Goal: Information Seeking & Learning: Learn about a topic

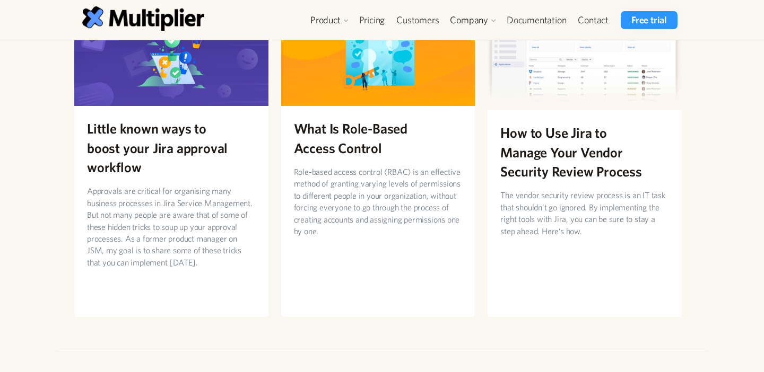
scroll to position [2043, 0]
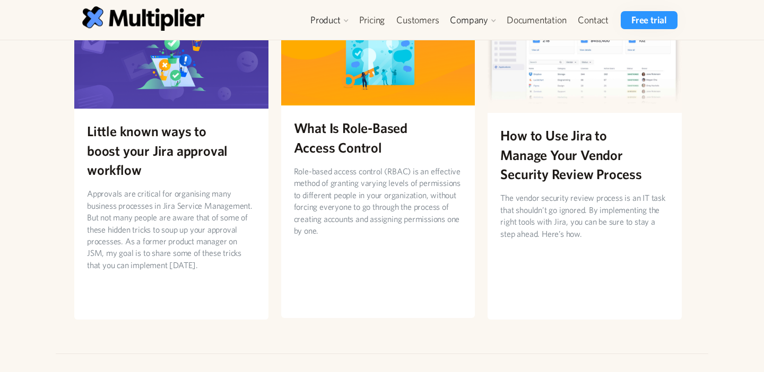
click at [334, 171] on p "Role-based access control (RBAC) is an effective method of granting varying lev…" at bounding box center [378, 200] width 169 height 71
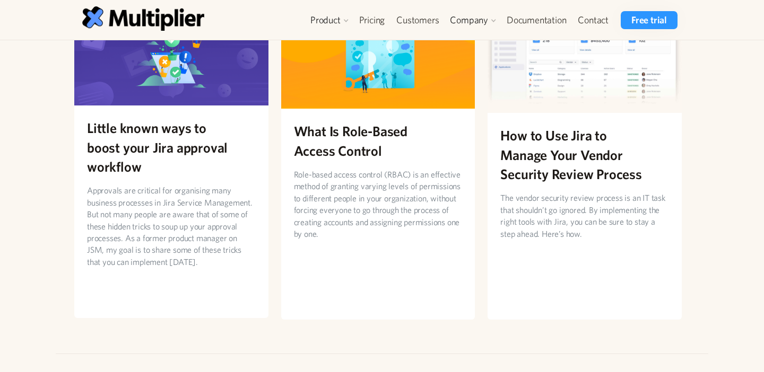
click at [176, 118] on h2 "Little known ways to boost your Jira approval workflow" at bounding box center [171, 147] width 169 height 58
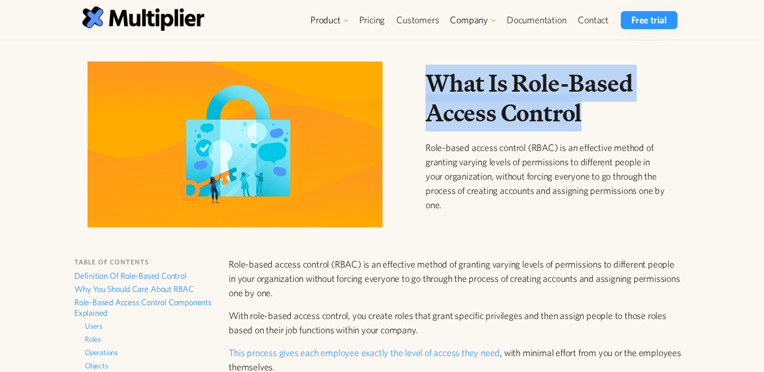
drag, startPoint x: 593, startPoint y: 116, endPoint x: 421, endPoint y: 88, distance: 174.6
click at [421, 88] on div "What Is Role-Based Access Control Role-based access control (RBAC) is an effect…" at bounding box center [547, 148] width 260 height 161
copy h1 "What Is Role-Based Access Control"
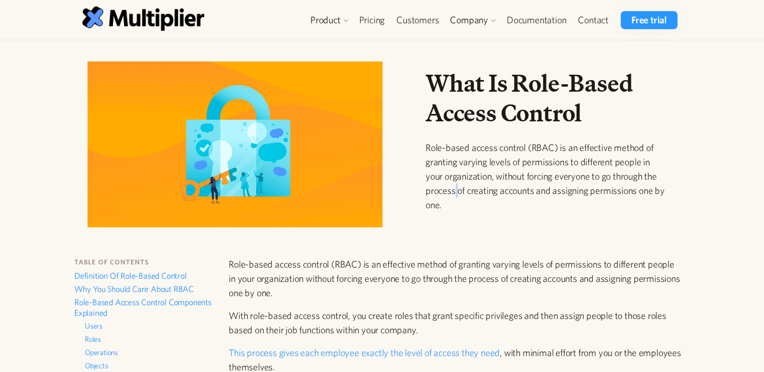
click at [455, 187] on p "Role-based access control (RBAC) is an effective method of granting varying lev…" at bounding box center [546, 177] width 243 height 72
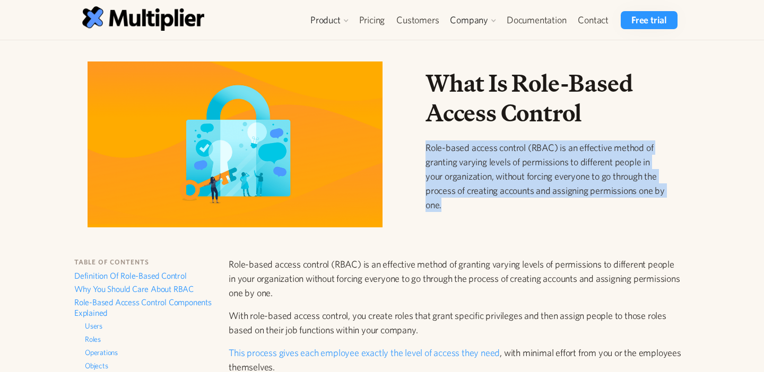
drag, startPoint x: 459, startPoint y: 210, endPoint x: 424, endPoint y: 149, distance: 70.8
click at [424, 149] on div "What Is Role-Based Access Control Role-based access control (RBAC) is an effect…" at bounding box center [547, 148] width 260 height 161
copy p "Role-based access control (RBAC) is an effective method of granting varying lev…"
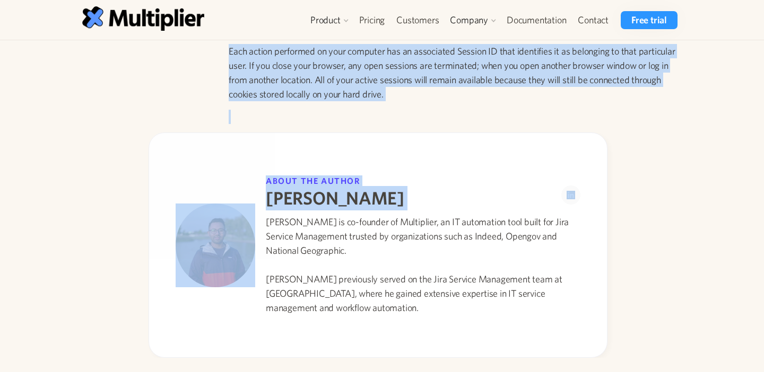
scroll to position [1750, 0]
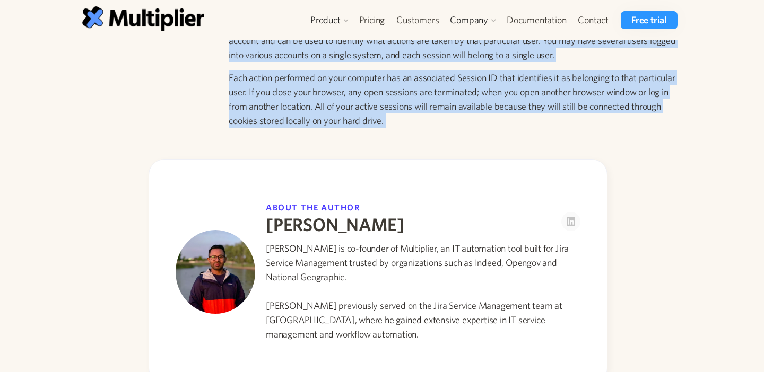
drag, startPoint x: 230, startPoint y: 266, endPoint x: 458, endPoint y: 141, distance: 260.1
copy div "Role-based access control (RBAC) is an effective method of granting varying lev…"
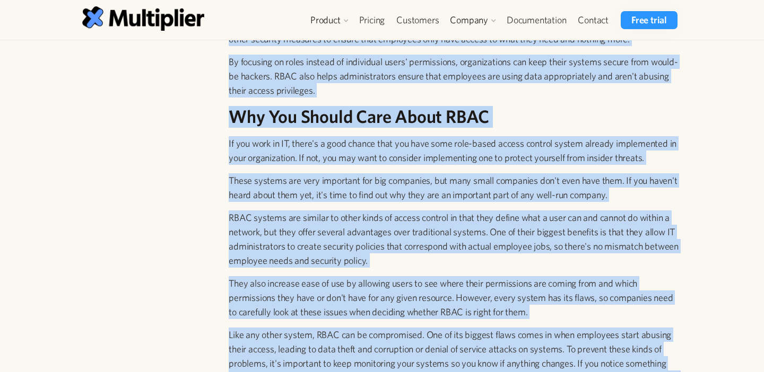
scroll to position [0, 0]
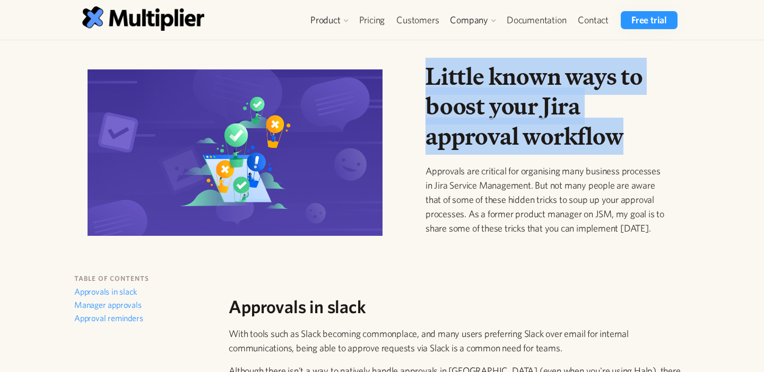
drag, startPoint x: 651, startPoint y: 140, endPoint x: 427, endPoint y: 78, distance: 232.6
click at [427, 78] on h1 "Little known ways to boost your Jira approval workflow" at bounding box center [546, 107] width 243 height 90
copy h1 "Little known ways to boost your Jira approval workflow"
click at [340, 200] on img at bounding box center [235, 152] width 295 height 166
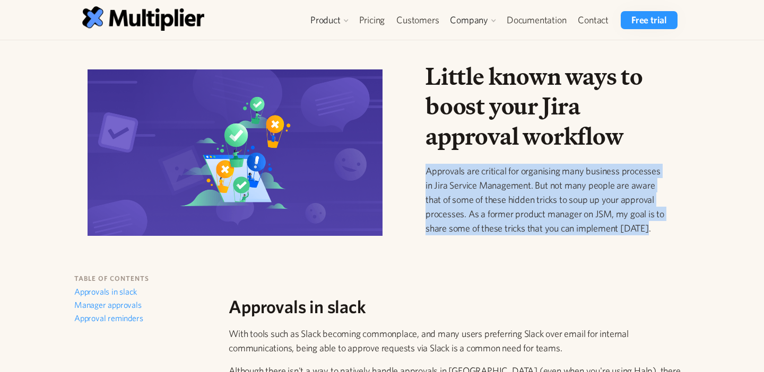
drag, startPoint x: 425, startPoint y: 172, endPoint x: 647, endPoint y: 226, distance: 227.7
click at [647, 226] on p "Approvals are critical for organising many business processes in Jira Service M…" at bounding box center [546, 200] width 243 height 72
copy p "Approvals are critical for organising many business processes in Jira Service M…"
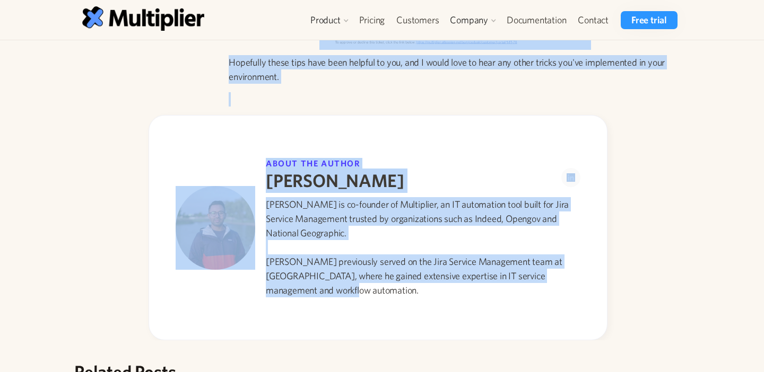
scroll to position [2211, 0]
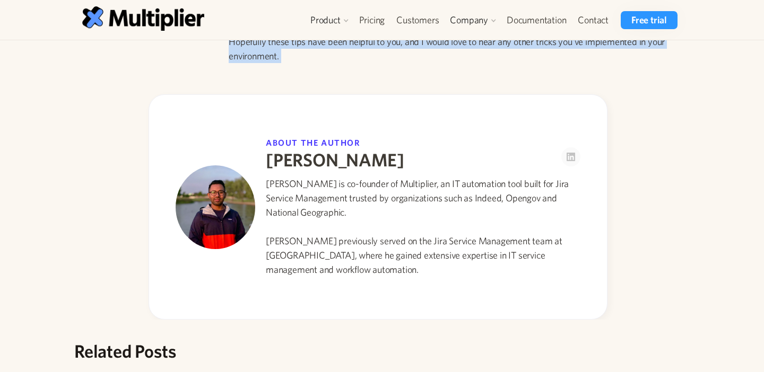
drag, startPoint x: 233, startPoint y: 128, endPoint x: 508, endPoint y: 78, distance: 278.7
copy div "Approvals in slack With tools such as Slack becoming commonplace, and many user…"
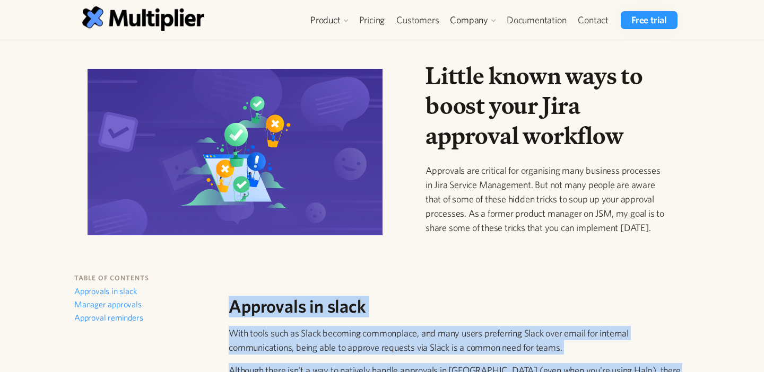
scroll to position [0, 0]
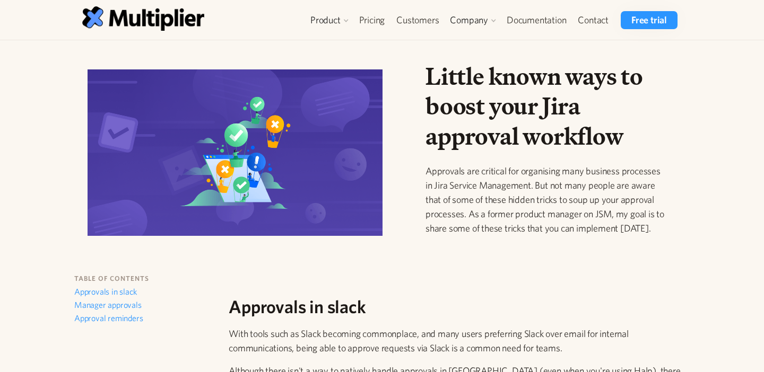
click at [505, 239] on div "Little known ways to boost your Jira approval workflow Approvals are critical f…" at bounding box center [546, 157] width 243 height 191
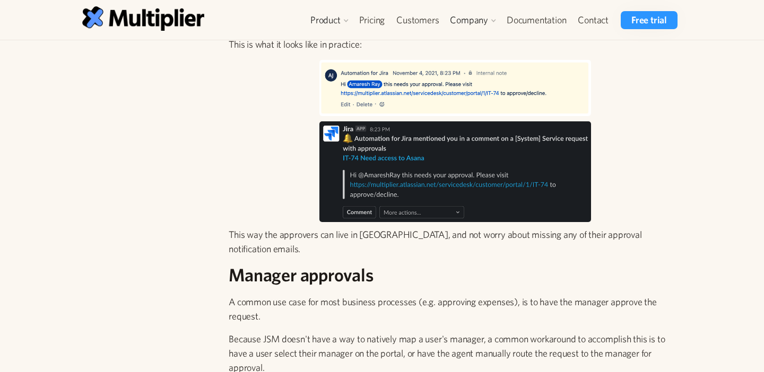
scroll to position [559, 0]
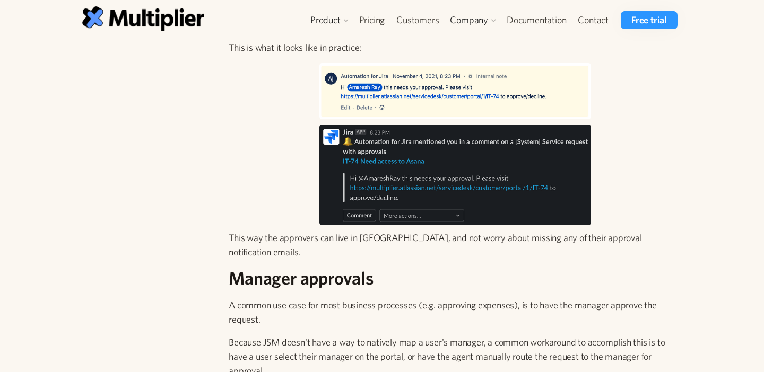
click at [541, 101] on img at bounding box center [455, 91] width 272 height 56
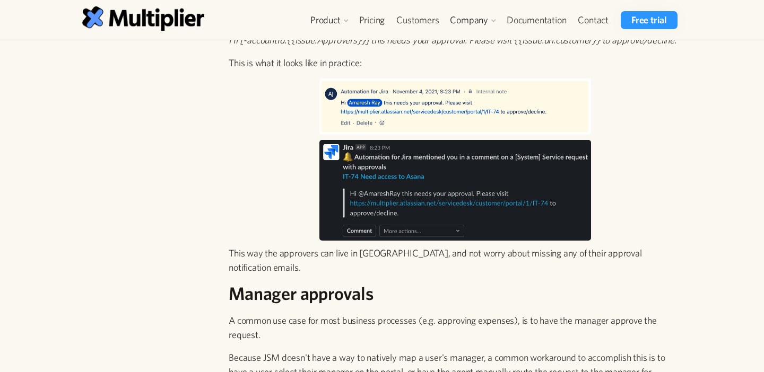
click at [348, 212] on img at bounding box center [455, 190] width 272 height 101
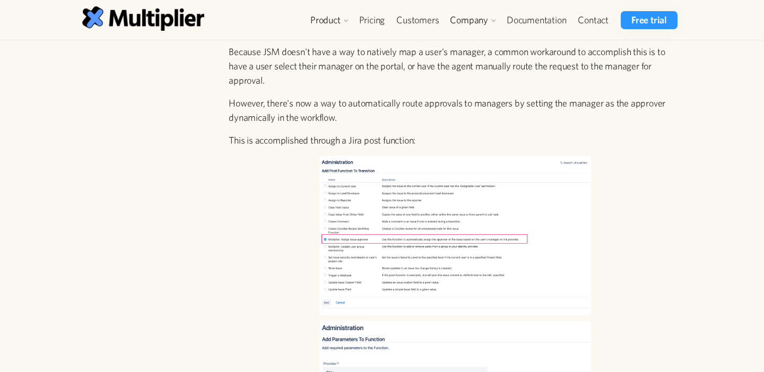
click at [362, 247] on img at bounding box center [455, 236] width 272 height 160
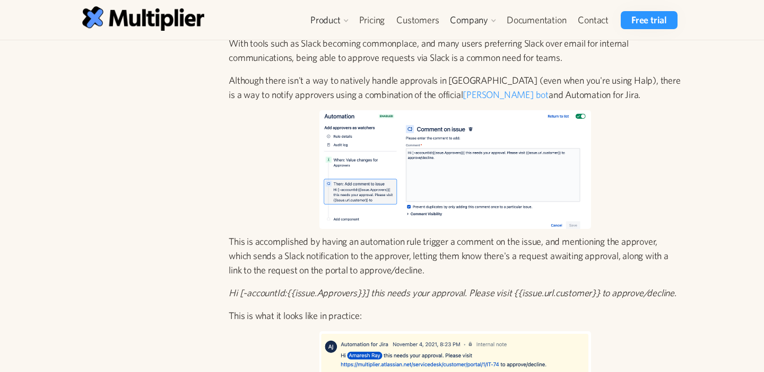
scroll to position [0, 0]
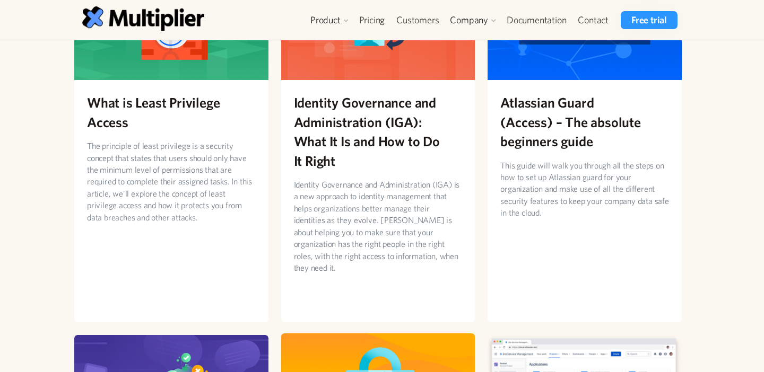
scroll to position [1673, 0]
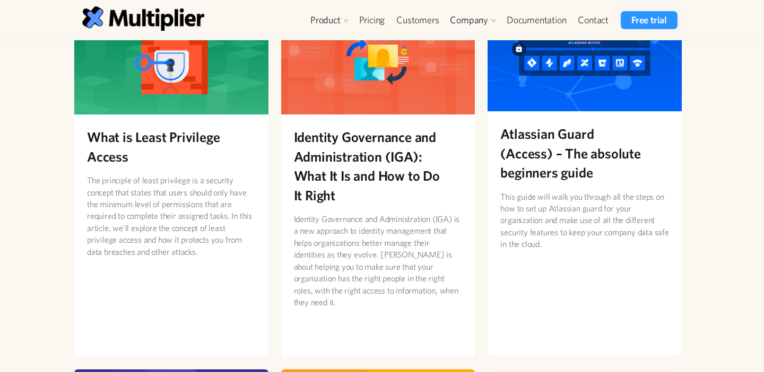
click at [499, 256] on link "Atlassian Guard (Access) – The absolute beginners guide This guide will walk yo…" at bounding box center [584, 179] width 194 height 352
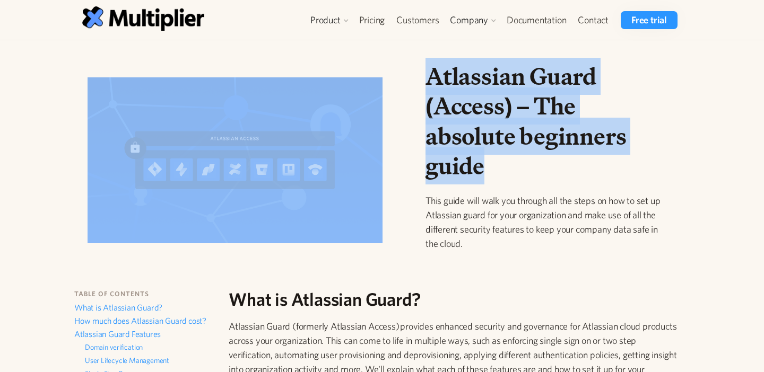
drag, startPoint x: 522, startPoint y: 177, endPoint x: 397, endPoint y: 92, distance: 151.1
click at [397, 92] on div "Atlassian Guard (Access) – The absolute beginners guide This guide will walk yo…" at bounding box center [378, 165] width 624 height 206
copy div "Atlassian Guard (Access) – The absolute beginners guide"
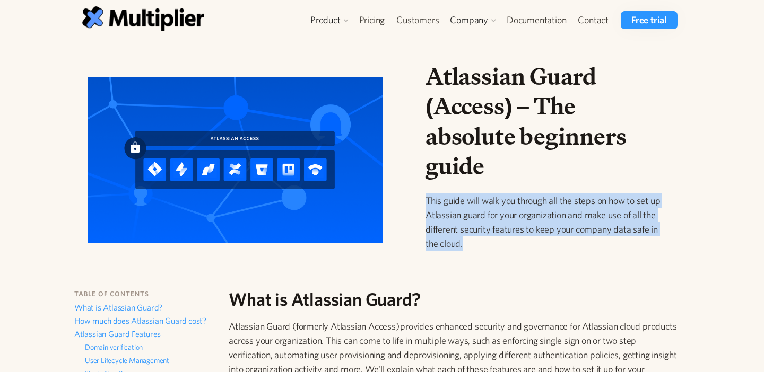
drag, startPoint x: 504, startPoint y: 257, endPoint x: 406, endPoint y: 204, distance: 111.3
click at [406, 204] on div "Atlassian Guard (Access) – The absolute beginners guide This guide will walk yo…" at bounding box center [378, 165] width 624 height 206
copy p "This guide will walk you through all the steps on how to set up Atlassian guard…"
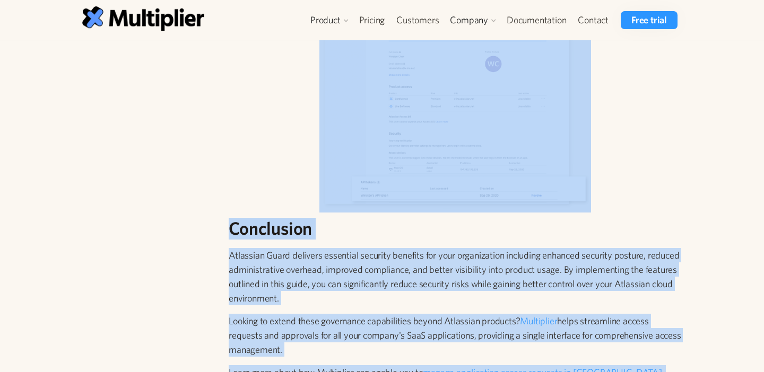
scroll to position [4814, 0]
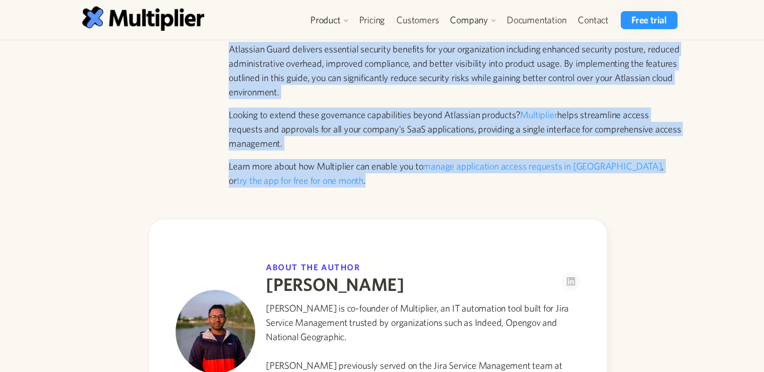
drag, startPoint x: 230, startPoint y: 232, endPoint x: 353, endPoint y: 153, distance: 145.5
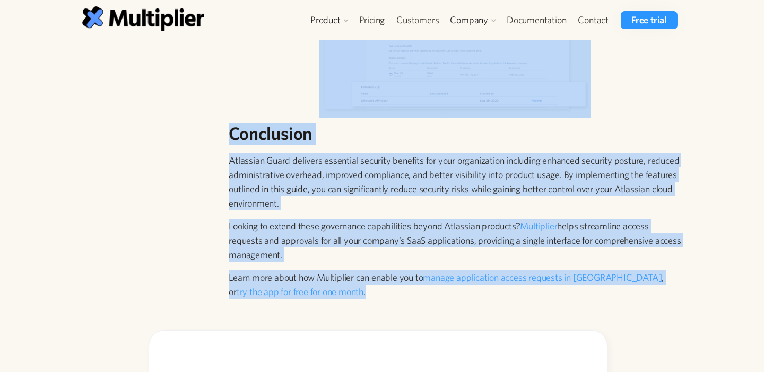
scroll to position [4703, 0]
copy div "Lore ip Dolorsita Conse? Adipiscin Elits (doeiusmo Temporinc Utlabo) etdolore m…"
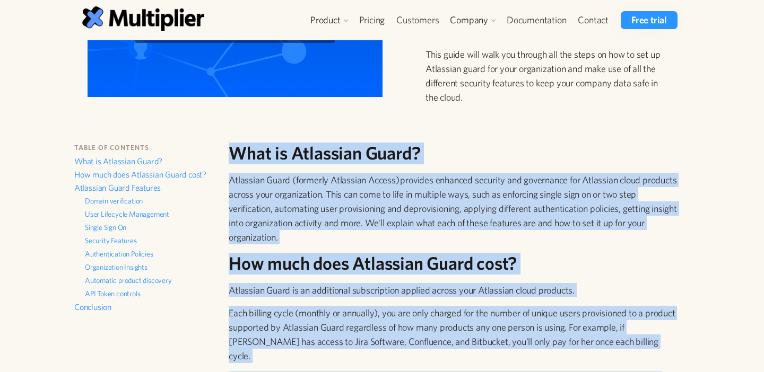
scroll to position [145, 0]
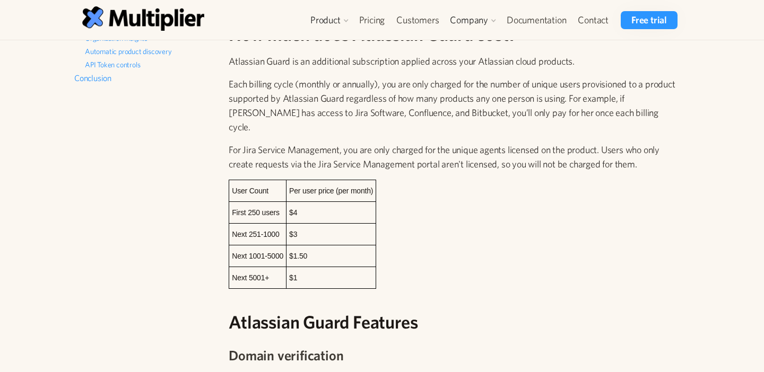
scroll to position [462, 0]
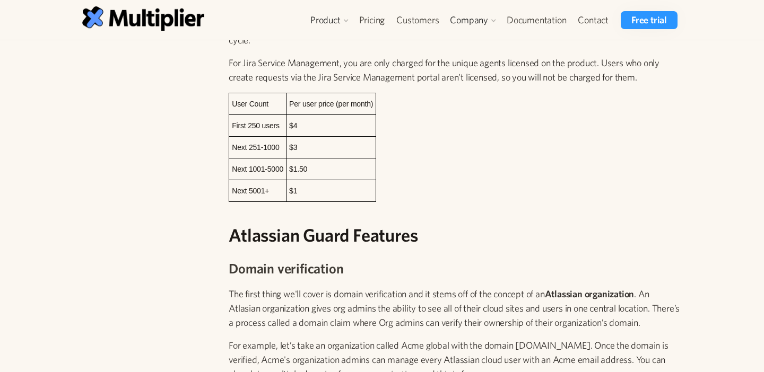
click at [301, 141] on td "$3" at bounding box center [331, 147] width 90 height 22
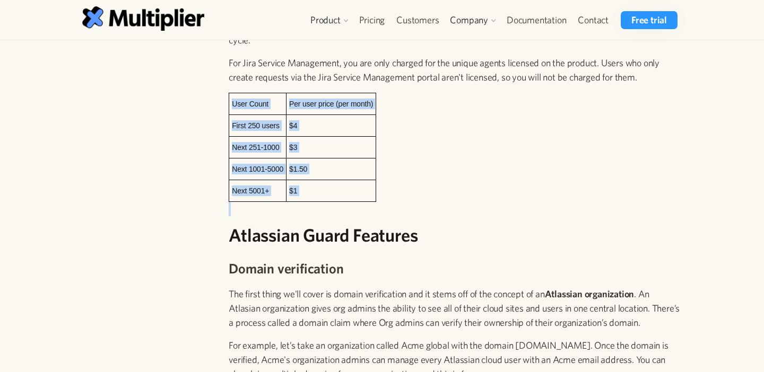
drag, startPoint x: 441, startPoint y: 204, endPoint x: 209, endPoint y: 111, distance: 249.7
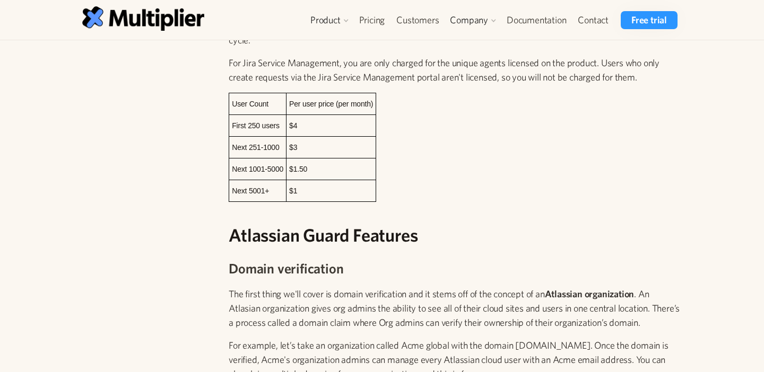
click at [281, 95] on th "User Count" at bounding box center [257, 104] width 57 height 22
drag, startPoint x: 272, startPoint y: 89, endPoint x: 224, endPoint y: 83, distance: 48.2
copy div "User Count"
click at [318, 93] on th "Per user price (per month)" at bounding box center [331, 104] width 90 height 22
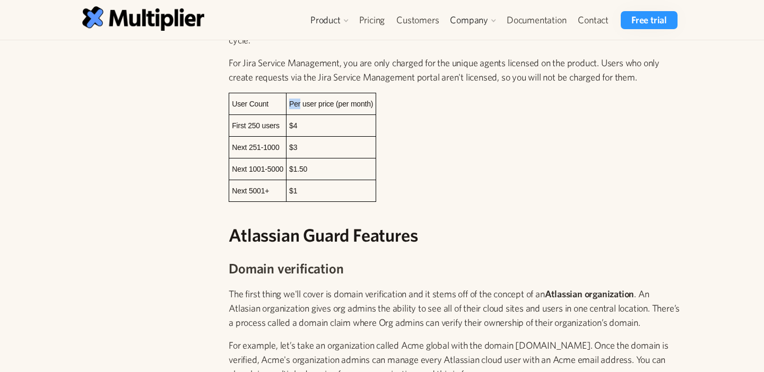
click at [318, 93] on th "Per user price (per month)" at bounding box center [331, 104] width 90 height 22
click at [298, 100] on span "Per user price (per month)" at bounding box center [331, 104] width 84 height 8
drag, startPoint x: 290, startPoint y: 87, endPoint x: 375, endPoint y: 88, distance: 84.9
click at [375, 93] on th "Per user price (per month)" at bounding box center [331, 104] width 90 height 22
copy span "Per user price (per month)"
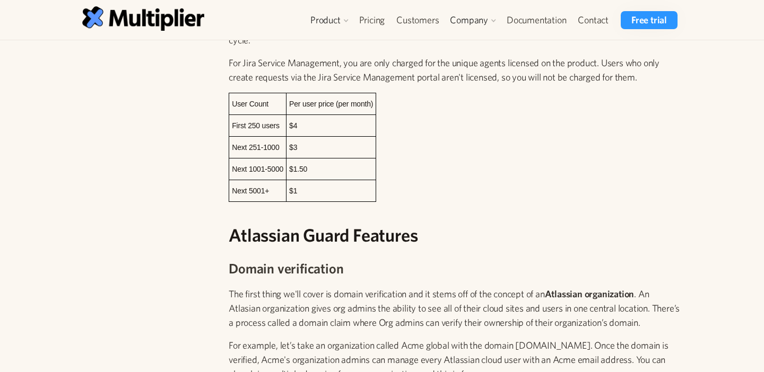
click at [267, 117] on td "First 250 users" at bounding box center [257, 126] width 57 height 22
drag, startPoint x: 282, startPoint y: 112, endPoint x: 230, endPoint y: 113, distance: 52.0
click at [230, 115] on td "First 250 users" at bounding box center [257, 126] width 57 height 22
copy td "First 250 users"
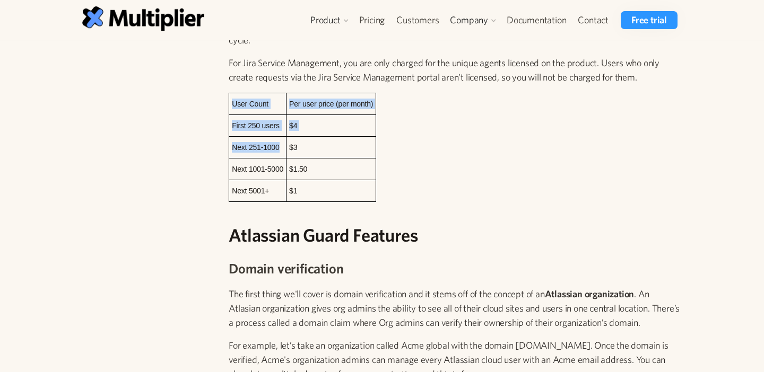
drag, startPoint x: 280, startPoint y: 134, endPoint x: 227, endPoint y: 133, distance: 52.5
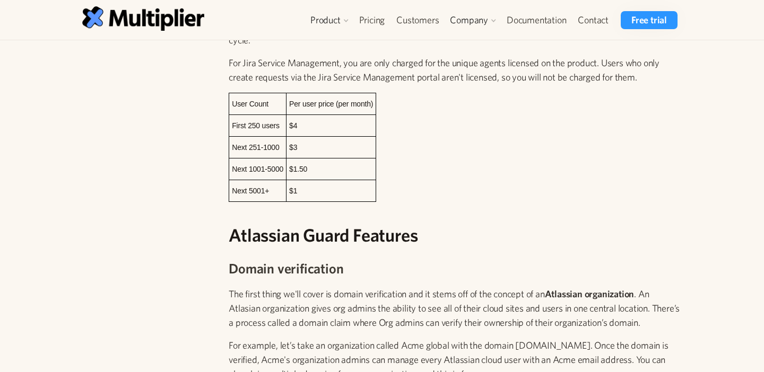
click at [256, 137] on td "Next 251-1000" at bounding box center [257, 147] width 57 height 22
drag, startPoint x: 284, startPoint y: 133, endPoint x: 234, endPoint y: 134, distance: 49.9
click at [234, 136] on td "Next 251-1000" at bounding box center [257, 147] width 57 height 22
copy span "Next 251-1000"
drag, startPoint x: 282, startPoint y: 155, endPoint x: 232, endPoint y: 152, distance: 49.4
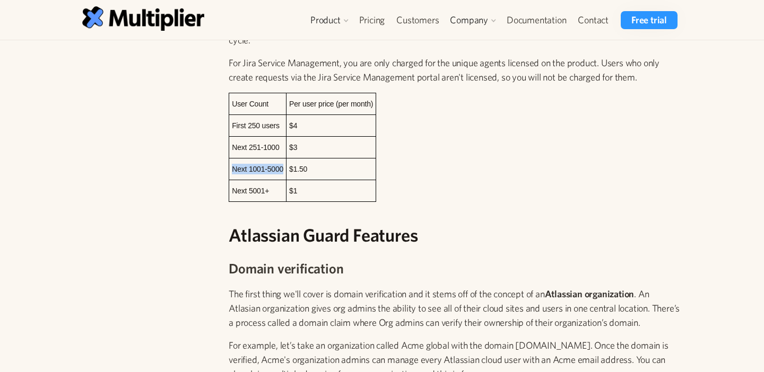
click at [232, 165] on span "Next 1001-5000" at bounding box center [257, 169] width 51 height 8
copy span "Next 1001-5000"
drag, startPoint x: 273, startPoint y: 181, endPoint x: 230, endPoint y: 172, distance: 43.9
click at [230, 180] on td "Next 5001+" at bounding box center [257, 191] width 57 height 22
copy span "Next 5001+"
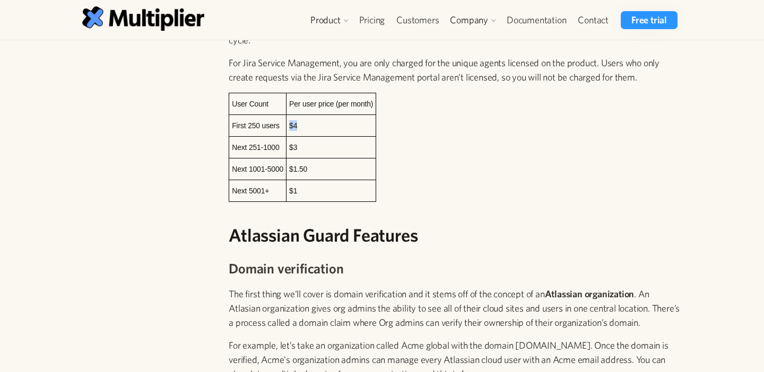
drag, startPoint x: 330, startPoint y: 111, endPoint x: 286, endPoint y: 112, distance: 44.6
click at [286, 115] on td "$4" at bounding box center [331, 126] width 90 height 22
copy td "$4"
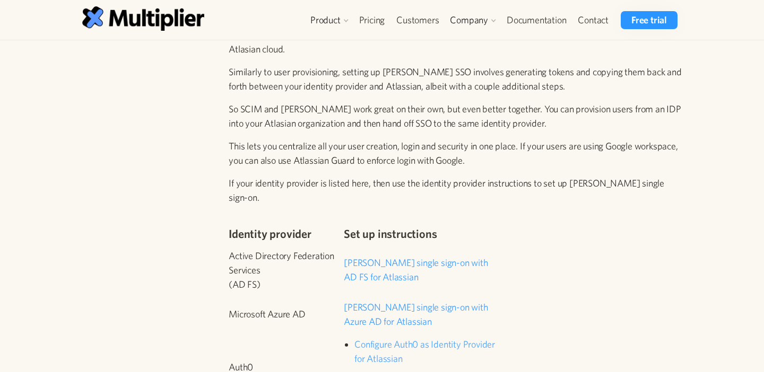
scroll to position [1725, 0]
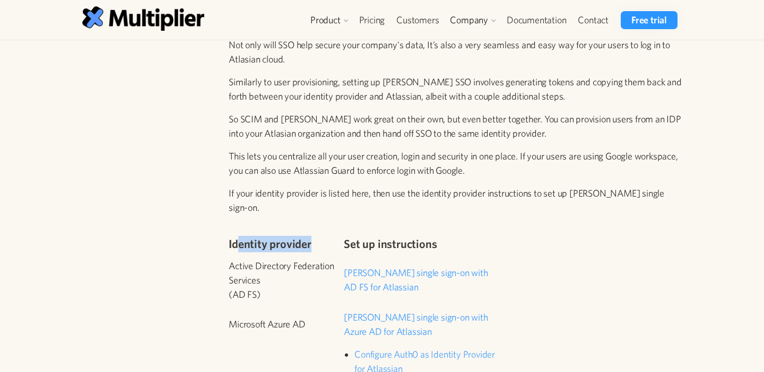
drag, startPoint x: 300, startPoint y: 215, endPoint x: 240, endPoint y: 215, distance: 60.5
click at [240, 236] on h4 "Identity provider" at bounding box center [286, 244] width 115 height 16
click at [304, 236] on h4 "Identity provider" at bounding box center [286, 244] width 115 height 16
drag, startPoint x: 303, startPoint y: 216, endPoint x: 197, endPoint y: 216, distance: 106.1
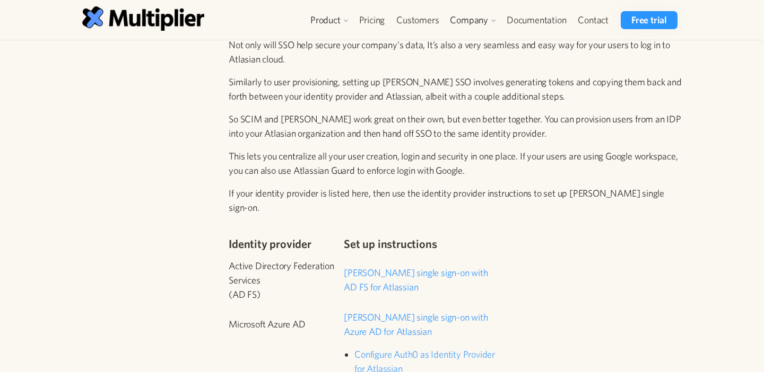
click at [440, 236] on h4 "Set up instructions" at bounding box center [421, 244] width 154 height 16
drag, startPoint x: 442, startPoint y: 217, endPoint x: 343, endPoint y: 217, distance: 98.6
click at [344, 236] on h4 "Set up instructions" at bounding box center [421, 244] width 154 height 16
click at [325, 310] on td "Microsoft Azure AD" at bounding box center [286, 328] width 115 height 37
drag, startPoint x: 314, startPoint y: 295, endPoint x: 229, endPoint y: 301, distance: 85.6
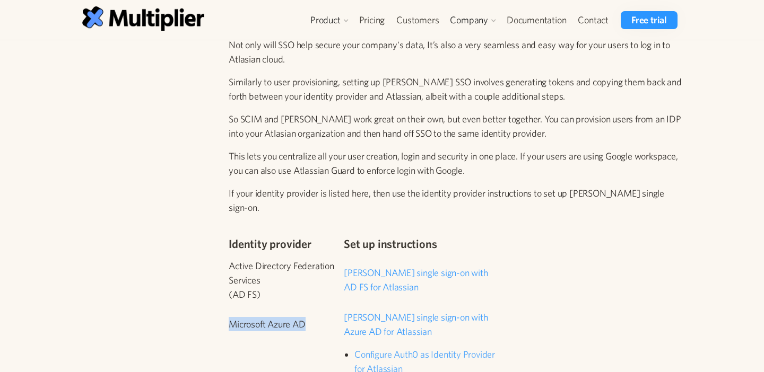
click at [229, 317] on p "Microsoft Azure AD" at bounding box center [286, 324] width 115 height 14
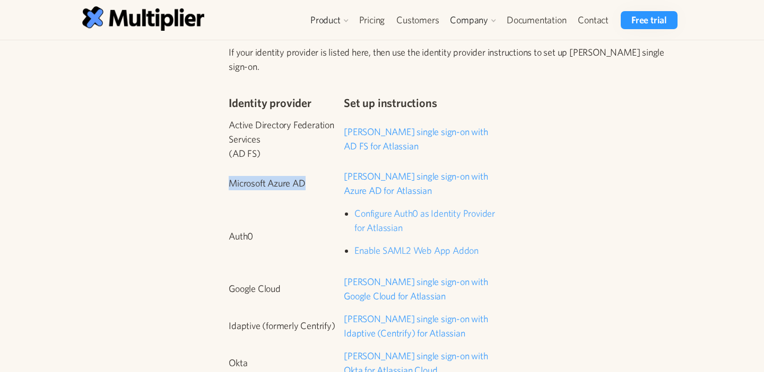
scroll to position [1874, 0]
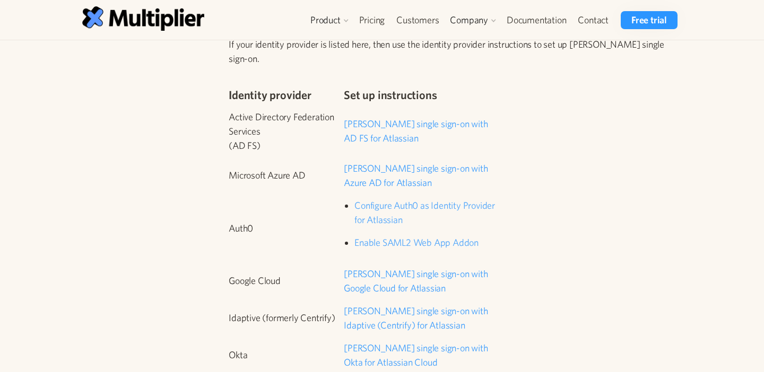
click at [429, 198] on p "Configure Auth0 as Identity Provider for Atlassian" at bounding box center [425, 212] width 143 height 29
drag, startPoint x: 437, startPoint y: 188, endPoint x: 356, endPoint y: 177, distance: 81.9
click at [355, 198] on p "Configure Auth0 as Identity Provider for Atlassian" at bounding box center [425, 212] width 143 height 29
click at [524, 228] on div "Identity provider Set up instructions Active Directory Federation Services (AD …" at bounding box center [455, 320] width 453 height 492
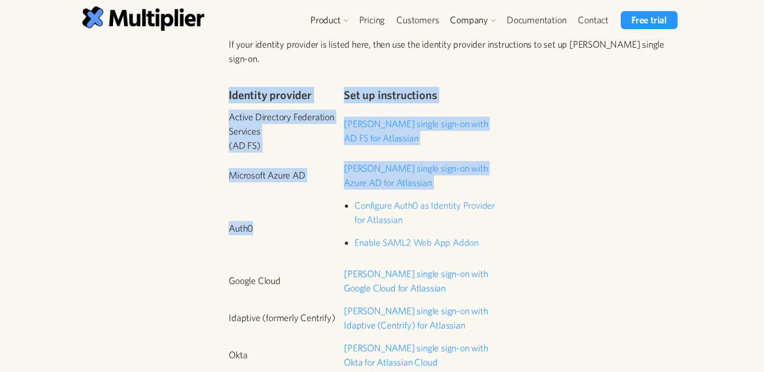
drag, startPoint x: 527, startPoint y: 218, endPoint x: 343, endPoint y: 213, distance: 183.6
click at [343, 213] on div "Identity provider Set up instructions Active Directory Federation Services (AD …" at bounding box center [455, 320] width 453 height 492
click at [343, 213] on td "Auth0" at bounding box center [286, 232] width 115 height 68
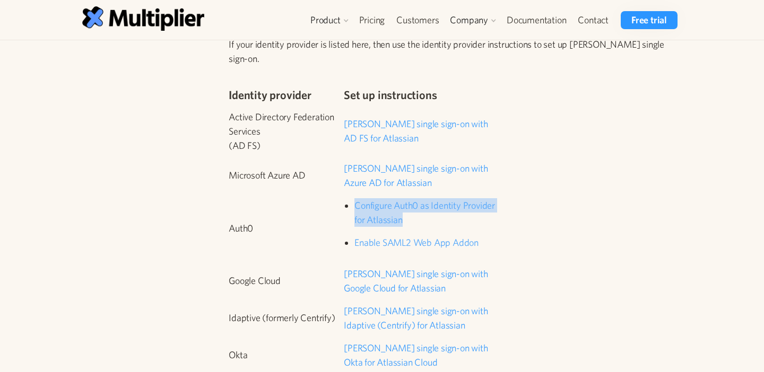
drag, startPoint x: 485, startPoint y: 202, endPoint x: 302, endPoint y: 205, distance: 183.5
click at [302, 205] on tr "Auth0 Configure Auth0 as Identity Provider for Atlassian Enable SAML2 Web App A…" at bounding box center [363, 232] width 269 height 68
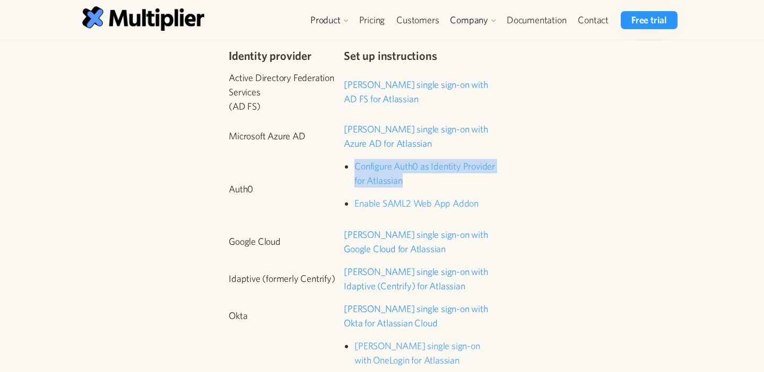
scroll to position [1927, 0]
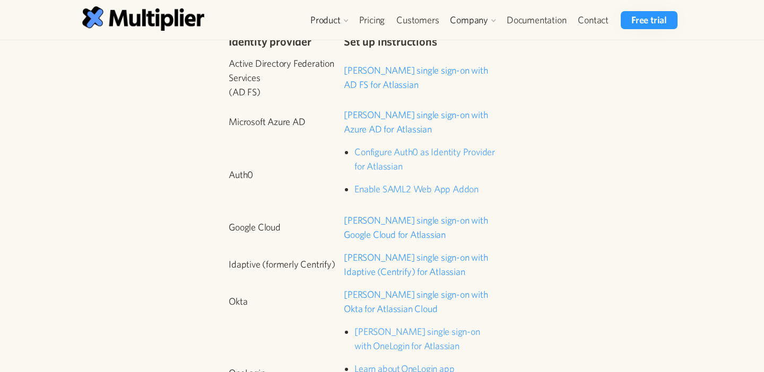
click at [305, 220] on p "Google Cloud" at bounding box center [286, 227] width 115 height 14
drag, startPoint x: 280, startPoint y: 150, endPoint x: 231, endPoint y: 146, distance: 49.5
click at [231, 168] on p "Auth0" at bounding box center [286, 175] width 115 height 14
drag, startPoint x: 289, startPoint y: 199, endPoint x: 231, endPoint y: 198, distance: 57.3
click at [231, 220] on p "Google Cloud" at bounding box center [286, 227] width 115 height 14
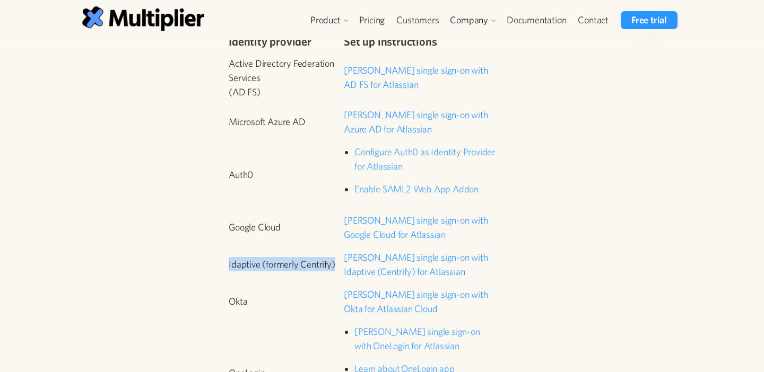
drag, startPoint x: 336, startPoint y: 236, endPoint x: 229, endPoint y: 239, distance: 107.7
click at [229, 257] on p "Idaptive (formerly Centrify)" at bounding box center [286, 264] width 115 height 14
click at [249, 294] on p "Okta" at bounding box center [286, 301] width 115 height 14
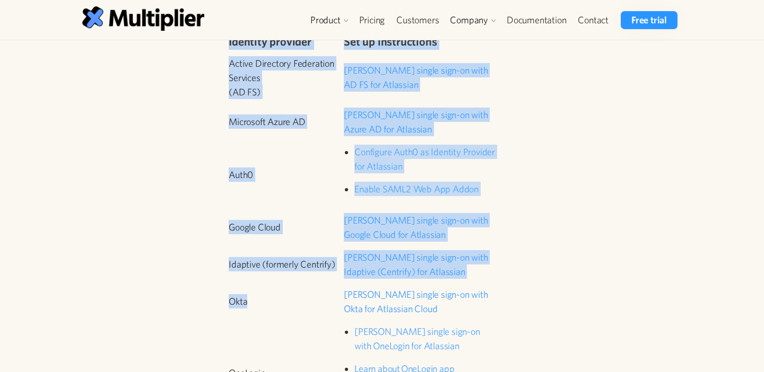
drag, startPoint x: 256, startPoint y: 275, endPoint x: 224, endPoint y: 275, distance: 31.3
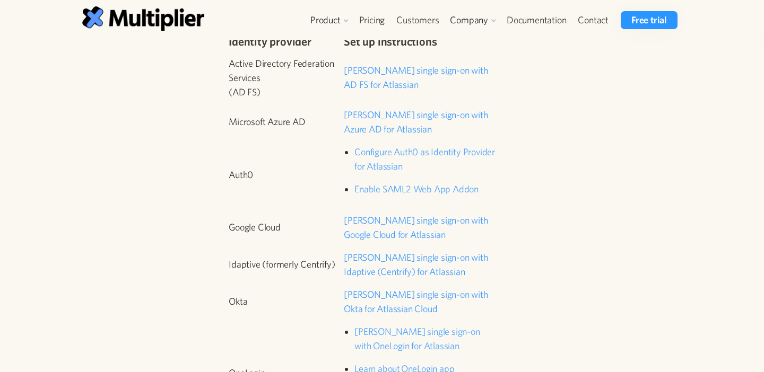
click at [250, 294] on p "Okta" at bounding box center [286, 301] width 115 height 14
drag, startPoint x: 250, startPoint y: 273, endPoint x: 231, endPoint y: 272, distance: 19.1
click at [231, 294] on p "Okta" at bounding box center [286, 301] width 115 height 14
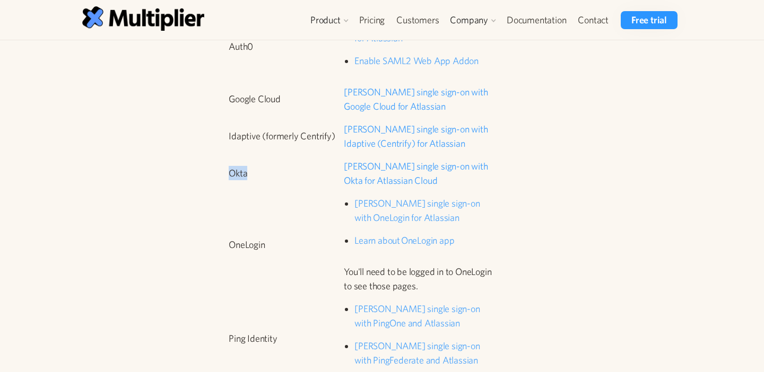
scroll to position [2059, 0]
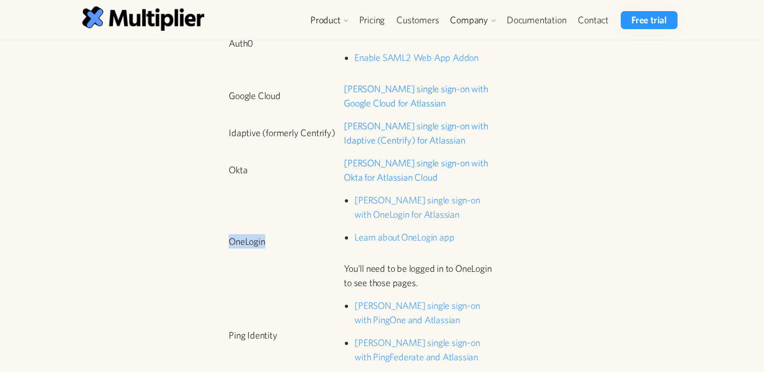
drag, startPoint x: 287, startPoint y: 206, endPoint x: 231, endPoint y: 213, distance: 56.6
click at [231, 234] on p "OneLogin" at bounding box center [286, 241] width 115 height 14
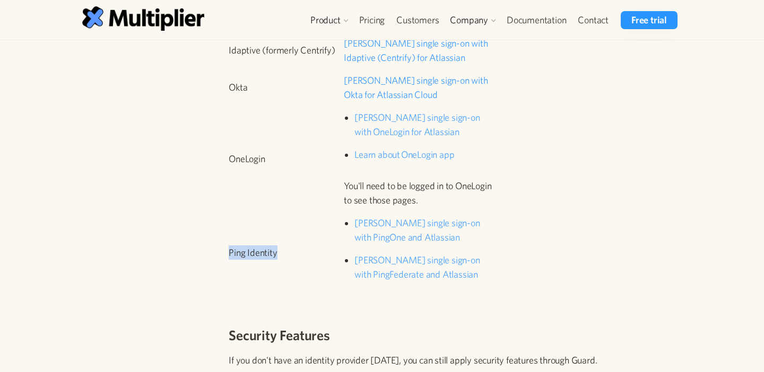
drag, startPoint x: 291, startPoint y: 228, endPoint x: 229, endPoint y: 220, distance: 62.1
click at [229, 246] on p "Ping Identity" at bounding box center [286, 253] width 115 height 14
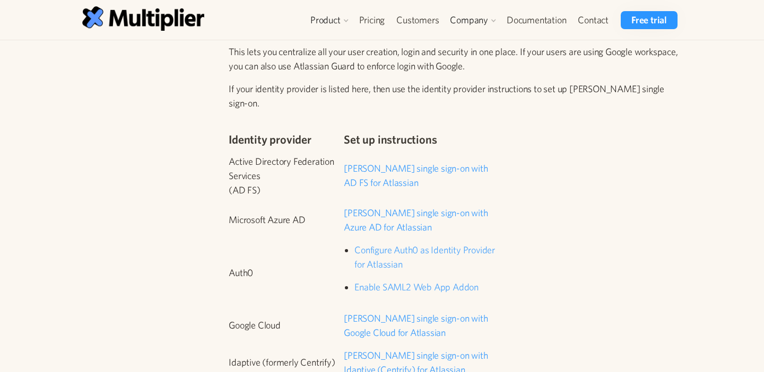
scroll to position [1833, 0]
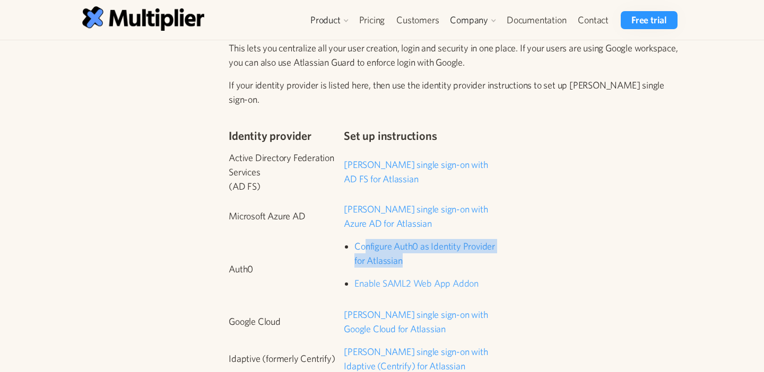
drag, startPoint x: 447, startPoint y: 235, endPoint x: 366, endPoint y: 218, distance: 82.9
click at [366, 239] on p "Configure Auth0 as Identity Provider for Atlassian" at bounding box center [425, 253] width 143 height 29
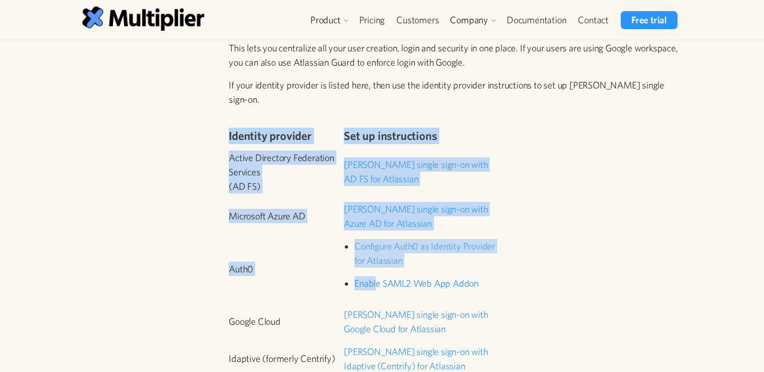
drag, startPoint x: 503, startPoint y: 257, endPoint x: 376, endPoint y: 255, distance: 126.8
click at [376, 254] on div "Identity provider Set up instructions Active Directory Federation Services (AD …" at bounding box center [455, 361] width 453 height 492
click at [376, 278] on link "Enable SAML2 Web App Addon" at bounding box center [416, 283] width 124 height 11
click at [507, 255] on div "Identity provider Set up instructions Active Directory Federation Services (AD …" at bounding box center [455, 361] width 453 height 492
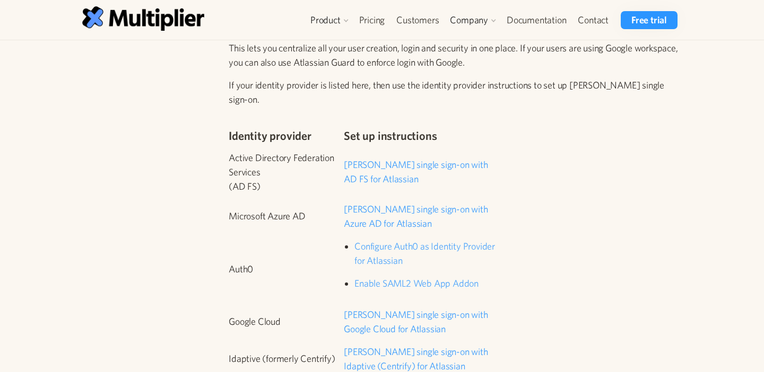
click at [519, 248] on div "Identity provider Set up instructions Active Directory Federation Services (AD …" at bounding box center [455, 361] width 453 height 492
click at [476, 278] on link "Enable SAML2 Web App Addon" at bounding box center [416, 283] width 124 height 11
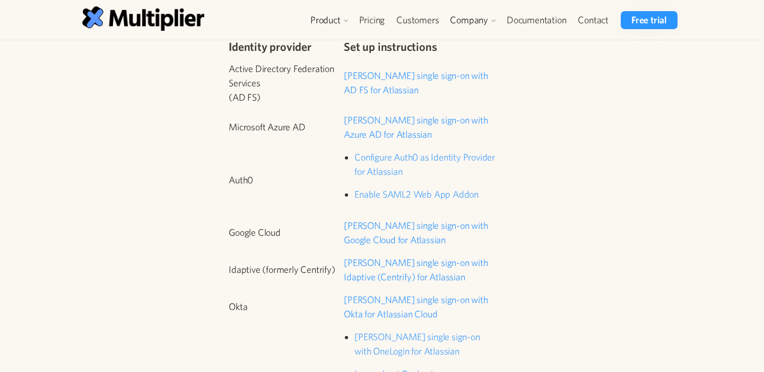
scroll to position [1918, 0]
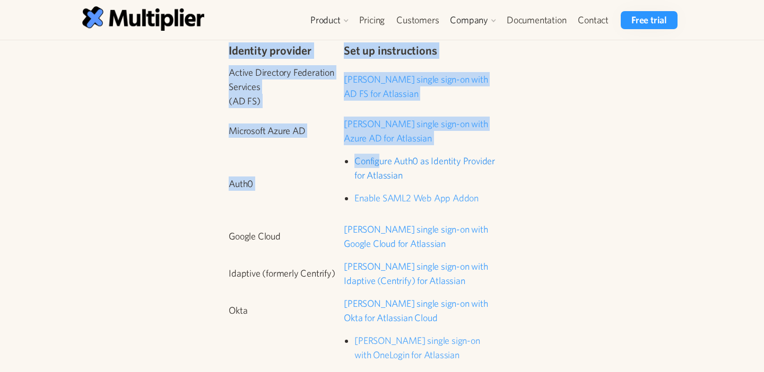
drag, startPoint x: 534, startPoint y: 150, endPoint x: 386, endPoint y: 134, distance: 149.4
click at [381, 134] on div "Identity provider Set up instructions Active Directory Federation Services (AD …" at bounding box center [455, 276] width 453 height 492
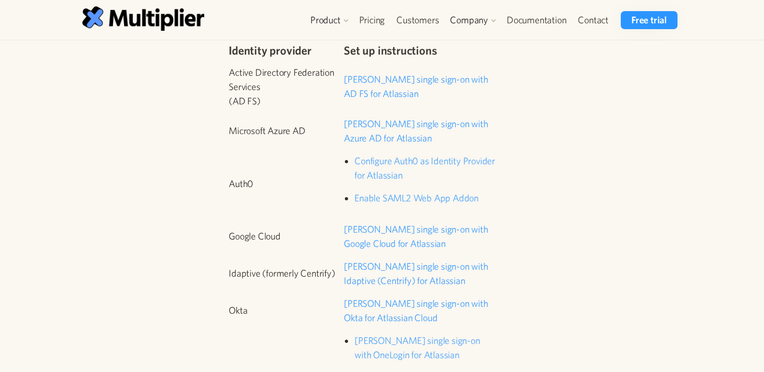
click at [543, 158] on div "Identity provider Set up instructions Active Directory Federation Services (AD …" at bounding box center [455, 276] width 453 height 492
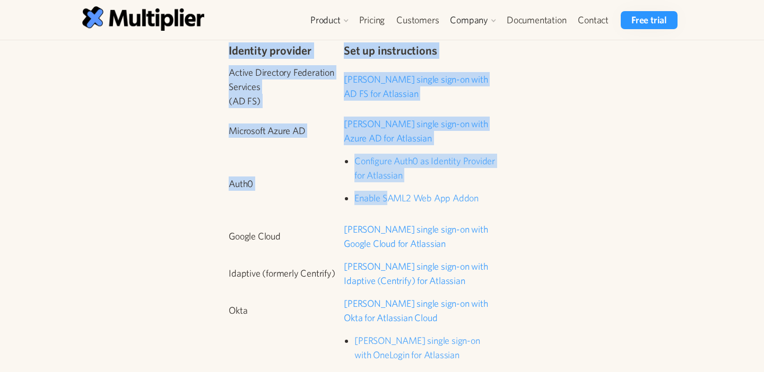
drag, startPoint x: 544, startPoint y: 164, endPoint x: 387, endPoint y: 161, distance: 157.5
click at [387, 161] on div "Identity provider Set up instructions Active Directory Federation Services (AD …" at bounding box center [455, 276] width 453 height 492
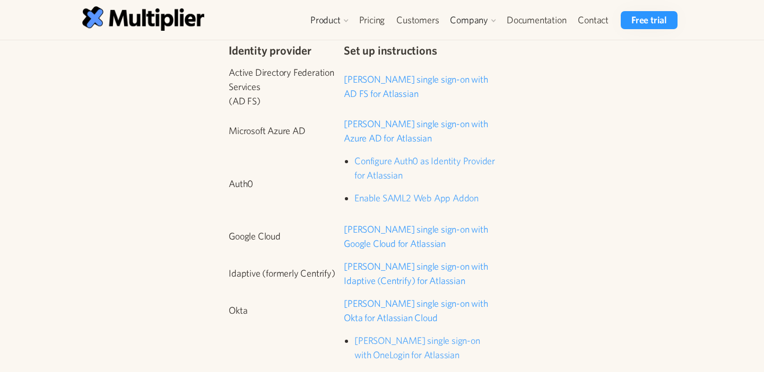
click at [521, 156] on div "Identity provider Set up instructions Active Directory Federation Services (AD …" at bounding box center [455, 276] width 453 height 492
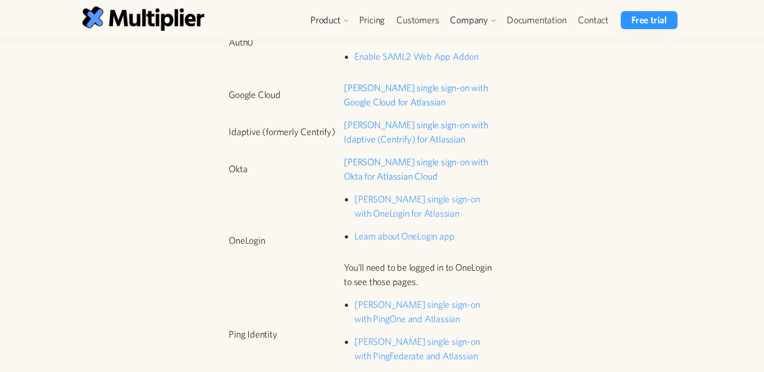
scroll to position [2063, 0]
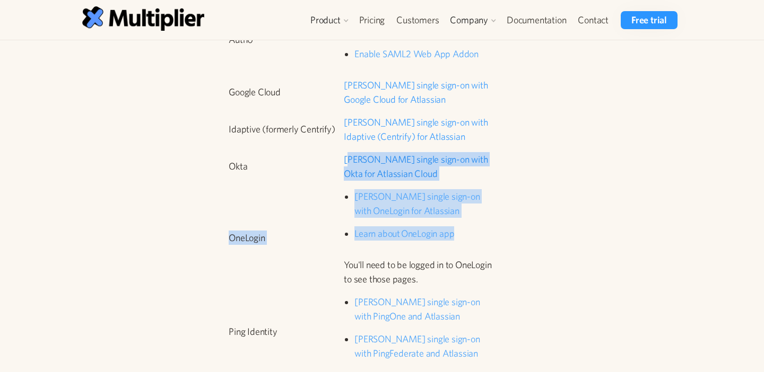
drag, startPoint x: 486, startPoint y: 201, endPoint x: 351, endPoint y: 133, distance: 151.6
click at [351, 133] on tbody "Identity provider Set up instructions Active Directory Federation Services (AD …" at bounding box center [363, 131] width 269 height 492
click at [351, 154] on link "SAML single sign-on with Okta for Atlassian Cloud" at bounding box center [416, 166] width 144 height 25
click at [354, 189] on li "SAML single sign-on with OneLogin for Atlassian" at bounding box center [425, 203] width 143 height 29
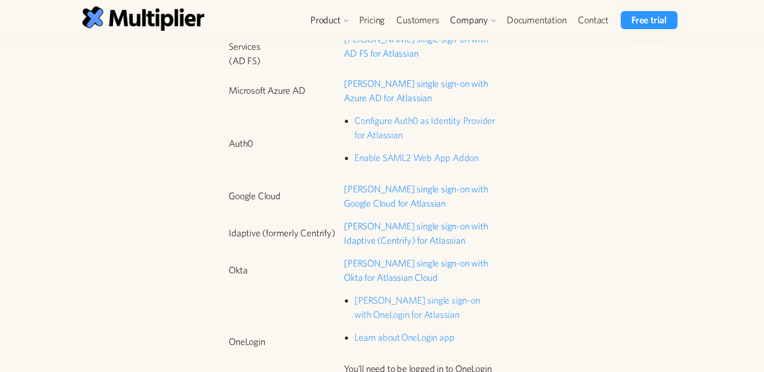
scroll to position [1929, 0]
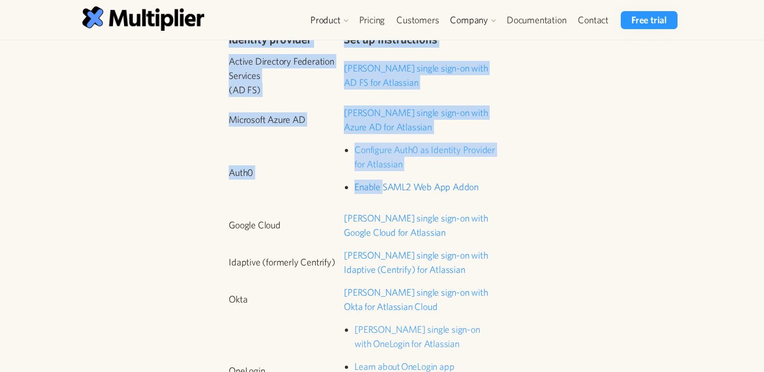
drag, startPoint x: 517, startPoint y: 148, endPoint x: 384, endPoint y: 158, distance: 133.5
click at [384, 158] on div "Identity provider Set up instructions Active Directory Federation Services (AD …" at bounding box center [455, 265] width 453 height 492
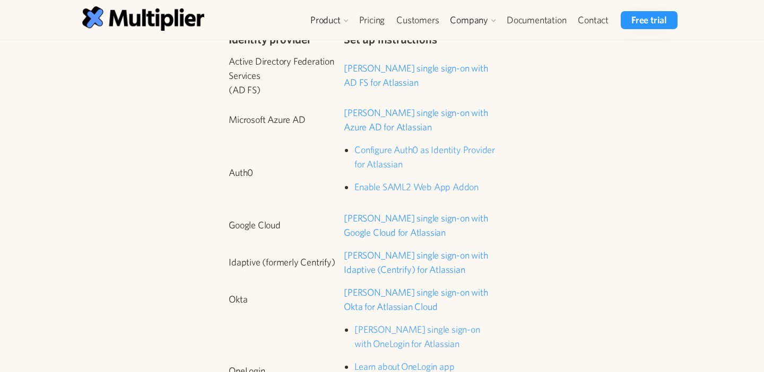
click at [500, 154] on div "Identity provider Set up instructions Active Directory Federation Services (AD …" at bounding box center [455, 265] width 453 height 492
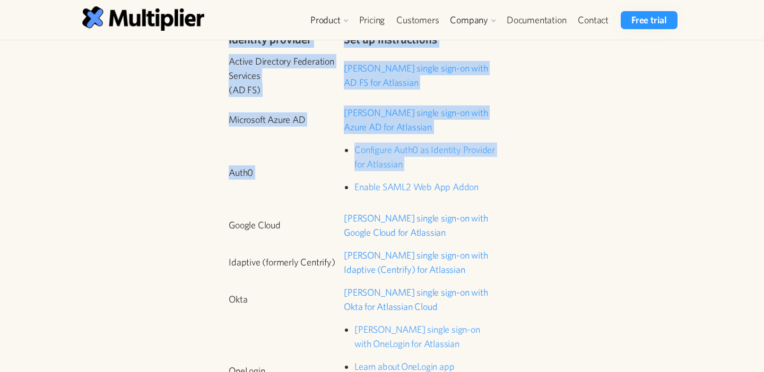
drag, startPoint x: 518, startPoint y: 156, endPoint x: 348, endPoint y: 154, distance: 169.2
click at [348, 154] on div "Identity provider Set up instructions Active Directory Federation Services (AD …" at bounding box center [455, 265] width 453 height 492
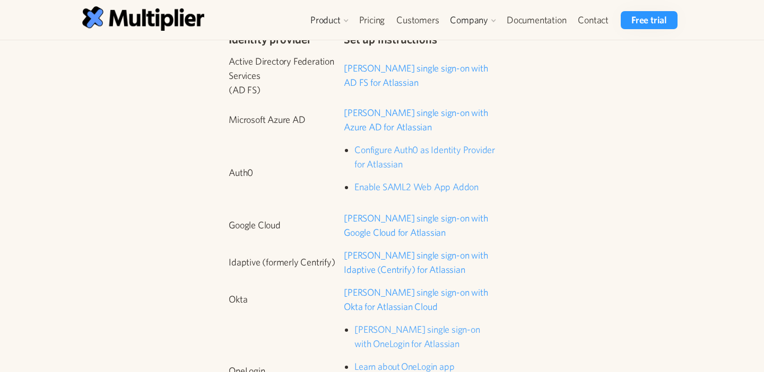
click at [514, 147] on div "Identity provider Set up instructions Active Directory Federation Services (AD …" at bounding box center [455, 265] width 453 height 492
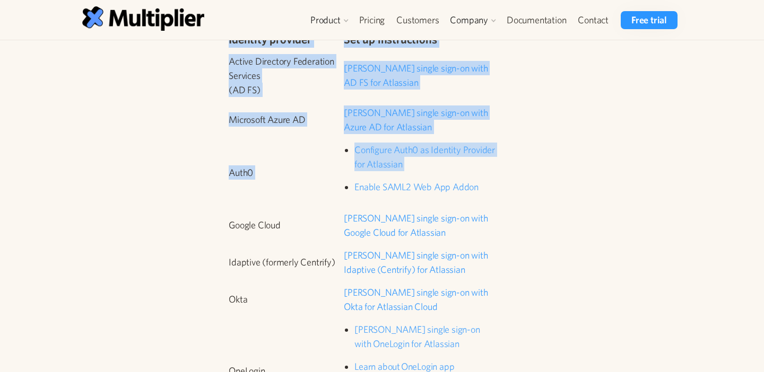
drag, startPoint x: 501, startPoint y: 156, endPoint x: 350, endPoint y: 149, distance: 151.3
click at [349, 149] on div "Identity provider Set up instructions Active Directory Federation Services (AD …" at bounding box center [455, 265] width 453 height 492
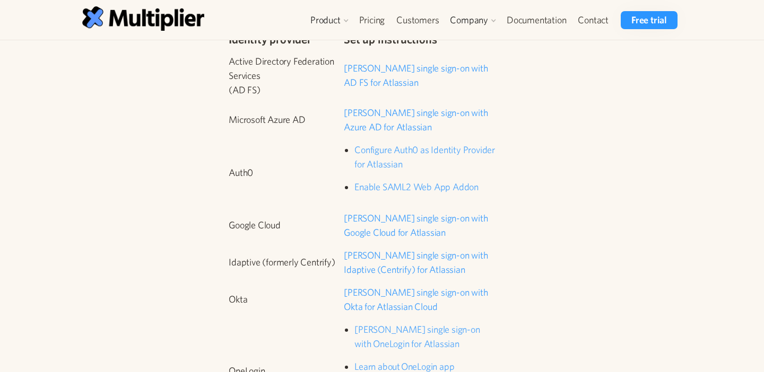
click at [331, 158] on td "Auth0" at bounding box center [286, 177] width 115 height 68
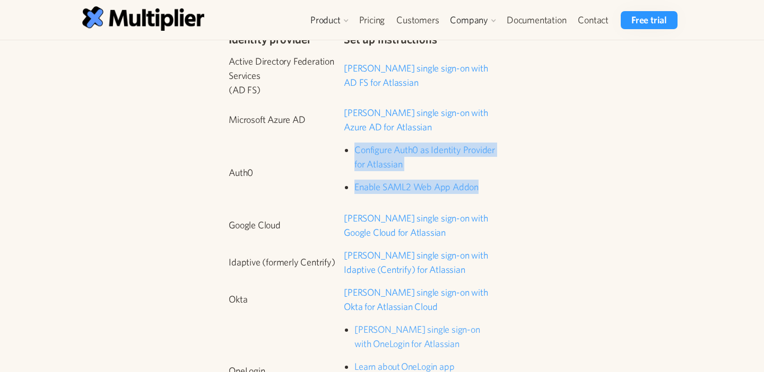
drag, startPoint x: 331, startPoint y: 158, endPoint x: 484, endPoint y: 153, distance: 153.3
click at [485, 153] on tr "Auth0 Configure Auth0 as Identity Provider for Atlassian Enable SAML2 Web App A…" at bounding box center [363, 177] width 269 height 68
click at [384, 213] on link "SAML single sign-on with Google Cloud for Atlassian" at bounding box center [416, 225] width 144 height 25
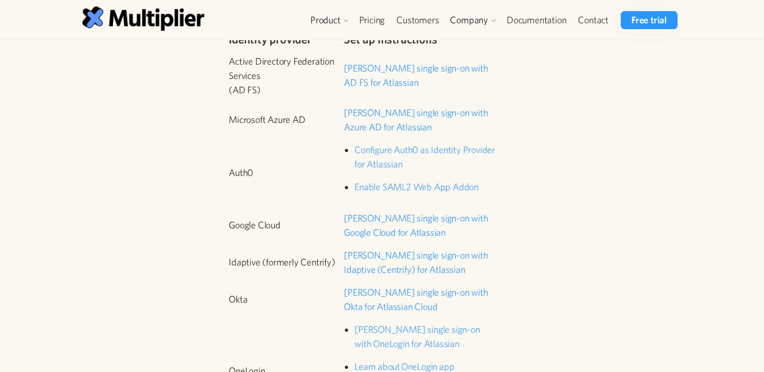
click at [502, 162] on div "Identity provider Set up instructions Active Directory Federation Services (AD …" at bounding box center [455, 265] width 453 height 492
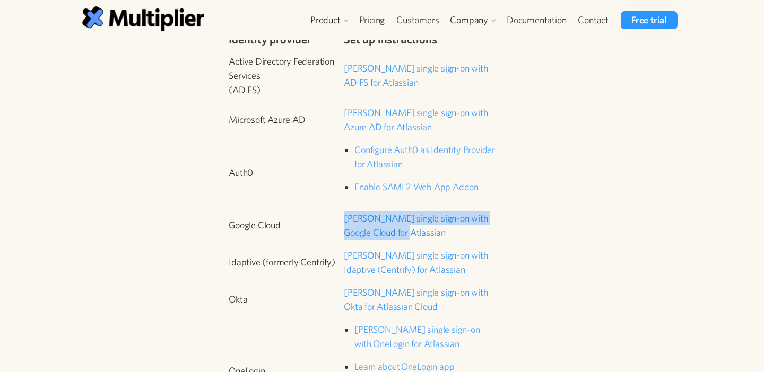
drag, startPoint x: 416, startPoint y: 204, endPoint x: 344, endPoint y: 188, distance: 73.9
click at [344, 211] on p "SAML single sign-on with Google Cloud for Atlassian" at bounding box center [421, 225] width 154 height 29
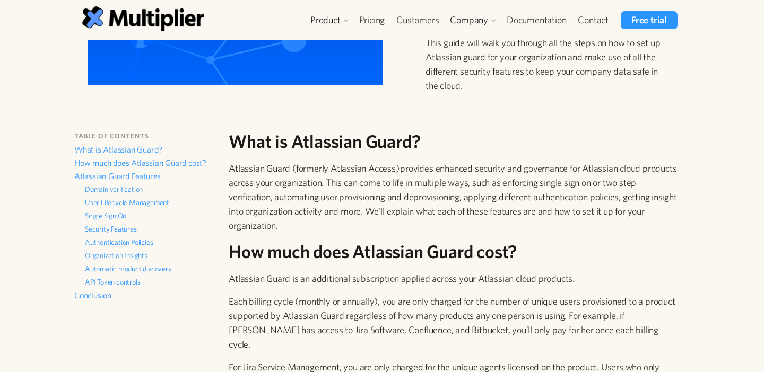
scroll to position [0, 0]
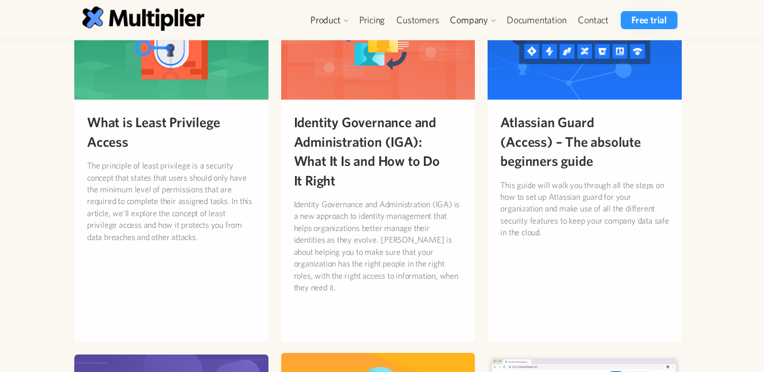
scroll to position [1631, 0]
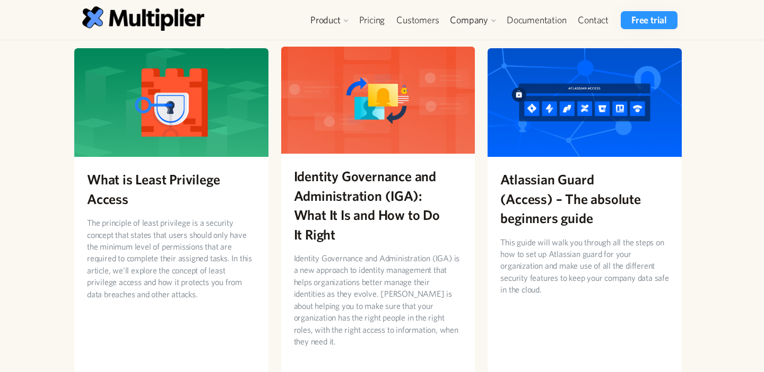
click at [374, 197] on h2 "Identity Governance and Administration (IGA): What It Is and How to Do It Right" at bounding box center [378, 205] width 169 height 77
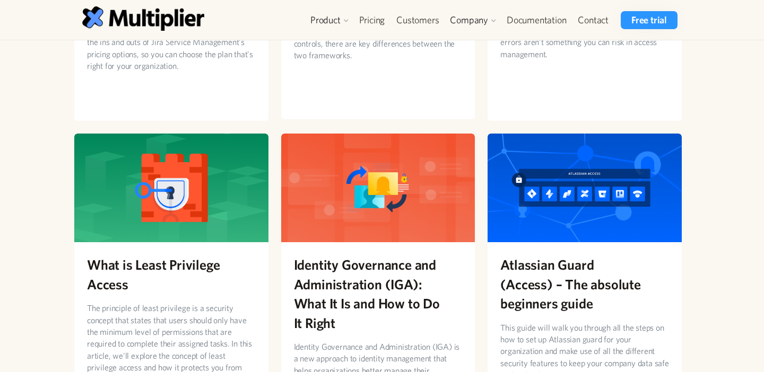
scroll to position [1564, 0]
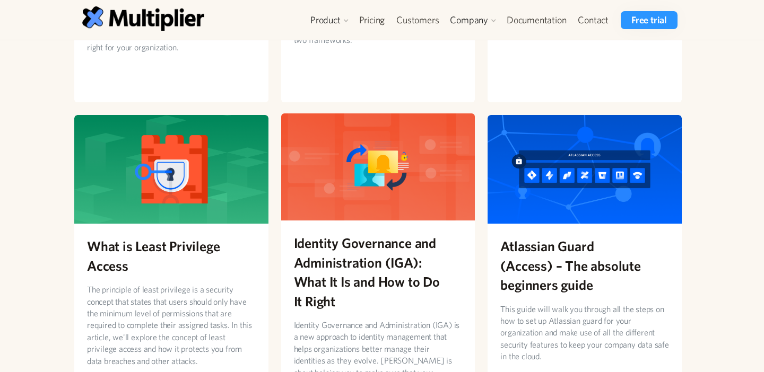
click at [366, 240] on h2 "Identity Governance and Administration (IGA): What It Is and How to Do It Right" at bounding box center [378, 271] width 169 height 77
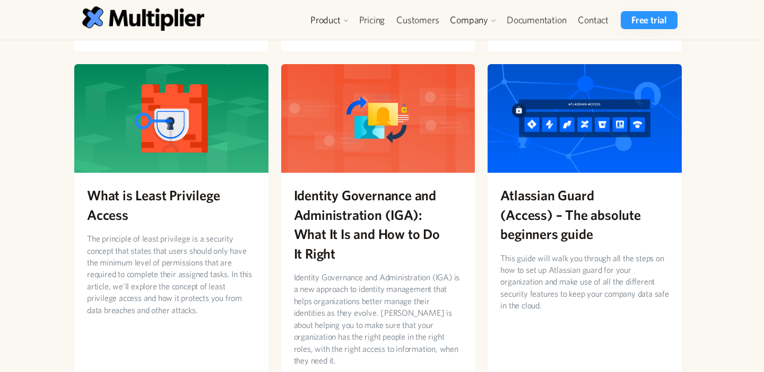
scroll to position [1614, 0]
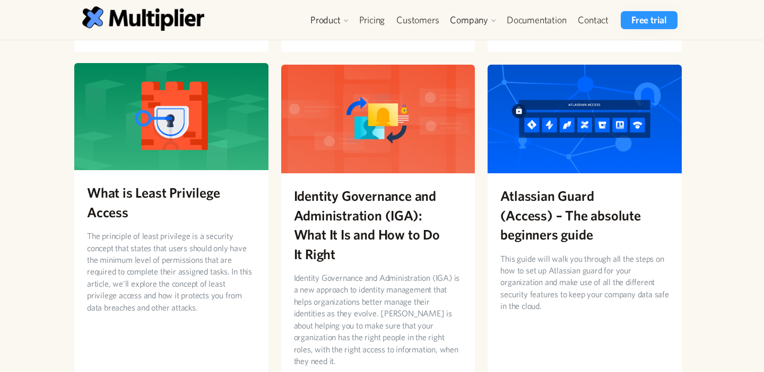
click at [197, 185] on h2 "What is Least Privilege Access" at bounding box center [171, 202] width 169 height 39
click at [178, 183] on h2 "What is Least Privilege Access" at bounding box center [171, 202] width 169 height 39
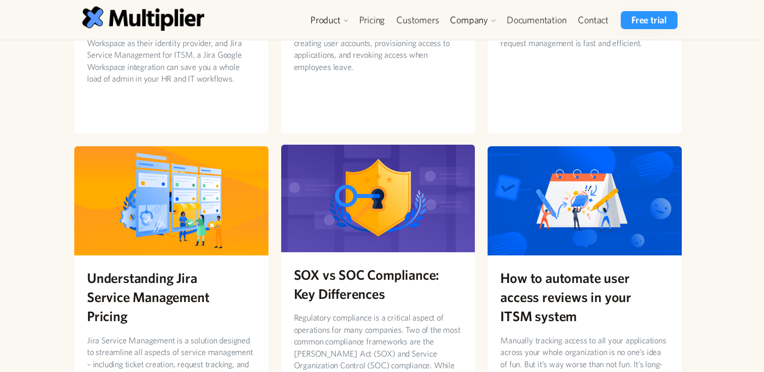
scroll to position [1170, 0]
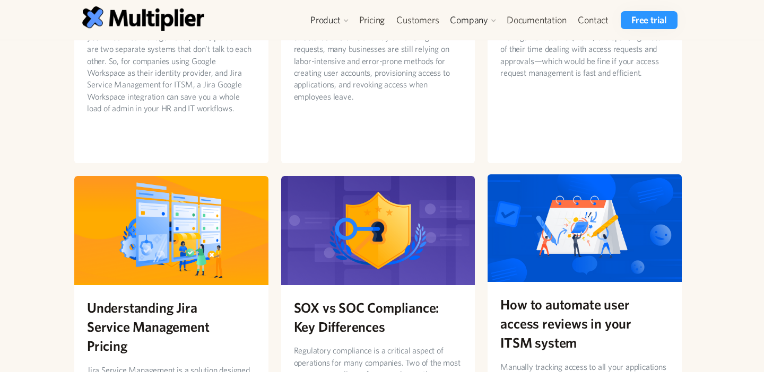
click at [552, 308] on h2 "How to automate user access reviews in your ITSM system" at bounding box center [584, 324] width 169 height 58
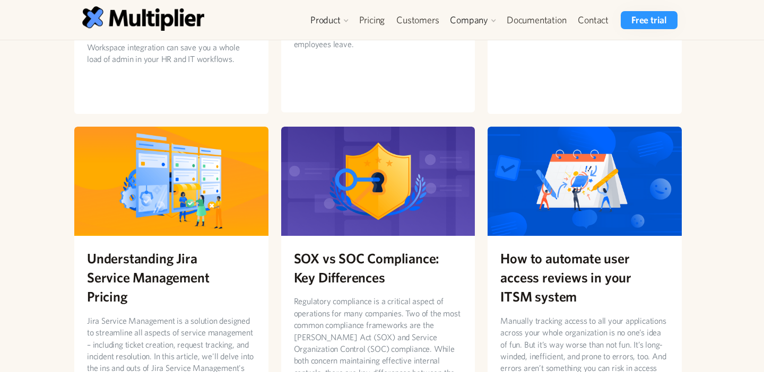
scroll to position [1238, 0]
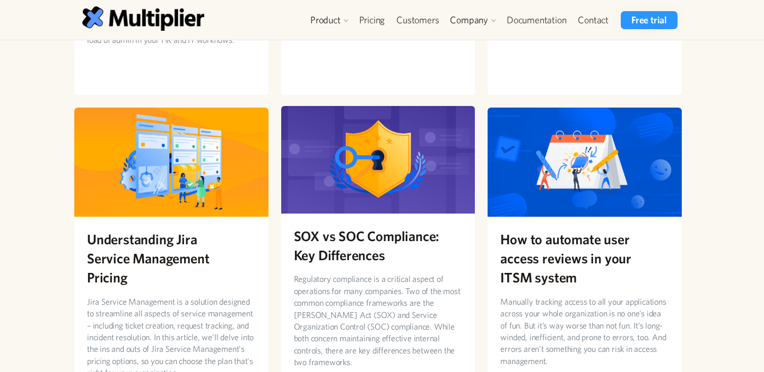
click at [366, 226] on h2 "SOX vs SOC Compliance: Key Differences" at bounding box center [378, 245] width 169 height 39
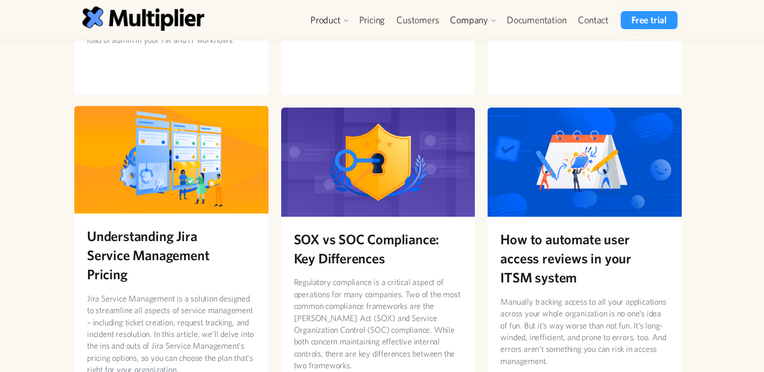
click at [177, 184] on img at bounding box center [171, 158] width 194 height 109
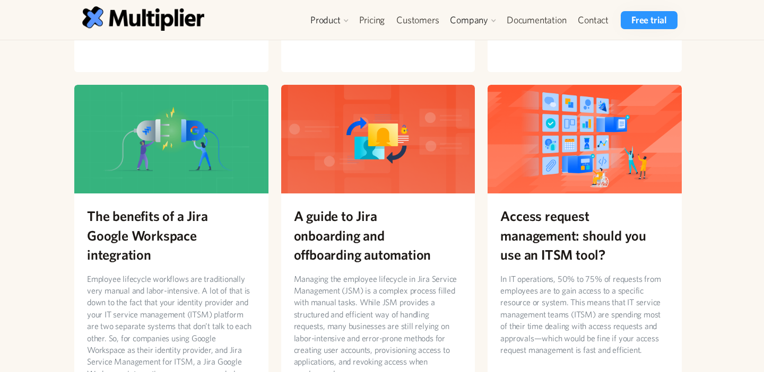
scroll to position [894, 0]
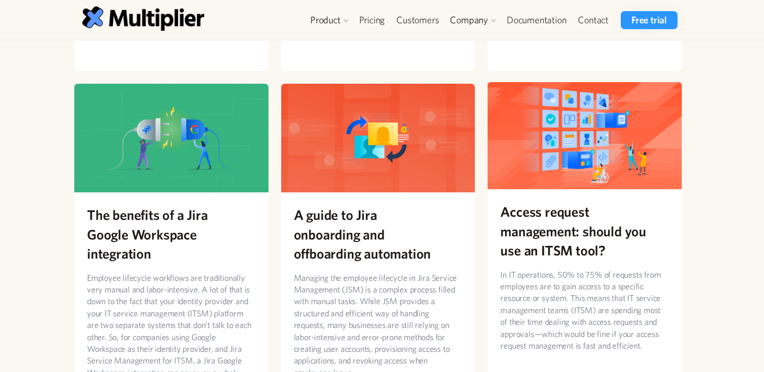
click at [617, 269] on p "In IT operations, 50% to 75% of requests from employees are to gain access to a…" at bounding box center [584, 310] width 169 height 83
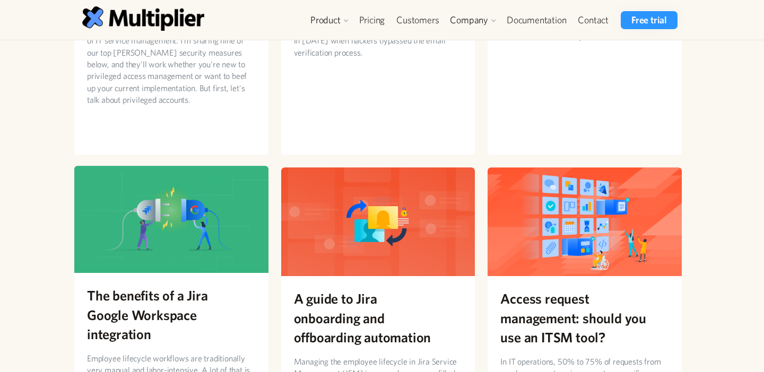
scroll to position [813, 0]
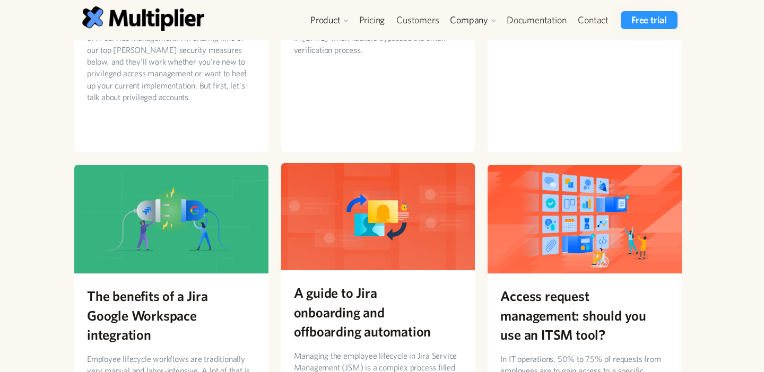
click at [366, 291] on h2 "A guide to Jira onboarding and offboarding automation" at bounding box center [378, 312] width 169 height 58
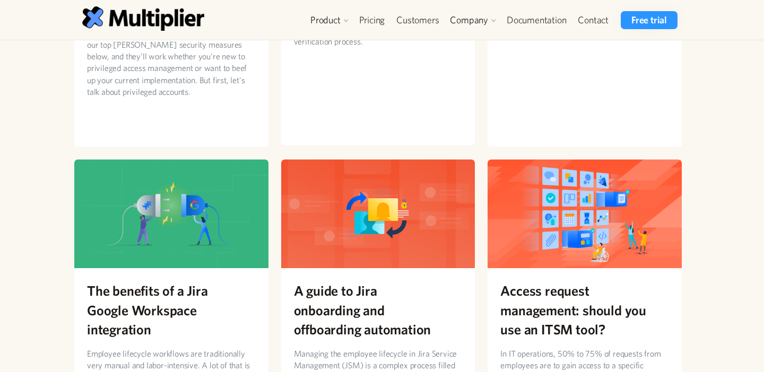
scroll to position [824, 0]
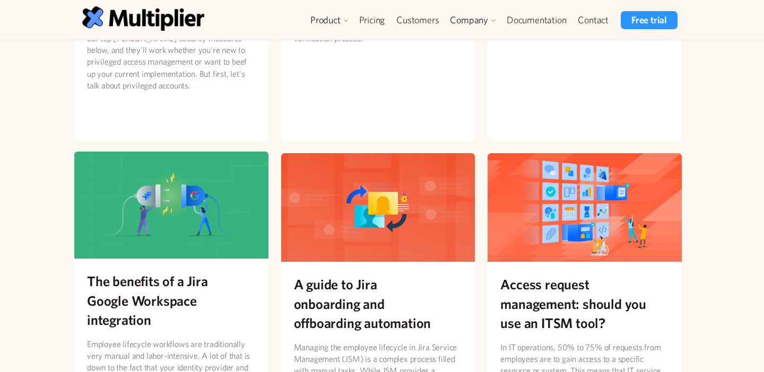
click at [228, 259] on div "The benefits of a Jira Google Workspace integration Employee lifecycle workflow…" at bounding box center [171, 364] width 194 height 211
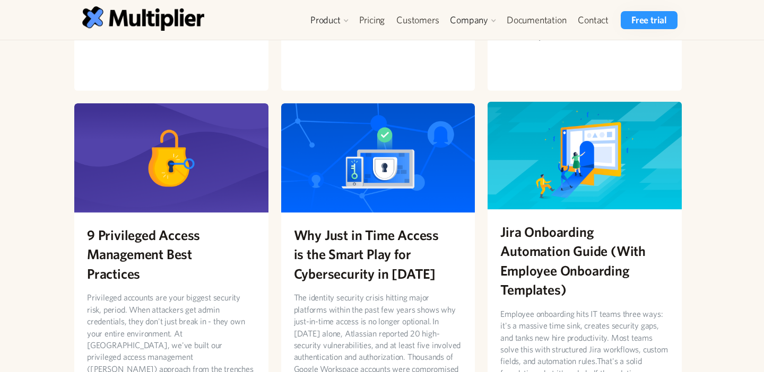
scroll to position [474, 0]
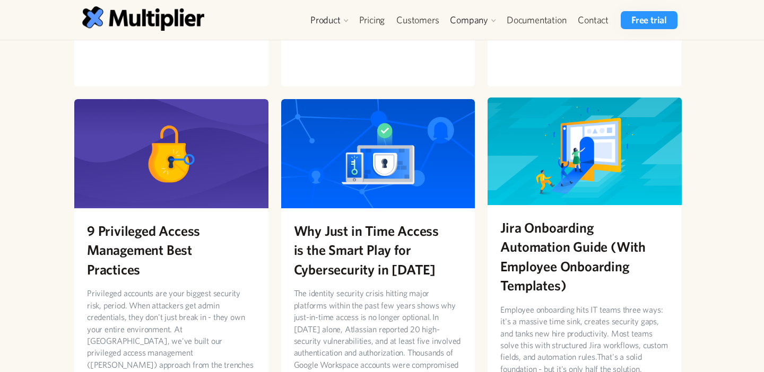
click at [523, 246] on h2 "Jira Onboarding Automation Guide (With Employee Onboarding Templates)" at bounding box center [584, 256] width 169 height 77
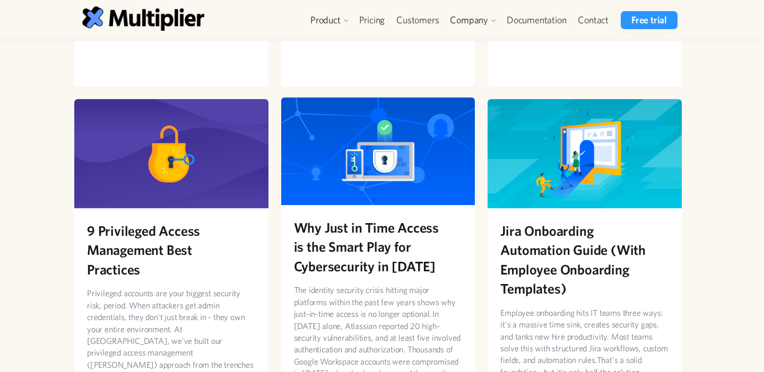
click at [321, 207] on div "Why Just in Time Access is the Smart Play for Cybersecurity in 2025 The identit…" at bounding box center [378, 304] width 194 height 199
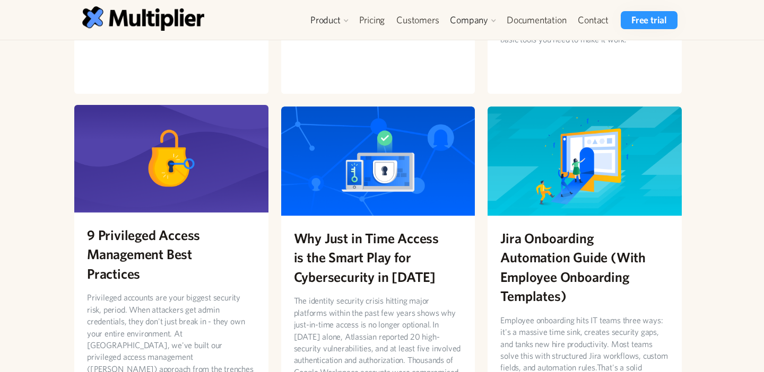
scroll to position [473, 0]
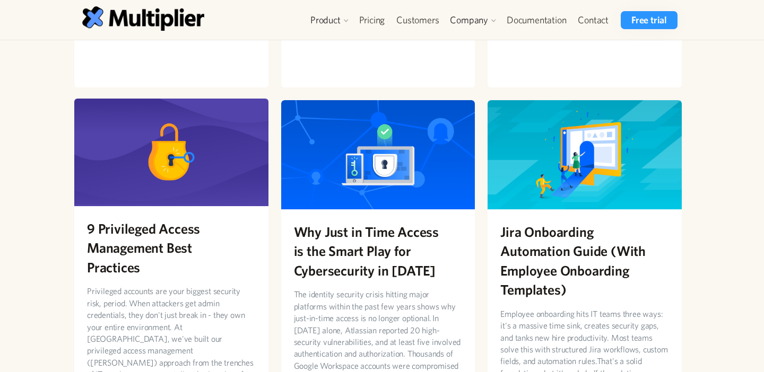
click at [188, 224] on h2 "9 Privileged Access Management Best Practices" at bounding box center [171, 248] width 169 height 58
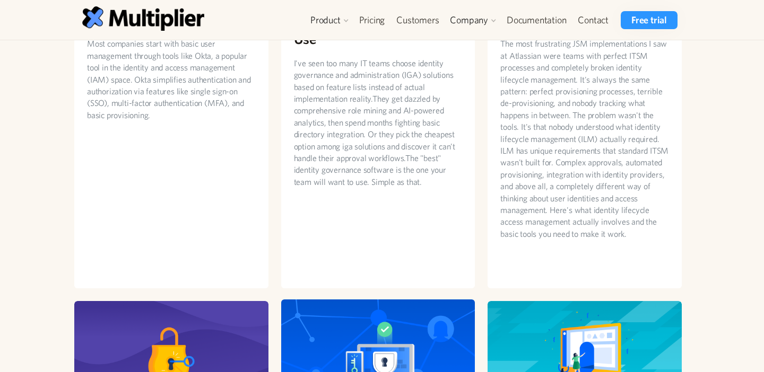
scroll to position [153, 0]
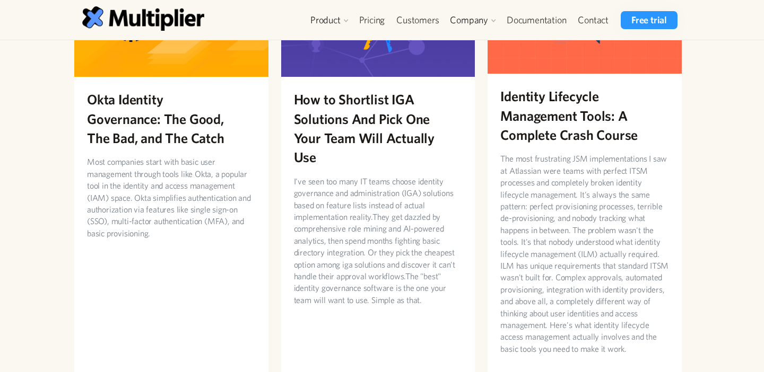
click at [625, 213] on p "The most frustrating JSM implementations I saw at Atlassian were teams with per…" at bounding box center [584, 254] width 169 height 202
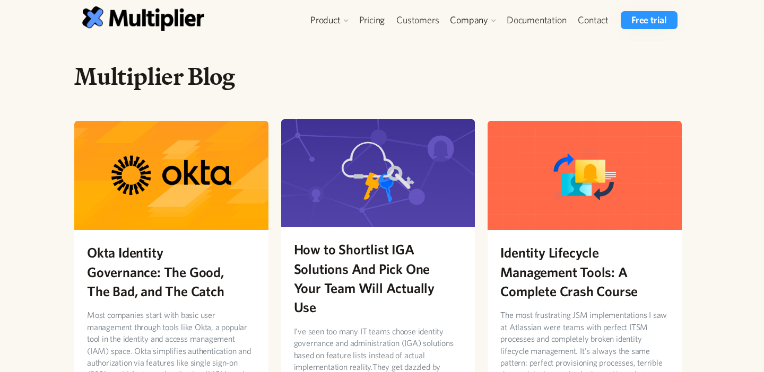
scroll to position [14, 0]
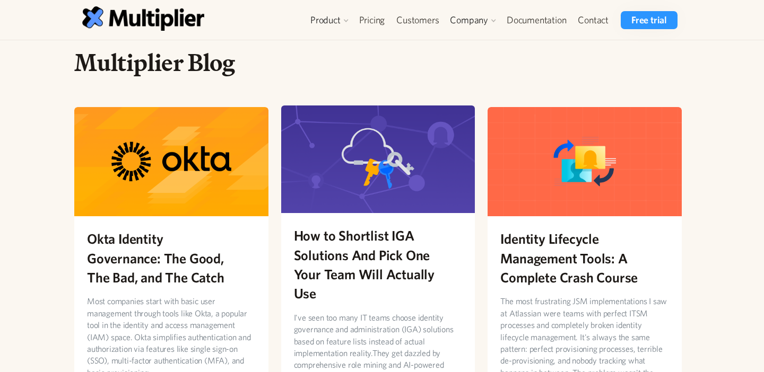
click at [367, 261] on h2 "How to Shortlist IGA Solutions And Pick One Your Team Will Actually Use" at bounding box center [378, 264] width 169 height 77
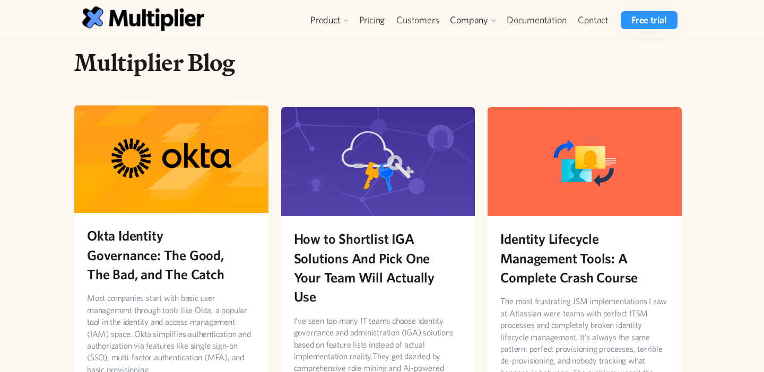
click at [149, 231] on h2 "Okta Identity Governance: The Good, The Bad, and The Catch" at bounding box center [171, 255] width 169 height 58
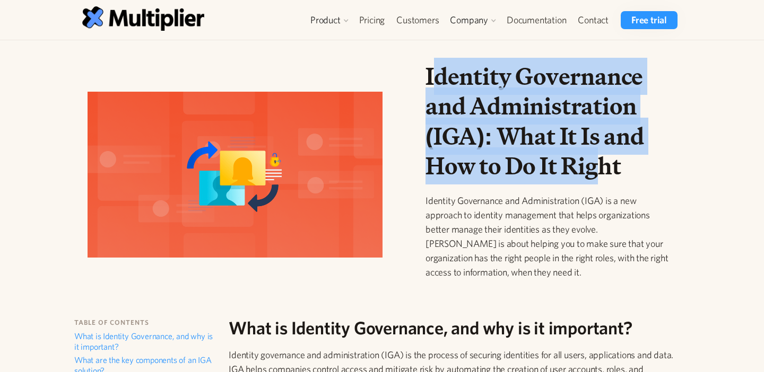
drag, startPoint x: 417, startPoint y: 81, endPoint x: 582, endPoint y: 178, distance: 191.1
click at [581, 177] on div "Identity Governance and Administration (IGA): What It Is and How to Do It Right…" at bounding box center [547, 179] width 260 height 235
drag, startPoint x: 677, startPoint y: 168, endPoint x: 430, endPoint y: 68, distance: 265.8
click at [430, 68] on div "Identity Governance and Administration (IGA): What It Is and How to Do It Right…" at bounding box center [378, 179] width 624 height 235
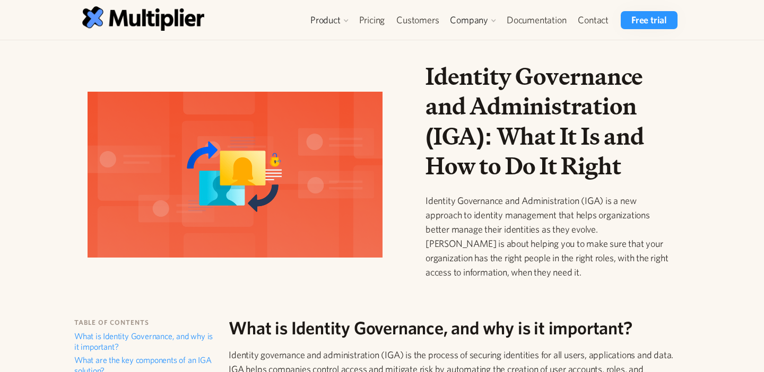
click at [488, 85] on h1 "Identity Governance and Administration (IGA): What It Is and How to Do It Right" at bounding box center [546, 121] width 243 height 119
drag, startPoint x: 638, startPoint y: 169, endPoint x: 413, endPoint y: 77, distance: 243.4
click at [413, 77] on div "Identity Governance and Administration (IGA): What It Is and How to Do It Right…" at bounding box center [378, 179] width 624 height 235
copy h1 "Identity Governance and Administration (IGA): What It Is and How to Do It Right"
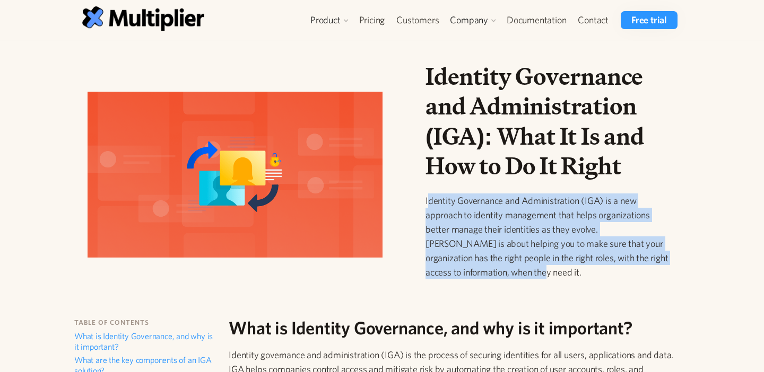
drag, startPoint x: 562, startPoint y: 269, endPoint x: 429, endPoint y: 198, distance: 150.7
click at [429, 198] on p "Identity Governance and Administration (IGA) is a new approach to identity mana…" at bounding box center [546, 237] width 243 height 86
drag, startPoint x: 425, startPoint y: 198, endPoint x: 517, endPoint y: 274, distance: 118.7
click at [517, 274] on p "Identity Governance and Administration (IGA) is a new approach to identity mana…" at bounding box center [546, 237] width 243 height 86
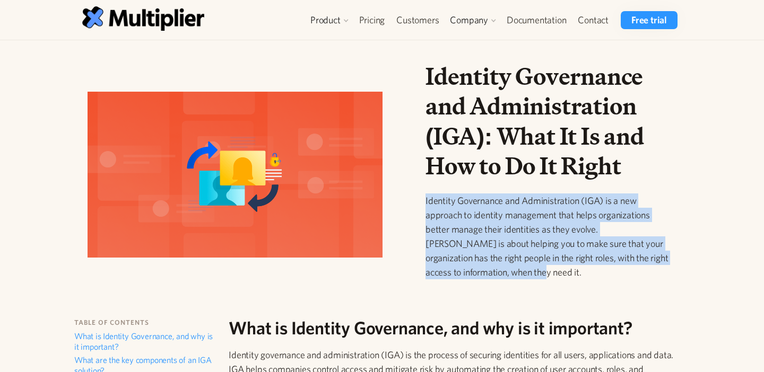
copy p "Identity Governance and Administration (IGA) is a new approach to identity mana…"
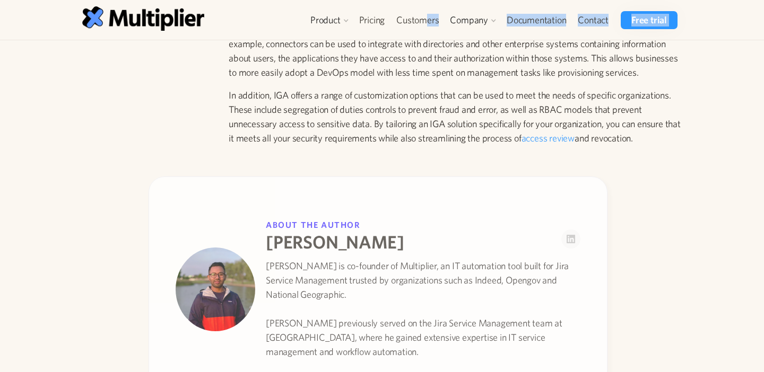
scroll to position [1900, 0]
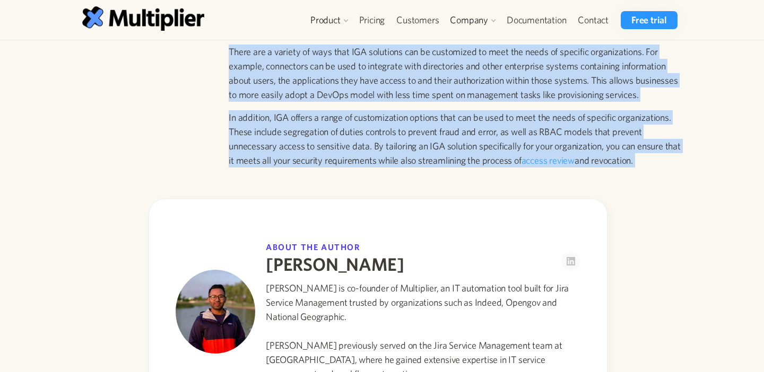
drag, startPoint x: 228, startPoint y: 200, endPoint x: 540, endPoint y: 167, distance: 313.6
copy div "What is Identity Governance, and why is it important? Identity governance and a…"
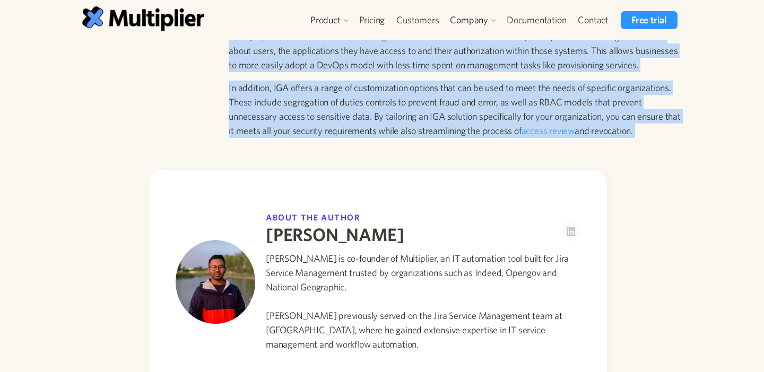
scroll to position [1929, 0]
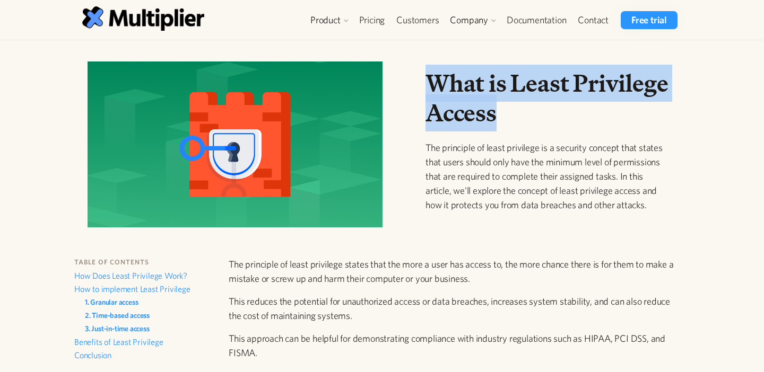
drag, startPoint x: 421, startPoint y: 81, endPoint x: 529, endPoint y: 115, distance: 113.9
click at [529, 115] on div "What is Least Privilege Access The principle of least privilege is a security c…" at bounding box center [547, 148] width 260 height 161
copy h1 "What is Least Privilege Access"
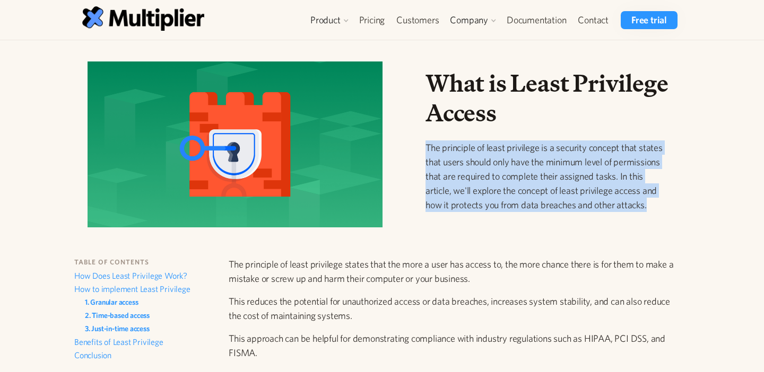
drag, startPoint x: 421, startPoint y: 143, endPoint x: 642, endPoint y: 216, distance: 232.5
click at [642, 216] on div "What is Least Privilege Access The principle of least privilege is a security c…" at bounding box center [547, 148] width 260 height 161
copy p "The principle of least privilege is a security concept that states that users s…"
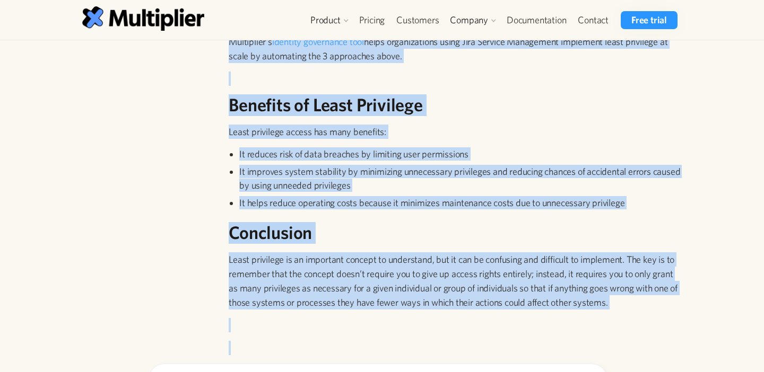
scroll to position [1567, 0]
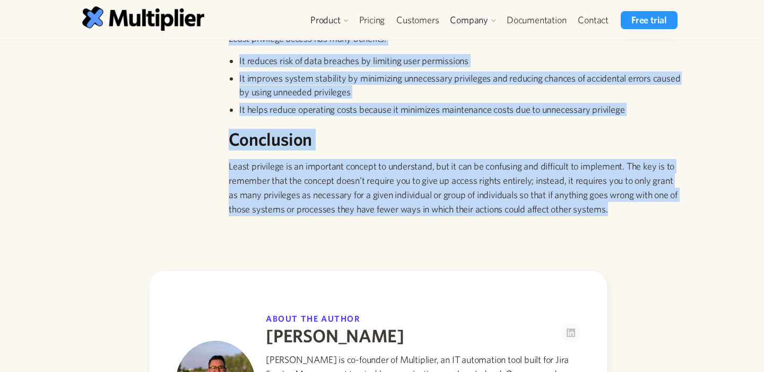
drag, startPoint x: 228, startPoint y: 264, endPoint x: 680, endPoint y: 203, distance: 456.6
copy div "The principle of least privilege states that the more a user has access to, the…"
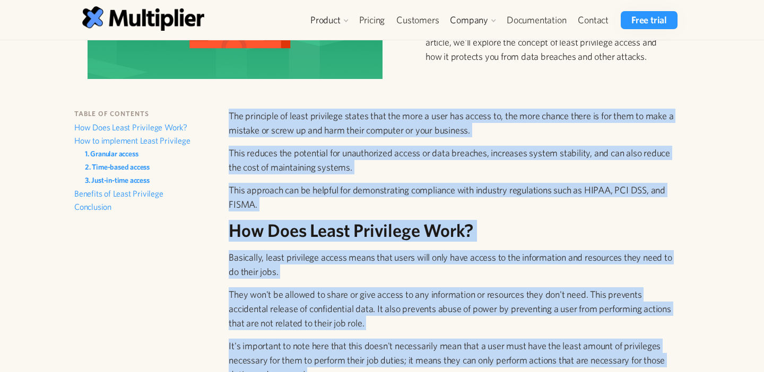
scroll to position [0, 0]
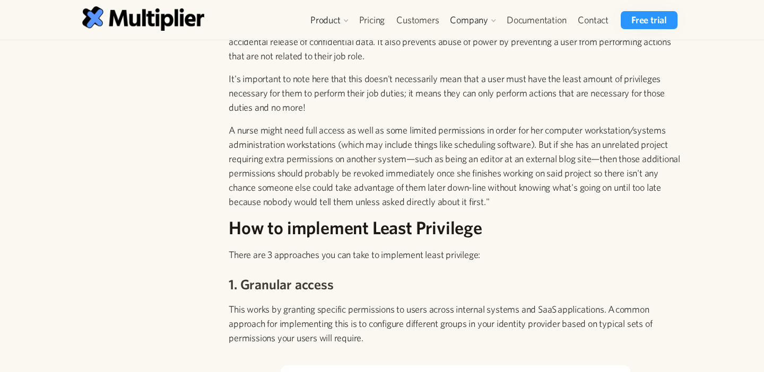
click at [231, 228] on h2 "How to implement Least Privilege" at bounding box center [455, 228] width 453 height 22
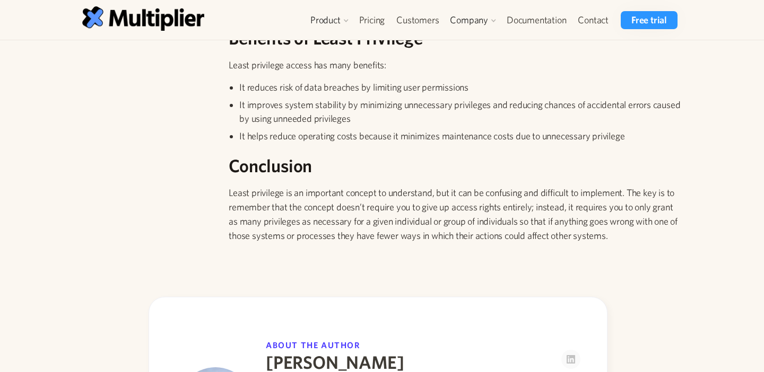
scroll to position [1514, 0]
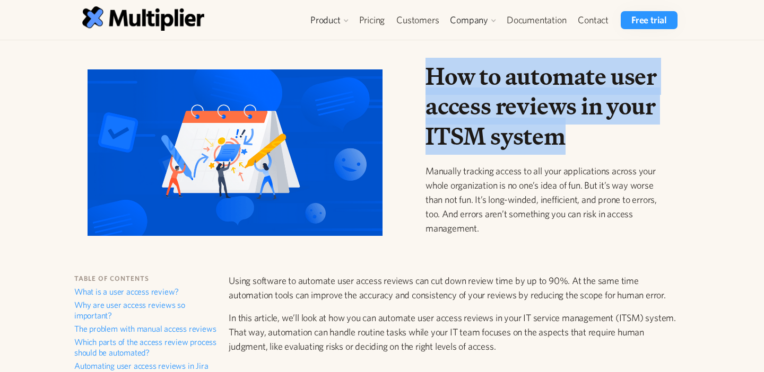
drag, startPoint x: 577, startPoint y: 142, endPoint x: 417, endPoint y: 66, distance: 176.7
click at [417, 66] on div "How to automate user access reviews in your ITSM system Manually tracking acces…" at bounding box center [547, 157] width 260 height 191
copy h1 "How to automate user access reviews in your ITSM system"
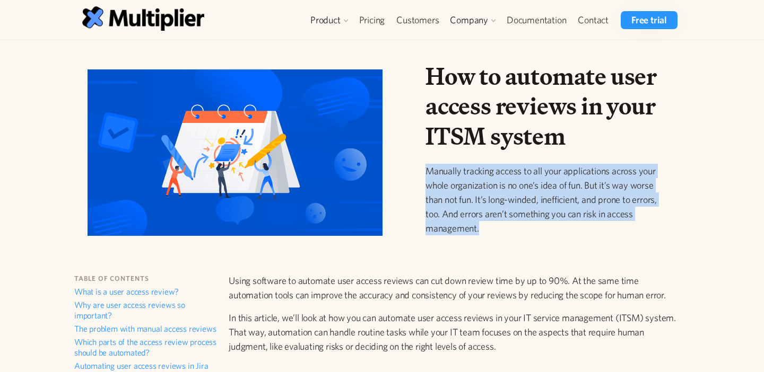
drag, startPoint x: 505, startPoint y: 223, endPoint x: 424, endPoint y: 171, distance: 96.8
click at [424, 171] on div "How to automate user access reviews in your ITSM system Manually tracking acces…" at bounding box center [547, 157] width 260 height 191
copy p "Manually tracking access to all your applications across your whole organizatio…"
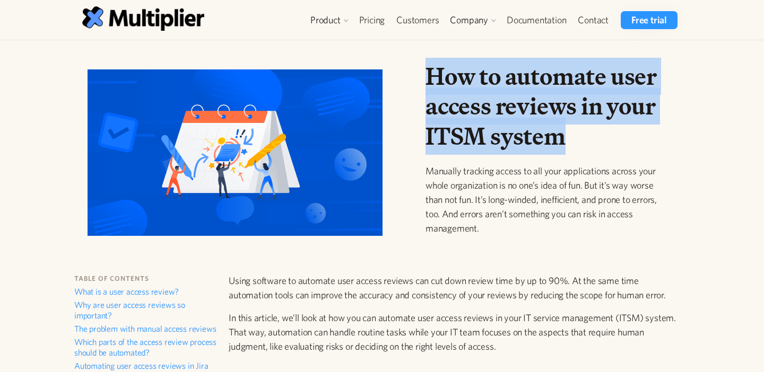
drag, startPoint x: 582, startPoint y: 143, endPoint x: 429, endPoint y: 68, distance: 171.3
click at [429, 68] on h1 "How to automate user access reviews in your ITSM system" at bounding box center [546, 107] width 243 height 90
copy h1 "How to automate user access reviews in your ITSM system"
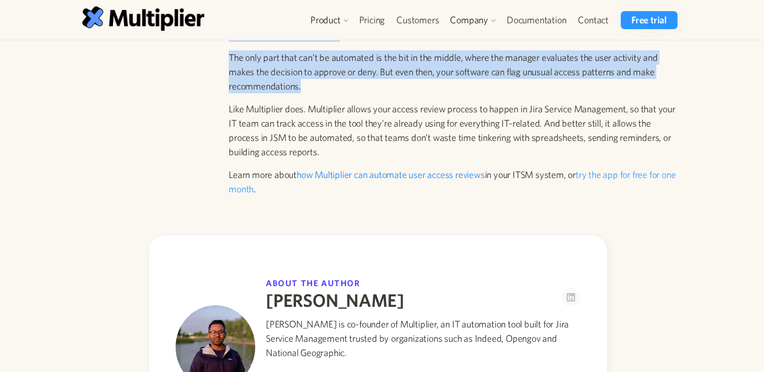
scroll to position [3230, 0]
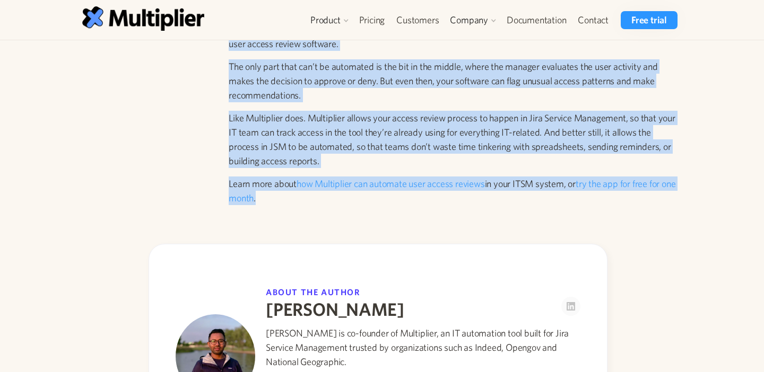
drag, startPoint x: 230, startPoint y: 237, endPoint x: 347, endPoint y: 169, distance: 135.6
copy div "Using software to automate user access reviews can cut down review time by up t…"
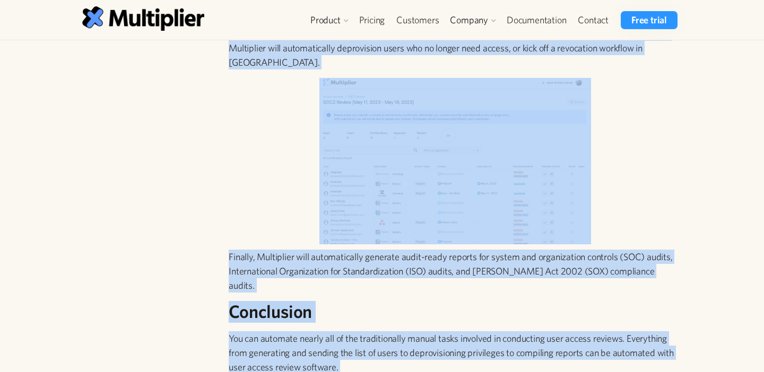
scroll to position [2880, 0]
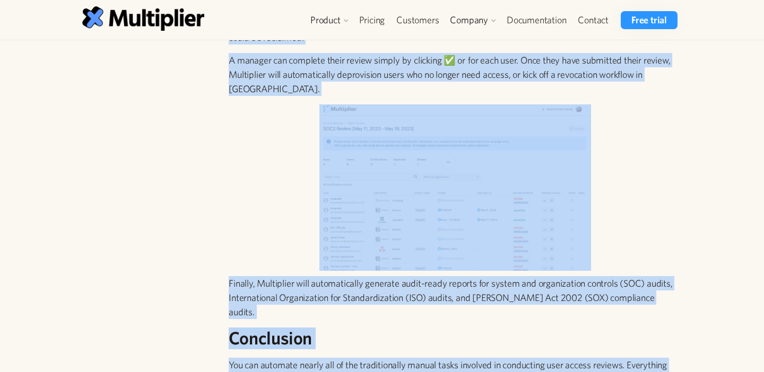
click at [446, 207] on img at bounding box center [455, 187] width 272 height 167
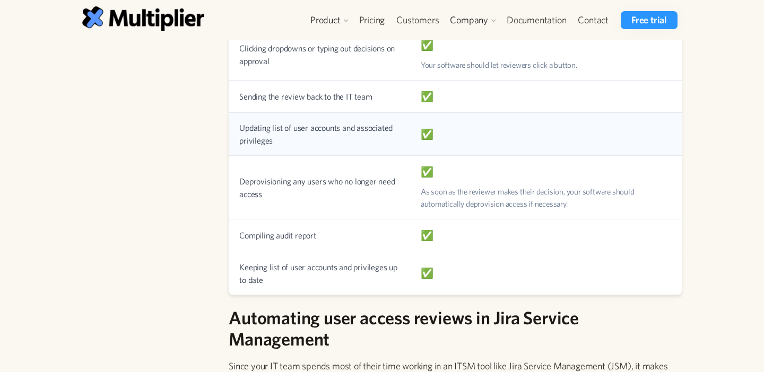
scroll to position [1781, 0]
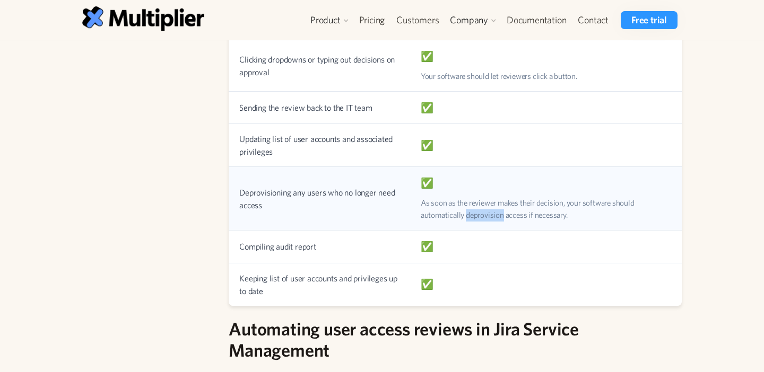
click at [482, 219] on div "As soon as the reviewer makes their decision, your software should automaticall…" at bounding box center [546, 209] width 250 height 24
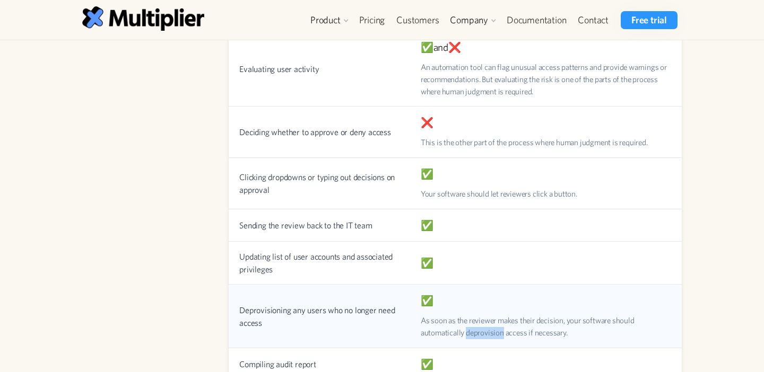
scroll to position [1599, 0]
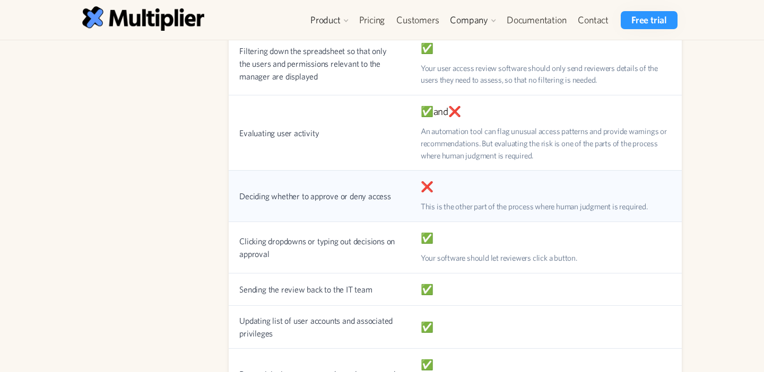
click at [476, 207] on div "This is the other part of the process where human judgment is required." at bounding box center [546, 207] width 250 height 12
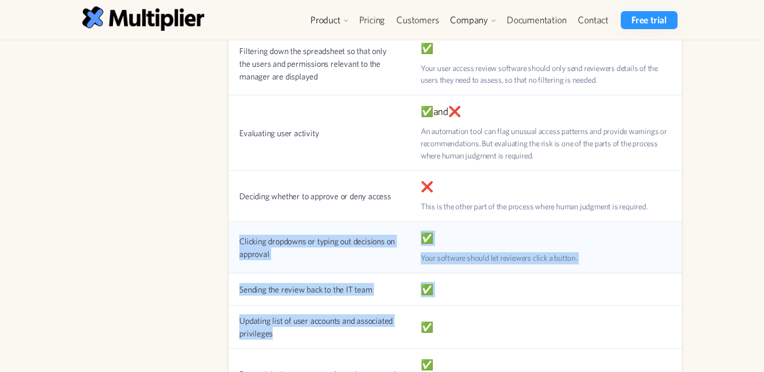
drag, startPoint x: 565, startPoint y: 316, endPoint x: 364, endPoint y: 223, distance: 222.1
click at [365, 226] on tbody "Compiling user reports into a master spreadsheet of users, managers, privileges…" at bounding box center [455, 184] width 453 height 607
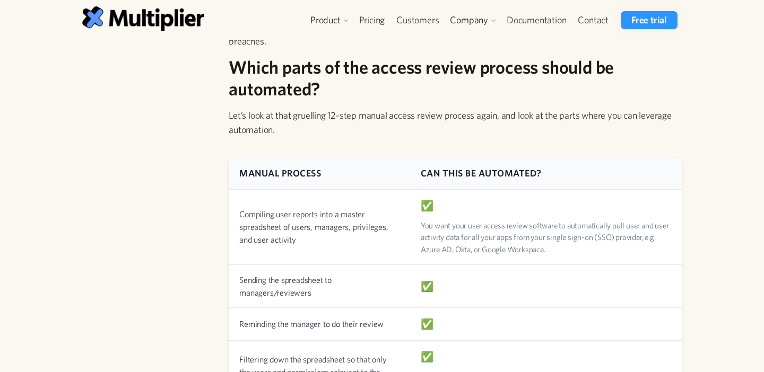
scroll to position [1309, 0]
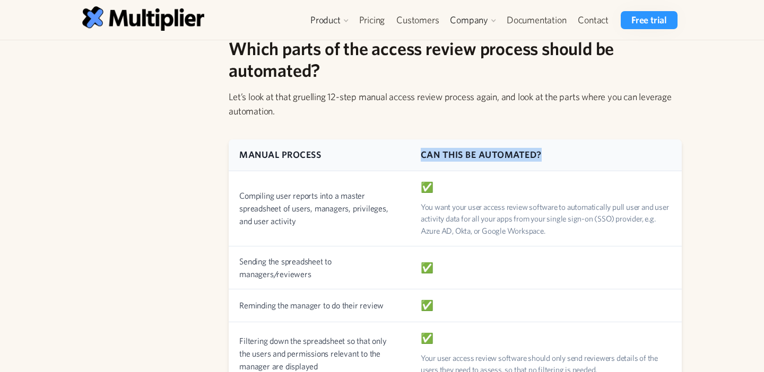
drag, startPoint x: 550, startPoint y: 156, endPoint x: 423, endPoint y: 158, distance: 127.3
click at [423, 158] on th "Can this be automated?" at bounding box center [546, 154] width 272 height 31
copy th "Can this be automated?"
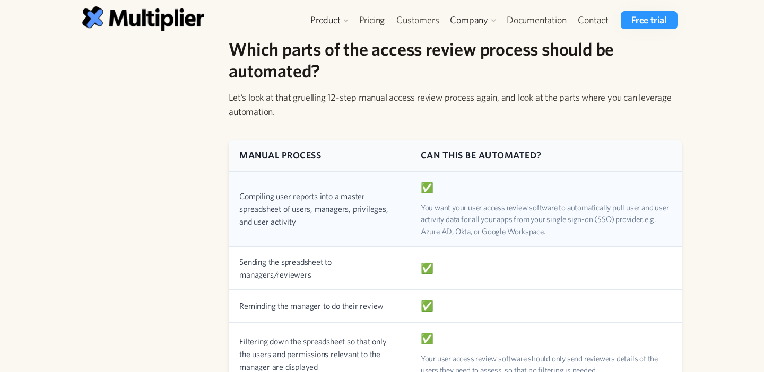
click at [377, 218] on td "Compiling user reports into a master spreadsheet of users, managers, privileges…" at bounding box center [319, 209] width 181 height 75
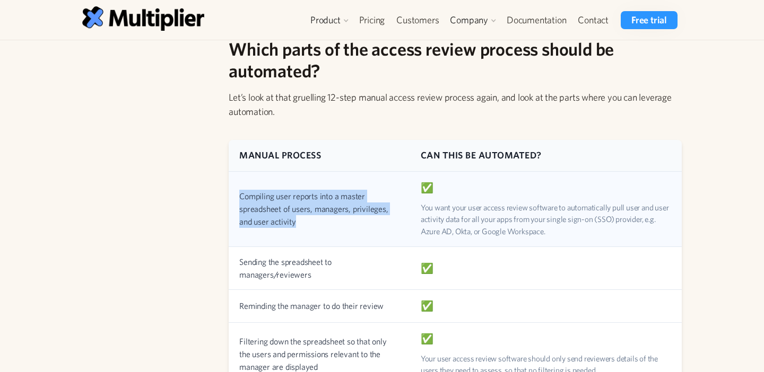
drag, startPoint x: 317, startPoint y: 232, endPoint x: 238, endPoint y: 194, distance: 88.2
click at [237, 194] on td "Compiling user reports into a master spreadsheet of users, managers, privileges…" at bounding box center [319, 209] width 181 height 75
copy td "Compiling user reports into a master spreadsheet of users, managers, privileges…"
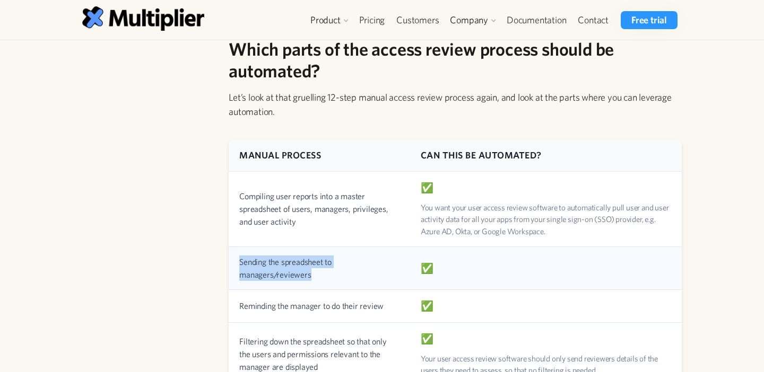
drag, startPoint x: 382, startPoint y: 275, endPoint x: 231, endPoint y: 263, distance: 152.2
click at [231, 263] on td "Sending the spreadsheet to managers/reviewers" at bounding box center [319, 268] width 181 height 43
copy td "Sending the spreadsheet to managers/reviewers"
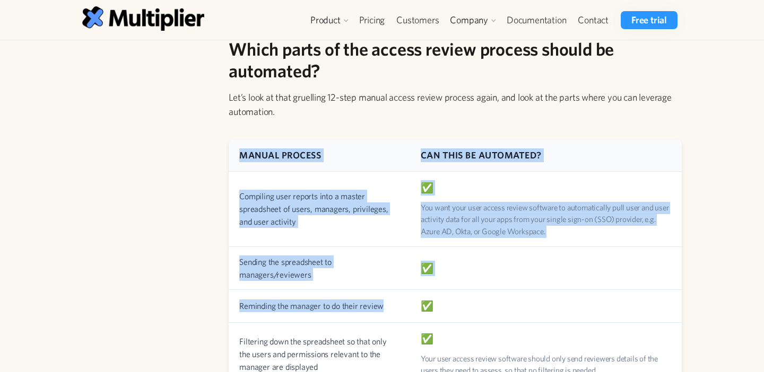
drag, startPoint x: 399, startPoint y: 302, endPoint x: 228, endPoint y: 302, distance: 170.8
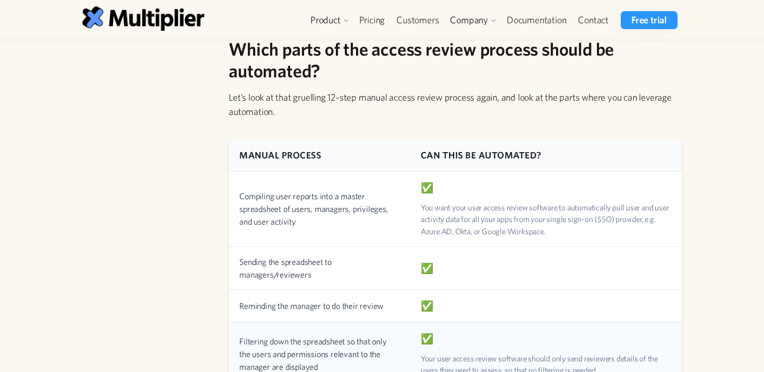
click at [294, 335] on td "Filtering down the spreadsheet so that only the users and permissions relevant …" at bounding box center [319, 354] width 181 height 63
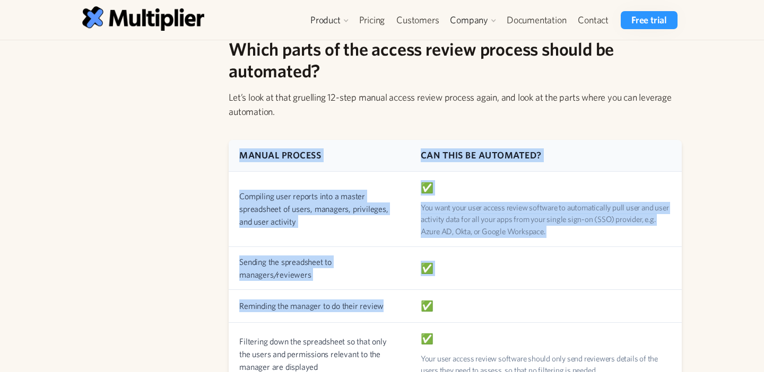
drag, startPoint x: 381, startPoint y: 305, endPoint x: 228, endPoint y: 302, distance: 152.8
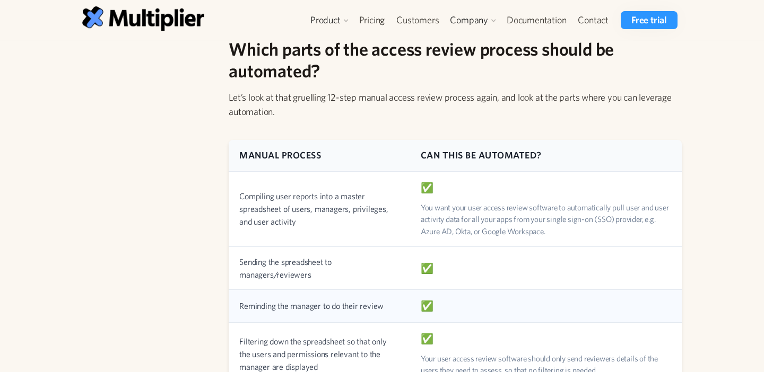
click at [243, 306] on td "Reminding the manager to do their review" at bounding box center [319, 306] width 181 height 33
drag, startPoint x: 239, startPoint y: 306, endPoint x: 399, endPoint y: 323, distance: 161.6
copy tbody "Reminding the manager to do their review ✅"
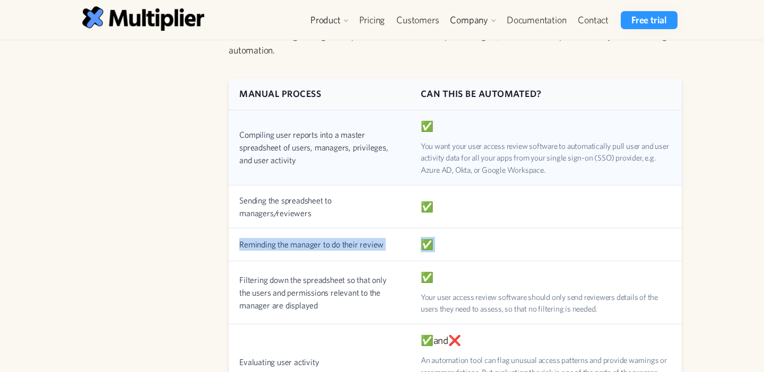
scroll to position [1395, 0]
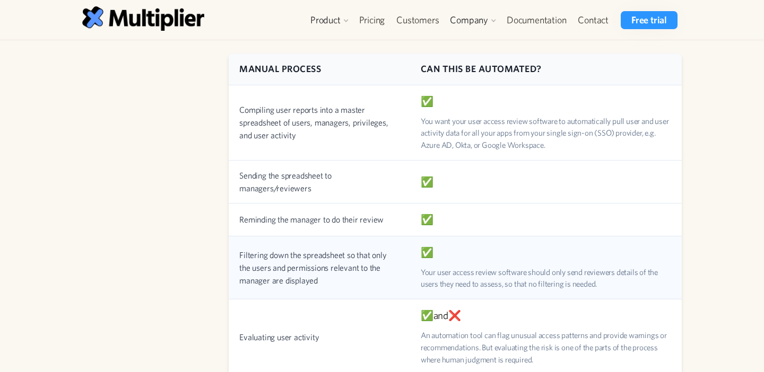
click at [612, 281] on div "Your user access review software should only send reviewers details of the user…" at bounding box center [546, 279] width 250 height 24
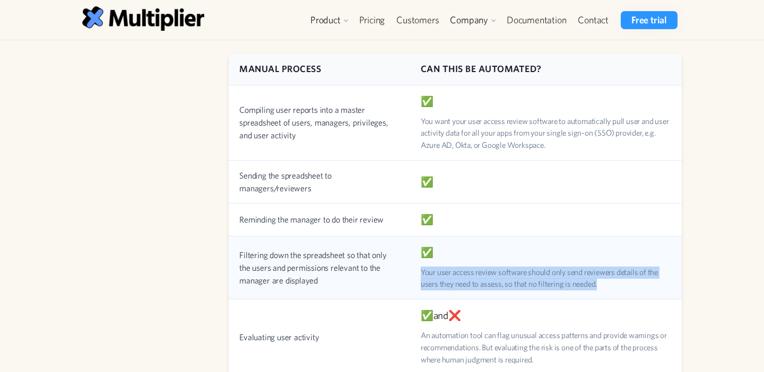
drag, startPoint x: 608, startPoint y: 284, endPoint x: 420, endPoint y: 273, distance: 188.1
click at [421, 273] on div "Your user access review software should only send reviewers details of the user…" at bounding box center [546, 279] width 250 height 24
copy div "Your user access review software should only send reviewers details of the user…"
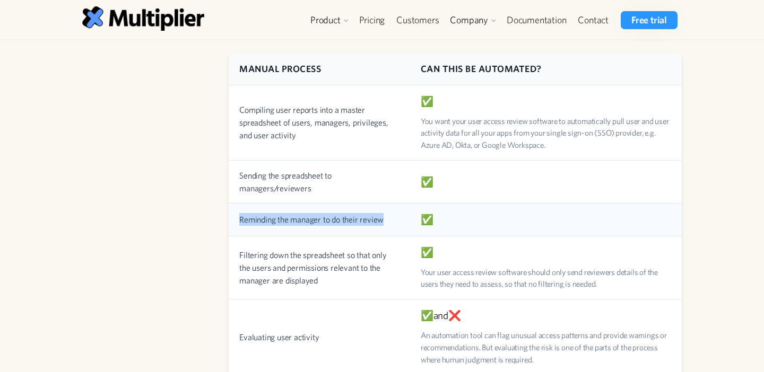
drag, startPoint x: 392, startPoint y: 223, endPoint x: 234, endPoint y: 221, distance: 157.5
click at [234, 221] on td "Reminding the manager to do their review" at bounding box center [319, 220] width 181 height 33
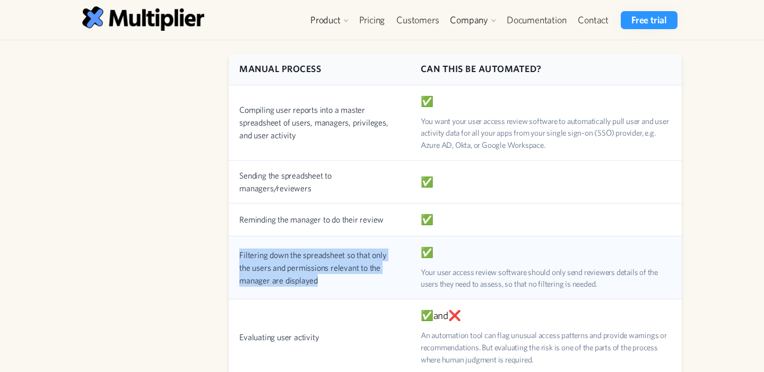
drag, startPoint x: 383, startPoint y: 278, endPoint x: 242, endPoint y: 251, distance: 143.7
click at [242, 251] on td "Filtering down the spreadsheet so that only the users and permissions relevant …" at bounding box center [319, 268] width 181 height 63
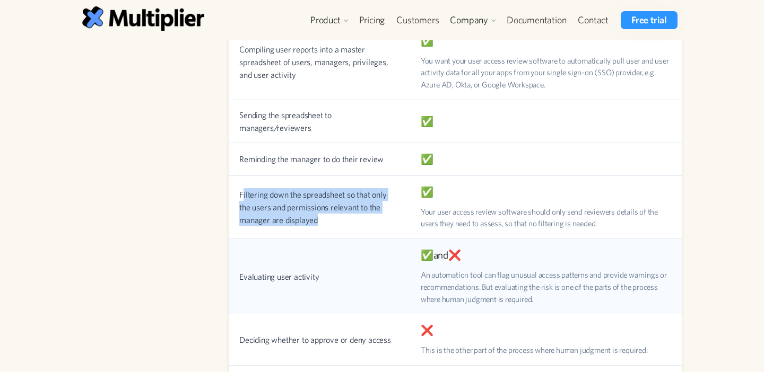
scroll to position [1468, 0]
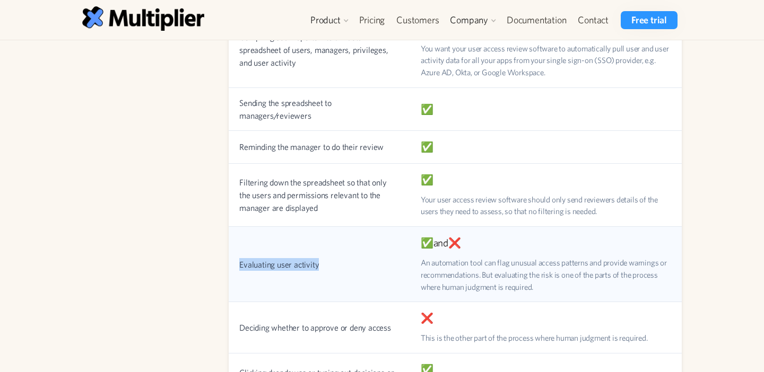
drag, startPoint x: 324, startPoint y: 262, endPoint x: 232, endPoint y: 263, distance: 91.8
click at [232, 262] on td "Evaluating user activity" at bounding box center [319, 264] width 181 height 75
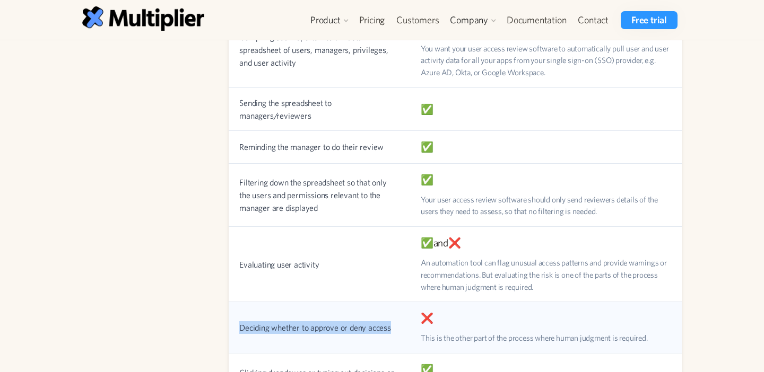
drag, startPoint x: 394, startPoint y: 334, endPoint x: 235, endPoint y: 328, distance: 158.7
click at [235, 328] on td "Deciding whether to approve or deny access" at bounding box center [319, 327] width 181 height 51
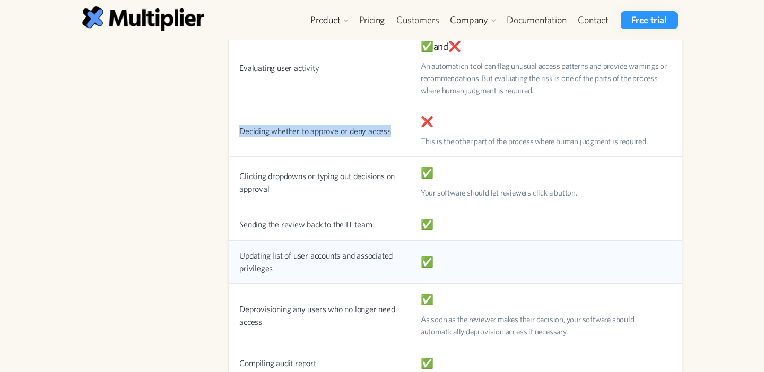
scroll to position [1668, 0]
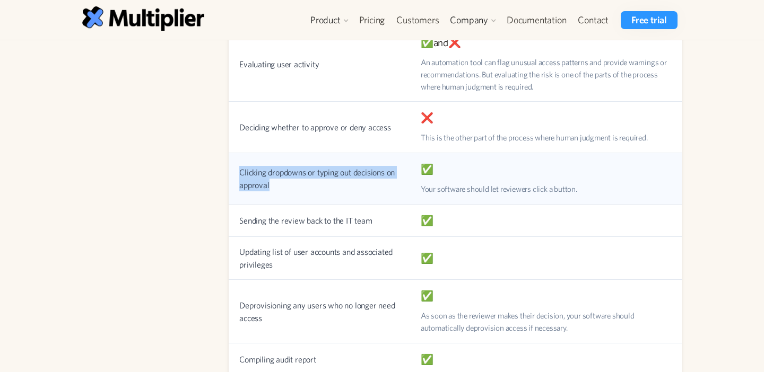
drag, startPoint x: 337, startPoint y: 189, endPoint x: 235, endPoint y: 170, distance: 103.0
click at [235, 170] on td "Clicking dropdowns or typing out decisions on approval" at bounding box center [319, 178] width 181 height 51
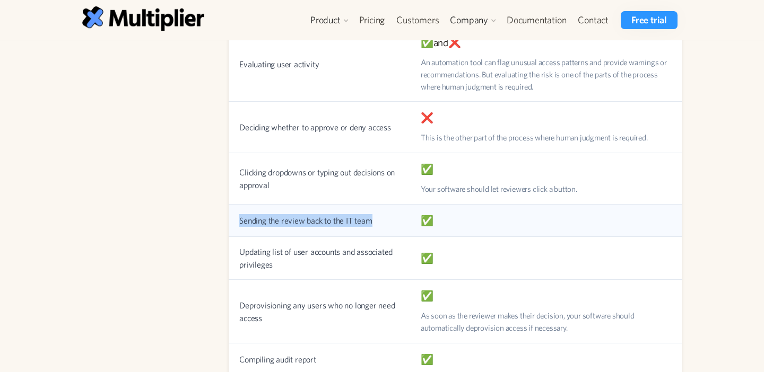
drag, startPoint x: 353, startPoint y: 218, endPoint x: 238, endPoint y: 220, distance: 115.6
click at [238, 220] on td "Sending the review back to the IT team" at bounding box center [319, 221] width 181 height 33
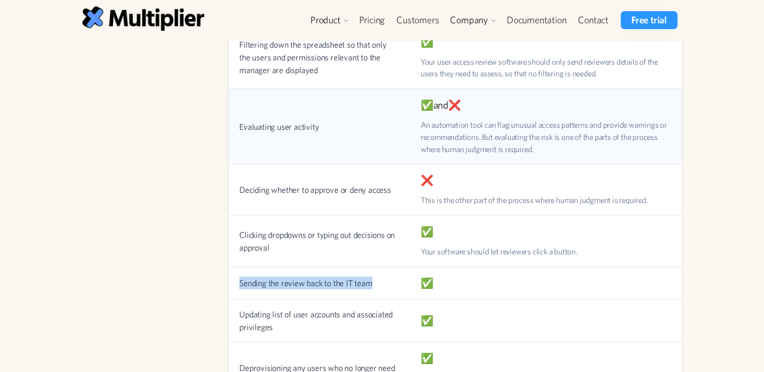
scroll to position [1605, 0]
drag, startPoint x: 482, startPoint y: 97, endPoint x: 460, endPoint y: 102, distance: 21.7
click at [460, 101] on td "✅ and ❌ An automation tool can flag unusual access patterns and provide warning…" at bounding box center [546, 127] width 272 height 75
click at [464, 102] on div "✅ and ❌" at bounding box center [546, 105] width 250 height 15
drag, startPoint x: 464, startPoint y: 102, endPoint x: 453, endPoint y: 102, distance: 10.6
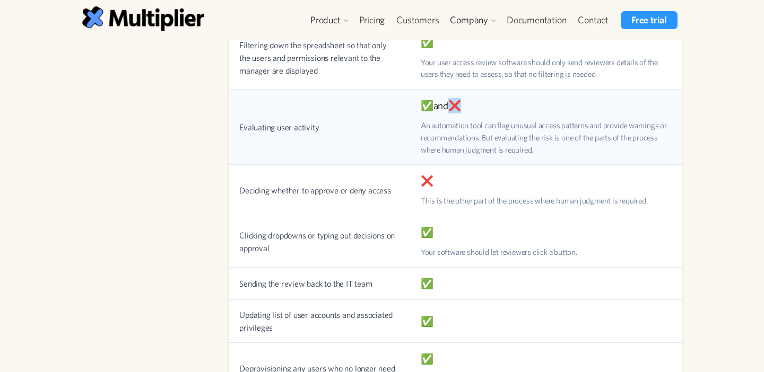
click at [453, 102] on div "✅ and ❌" at bounding box center [546, 105] width 250 height 15
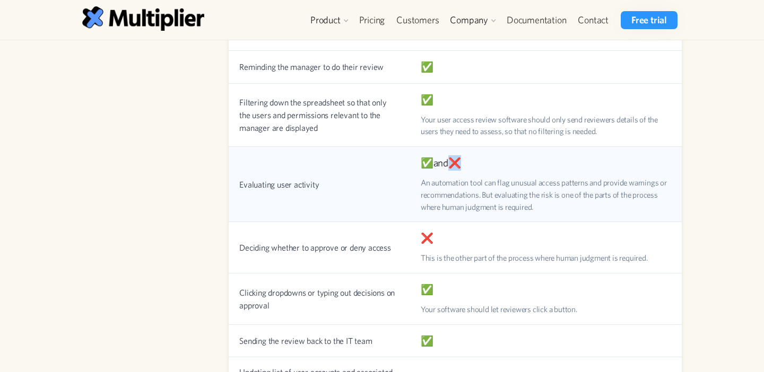
scroll to position [1548, 0]
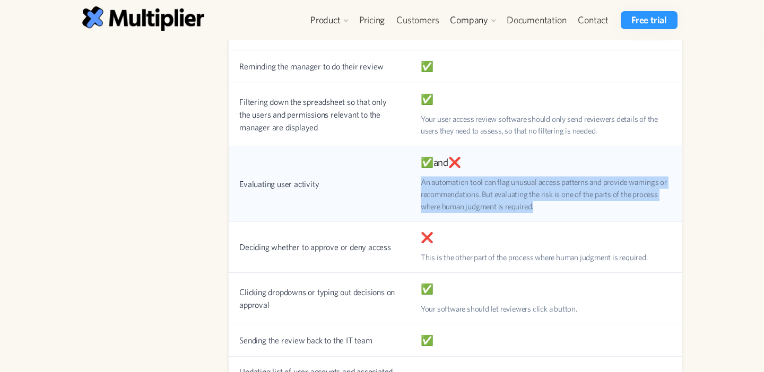
drag, startPoint x: 557, startPoint y: 205, endPoint x: 418, endPoint y: 181, distance: 140.5
click at [418, 181] on td "✅ and ❌ An automation tool can flag unusual access patterns and provide warning…" at bounding box center [546, 183] width 272 height 75
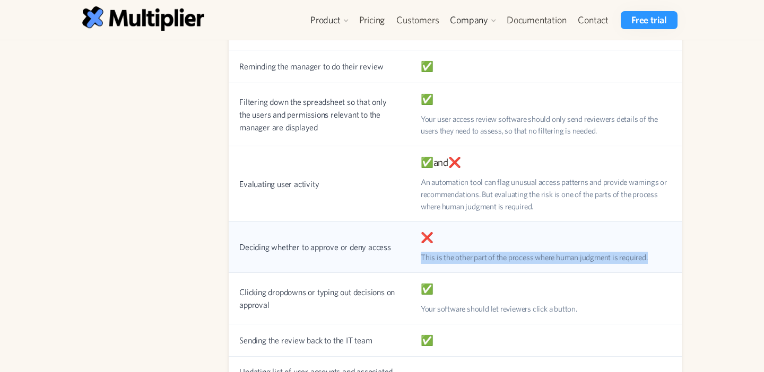
drag, startPoint x: 657, startPoint y: 258, endPoint x: 415, endPoint y: 262, distance: 241.4
click at [415, 262] on td "❌ This is the other part of the process where human judgment is required." at bounding box center [546, 247] width 272 height 51
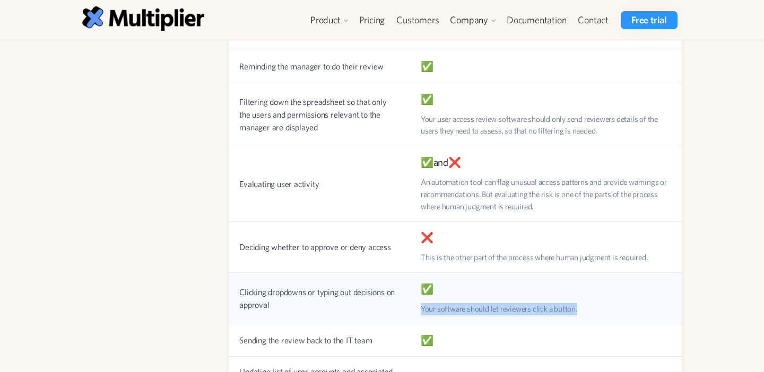
drag, startPoint x: 589, startPoint y: 308, endPoint x: 417, endPoint y: 305, distance: 171.3
click at [417, 305] on td "✅ Your software should let reviewers click a button." at bounding box center [546, 298] width 272 height 51
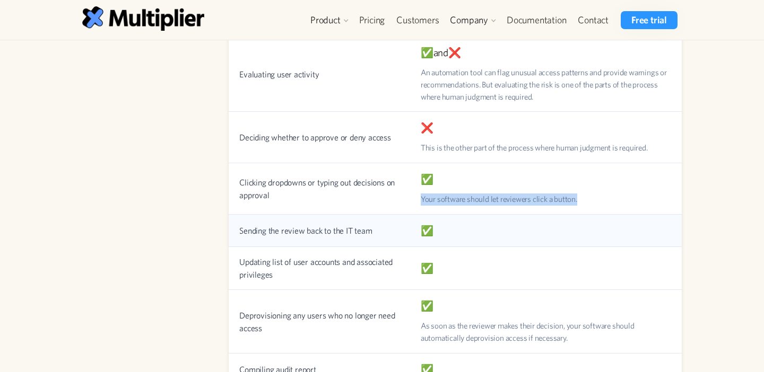
scroll to position [1750, 0]
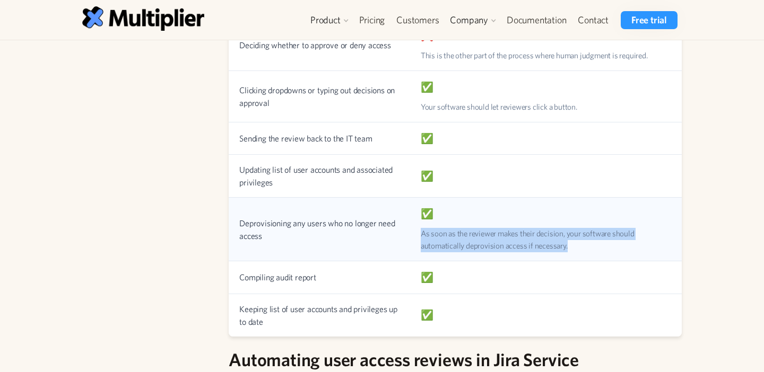
drag, startPoint x: 597, startPoint y: 251, endPoint x: 411, endPoint y: 238, distance: 186.1
click at [411, 238] on td "✅ As soon as the reviewer makes their decision, your software should automatica…" at bounding box center [546, 229] width 272 height 63
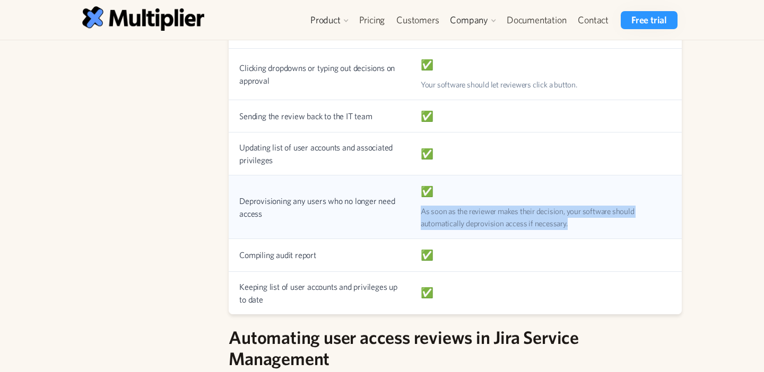
scroll to position [1741, 0]
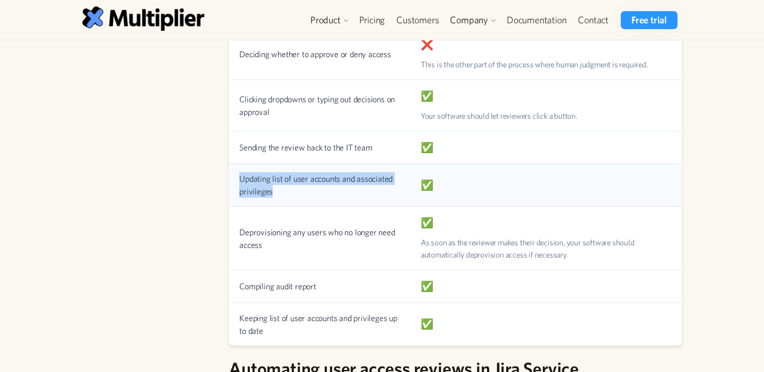
drag, startPoint x: 365, startPoint y: 193, endPoint x: 238, endPoint y: 181, distance: 127.3
click at [238, 181] on td "Updating list of user accounts and associated privileges" at bounding box center [319, 185] width 181 height 43
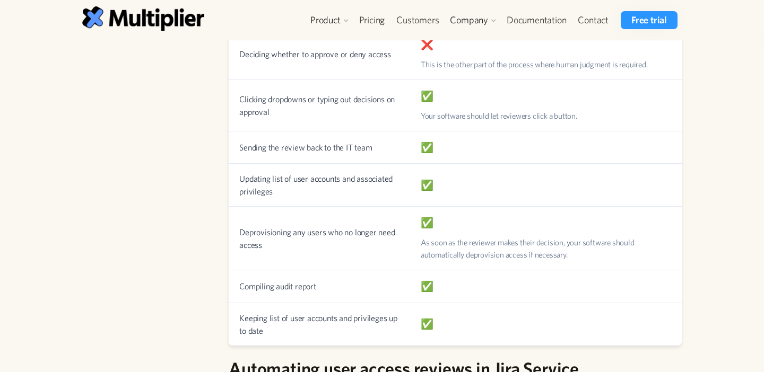
click at [217, 229] on div "table of contents What is a user access review? Why are user access reviews so …" at bounding box center [378, 132] width 618 height 3200
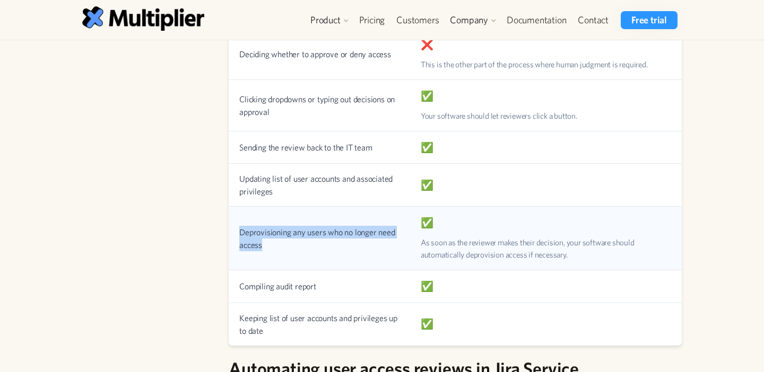
drag, startPoint x: 277, startPoint y: 246, endPoint x: 237, endPoint y: 233, distance: 42.6
click at [237, 233] on td "Deprovisioning any users who no longer need access" at bounding box center [319, 238] width 181 height 63
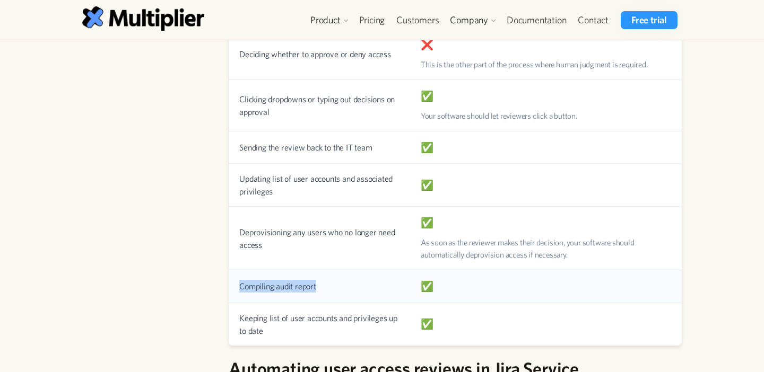
drag, startPoint x: 351, startPoint y: 296, endPoint x: 238, endPoint y: 283, distance: 113.8
click at [238, 283] on td "Compiling audit report" at bounding box center [319, 286] width 181 height 33
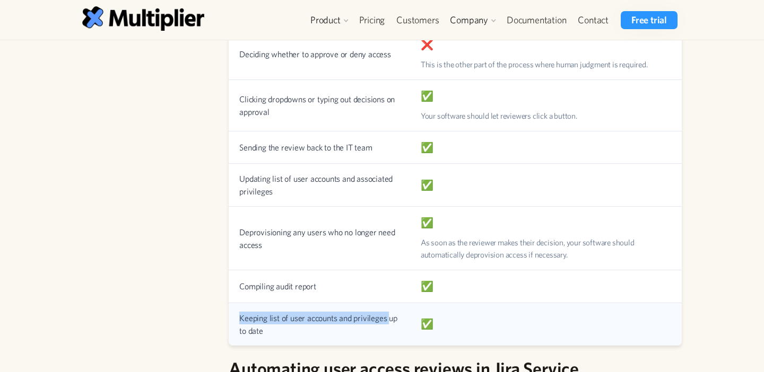
drag, startPoint x: 389, startPoint y: 324, endPoint x: 241, endPoint y: 318, distance: 148.1
click at [241, 318] on td "Keeping list of user accounts and privileges up to date" at bounding box center [319, 324] width 181 height 42
drag, startPoint x: 264, startPoint y: 326, endPoint x: 230, endPoint y: 318, distance: 34.9
click at [230, 318] on td "Keeping list of user accounts and privileges up to date" at bounding box center [319, 324] width 181 height 42
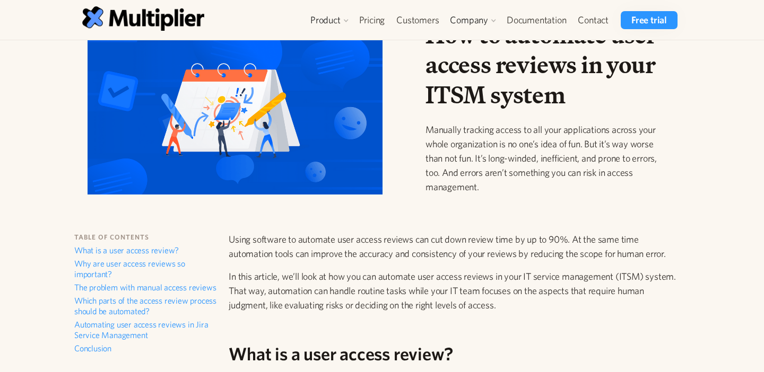
scroll to position [0, 0]
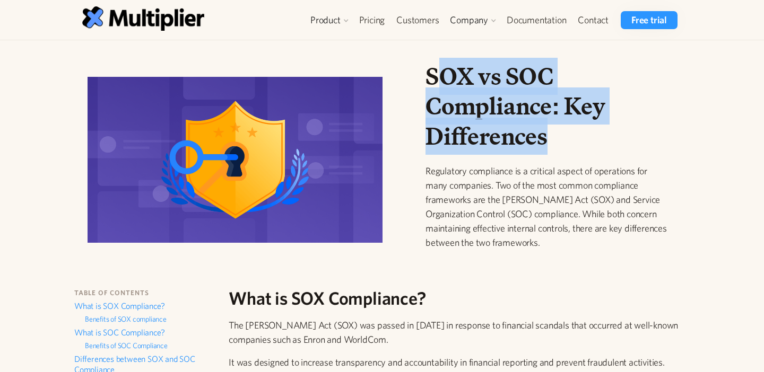
drag, startPoint x: 562, startPoint y: 149, endPoint x: 435, endPoint y: 89, distance: 140.0
click at [435, 89] on h1 "SOX vs SOC Compliance: Key Differences" at bounding box center [546, 107] width 243 height 90
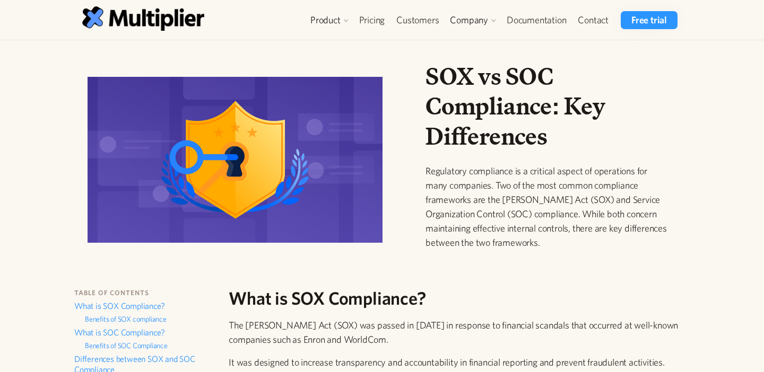
click at [592, 117] on h1 "SOX vs SOC Compliance: Key Differences" at bounding box center [546, 107] width 243 height 90
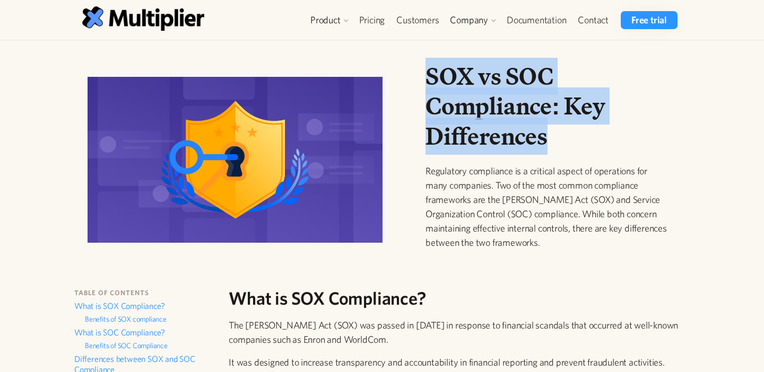
drag, startPoint x: 573, startPoint y: 144, endPoint x: 410, endPoint y: 88, distance: 172.3
click at [409, 87] on div "SOX vs SOC Compliance: Key Differences Regulatory compliance is a critical aspe…" at bounding box center [378, 164] width 624 height 205
copy h1 "SOX vs SOC Compliance: Key Differences"
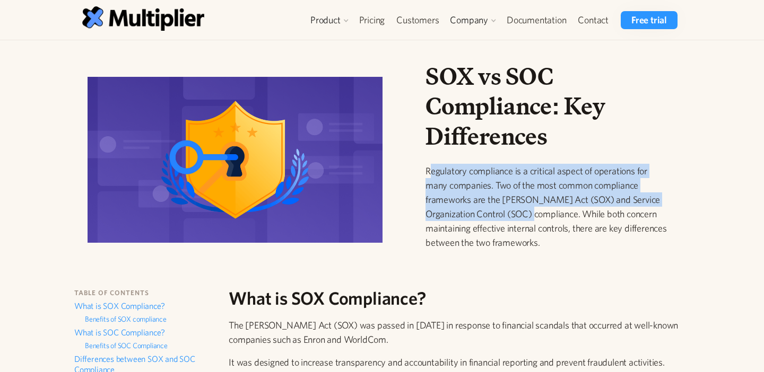
drag, startPoint x: 435, startPoint y: 173, endPoint x: 533, endPoint y: 215, distance: 106.2
click at [533, 215] on p "Regulatory compliance is a critical aspect of operations for many companies. Tw…" at bounding box center [546, 207] width 243 height 86
drag, startPoint x: 546, startPoint y: 243, endPoint x: 425, endPoint y: 164, distance: 145.2
click at [425, 164] on div "SOX vs SOC Compliance: Key Differences Regulatory compliance is a critical aspe…" at bounding box center [547, 164] width 260 height 205
copy p "Regulatory compliance is a critical aspect of operations for many companies. Tw…"
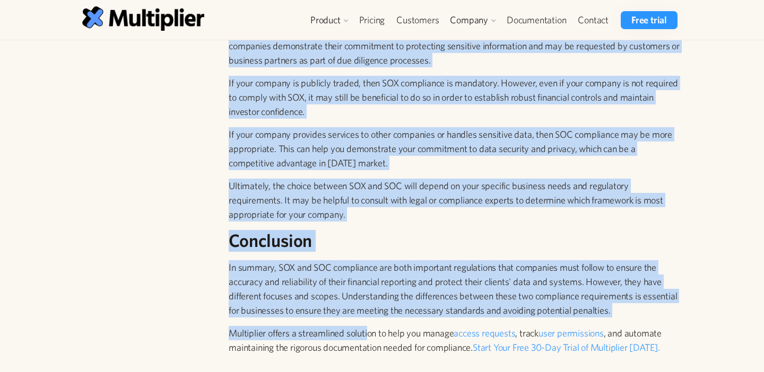
scroll to position [1604, 0]
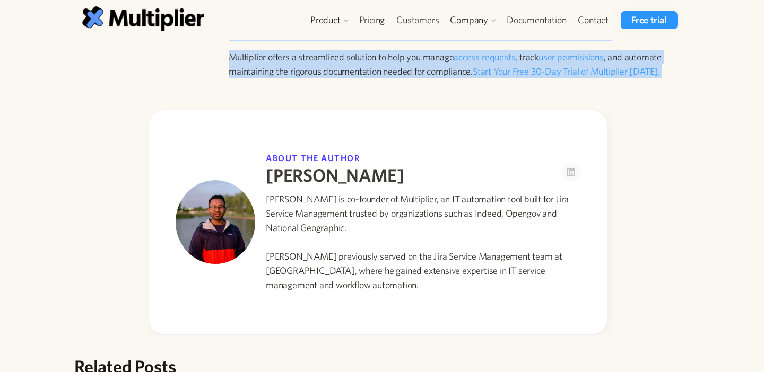
drag, startPoint x: 230, startPoint y: 196, endPoint x: 397, endPoint y: 110, distance: 188.3
copy div "What is SOX Compliance? The [PERSON_NAME] Act (SOX) was passed in [DATE] in res…"
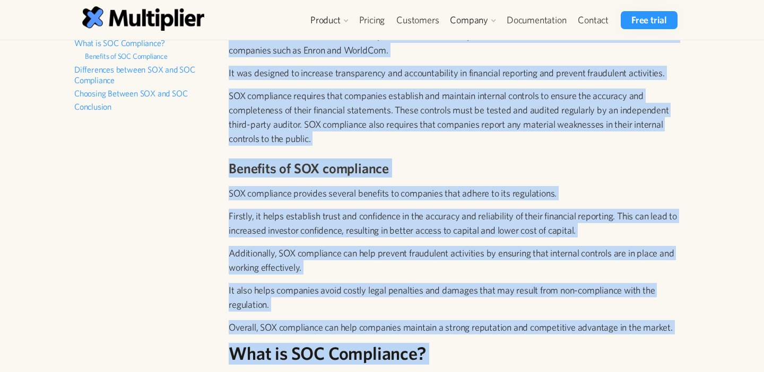
scroll to position [0, 0]
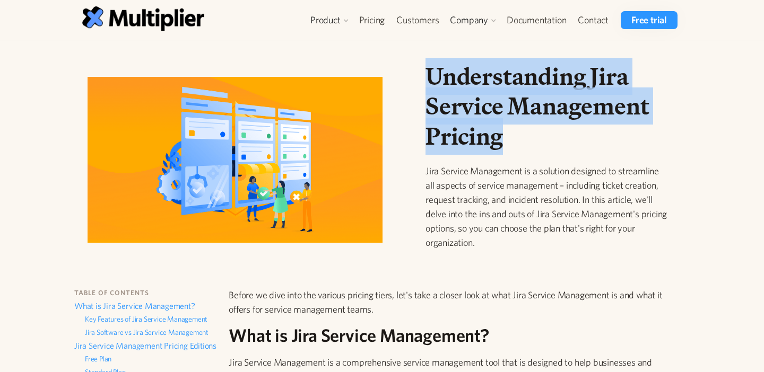
drag, startPoint x: 524, startPoint y: 150, endPoint x: 423, endPoint y: 75, distance: 125.5
click at [423, 75] on div "Understanding Jira Service Management Pricing Jira Service Management is a solu…" at bounding box center [547, 164] width 260 height 205
copy h1 "Understanding Jira Service Management Pricing"
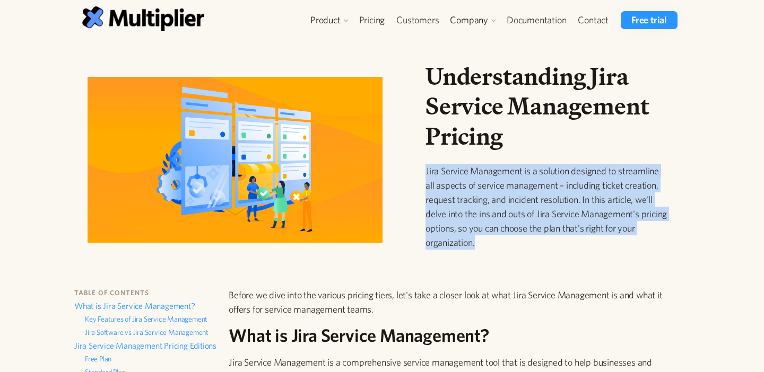
drag, startPoint x: 426, startPoint y: 170, endPoint x: 475, endPoint y: 241, distance: 86.9
click at [475, 241] on p "Jira Service Management is a solution designed to streamline all aspects of ser…" at bounding box center [546, 207] width 243 height 86
copy p "Jira Service Management is a solution designed to streamline all aspects of ser…"
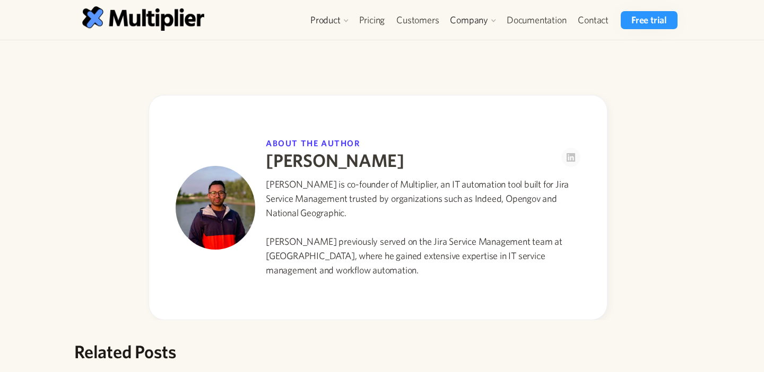
scroll to position [2074, 0]
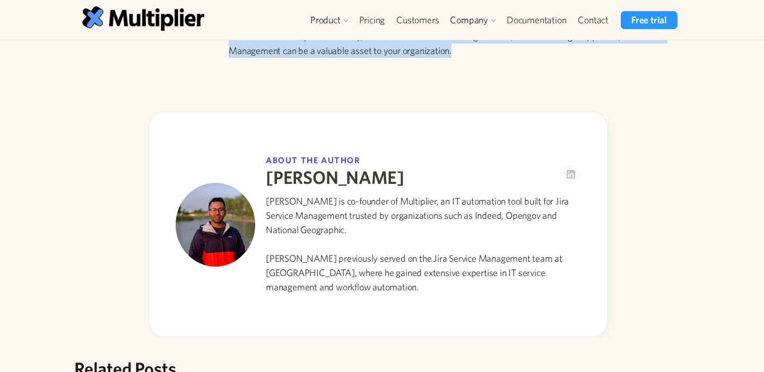
drag, startPoint x: 229, startPoint y: 185, endPoint x: 472, endPoint y: 62, distance: 272.1
copy div "Loremi do sita cons adi elitsed doeiusm tempo, inc'u labo e dolore magn al enim…"
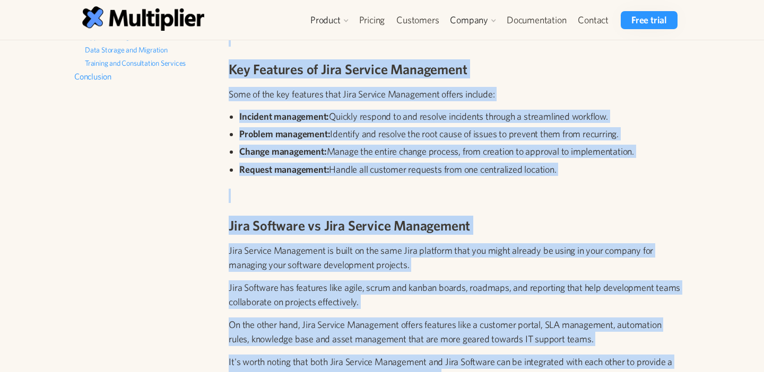
scroll to position [0, 0]
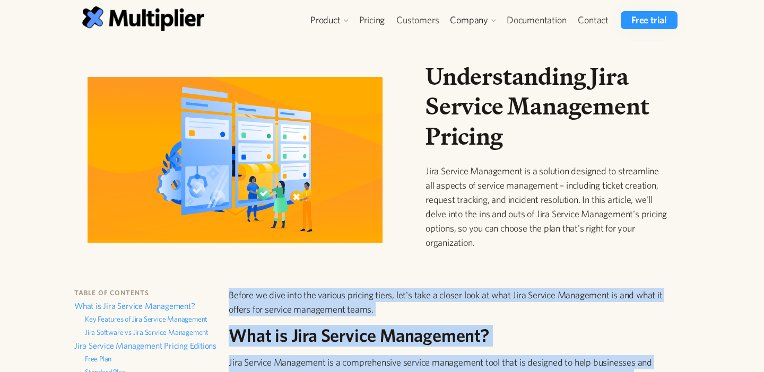
copy div "Loremi do sita cons adi elitsed doeiusm tempo, inc'u labo e dolore magn al enim…"
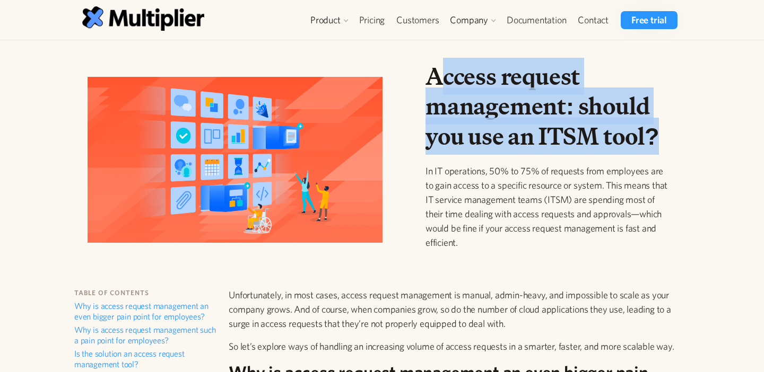
drag, startPoint x: 664, startPoint y: 149, endPoint x: 436, endPoint y: 84, distance: 237.2
click at [436, 84] on h1 "Access request management: should you use an ITSM tool?" at bounding box center [546, 107] width 243 height 90
drag, startPoint x: 427, startPoint y: 82, endPoint x: 668, endPoint y: 140, distance: 248.1
click at [668, 139] on h1 "Access request management: should you use an ITSM tool?" at bounding box center [546, 107] width 243 height 90
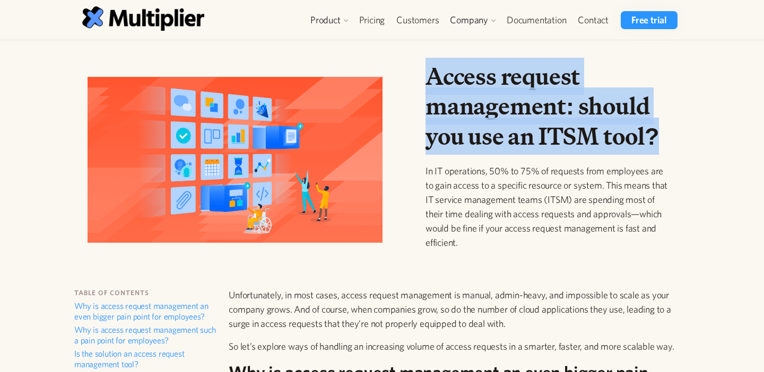
copy h1 "Access request management: should you use an ITSM tool?"
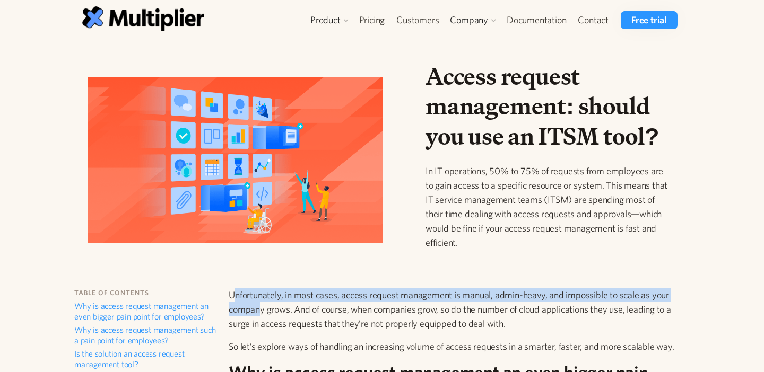
drag, startPoint x: 233, startPoint y: 295, endPoint x: 260, endPoint y: 316, distance: 34.5
click at [260, 316] on p "Unfortunately, in most cases, access request management is manual, admin-heavy,…" at bounding box center [455, 309] width 453 height 43
drag, startPoint x: 260, startPoint y: 316, endPoint x: 250, endPoint y: 310, distance: 11.9
click at [258, 316] on p "Unfortunately, in most cases, access request management is manual, admin-heavy,…" at bounding box center [455, 309] width 453 height 43
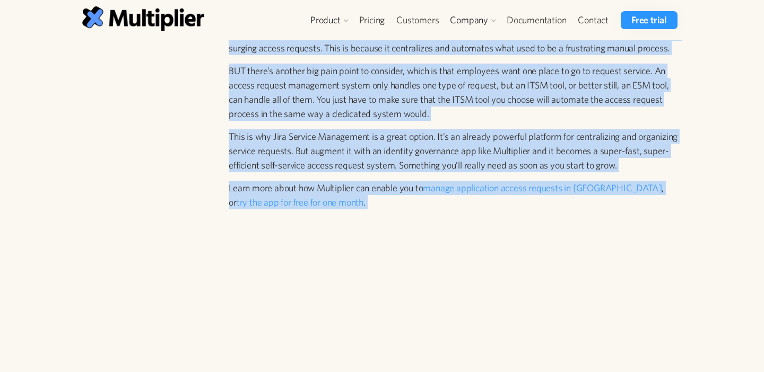
scroll to position [3009, 0]
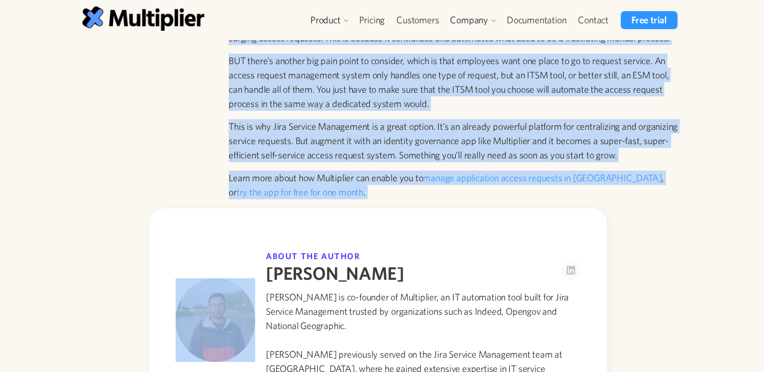
drag, startPoint x: 226, startPoint y: 294, endPoint x: 329, endPoint y: 208, distance: 134.8
copy div "Loremipsumdol, si amet conse, adipis elitsed doeiusmodt in utlabo, etdol-magna,…"
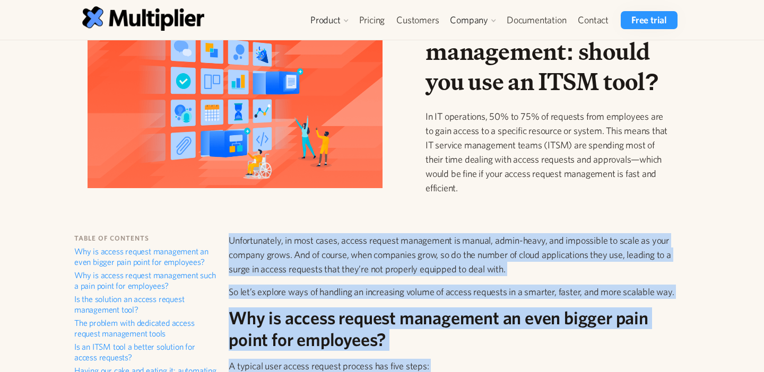
scroll to position [5, 0]
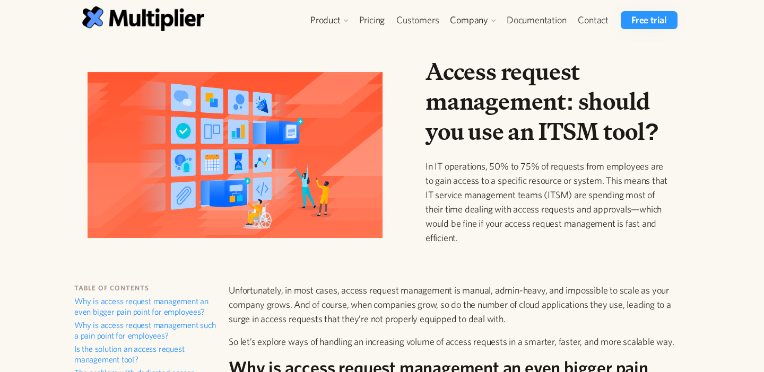
click at [491, 219] on p "In IT operations, 50% to 75% of requests from employees are to gain access to a…" at bounding box center [546, 202] width 243 height 86
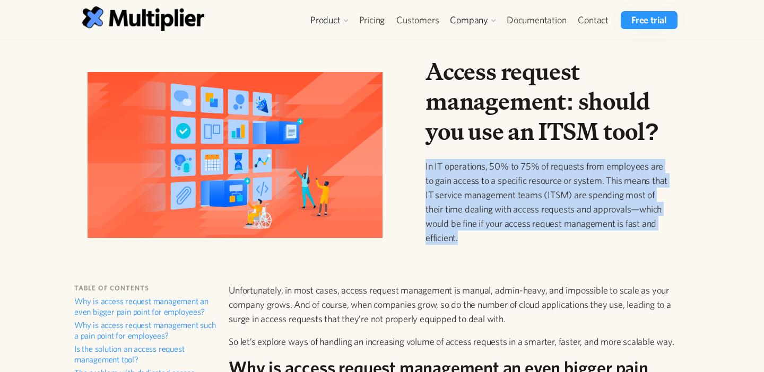
drag, startPoint x: 473, startPoint y: 240, endPoint x: 425, endPoint y: 164, distance: 89.3
click at [425, 164] on p "In IT operations, 50% to 75% of requests from employees are to gain access to a…" at bounding box center [546, 202] width 243 height 86
copy p "In IT operations, 50% to 75% of requests from employees are to gain access to a…"
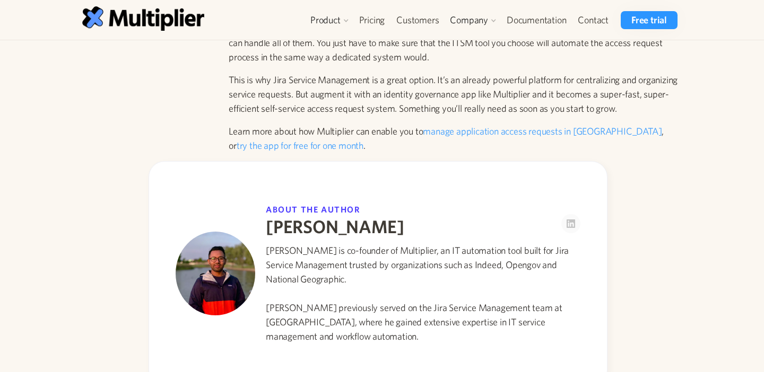
scroll to position [3099, 0]
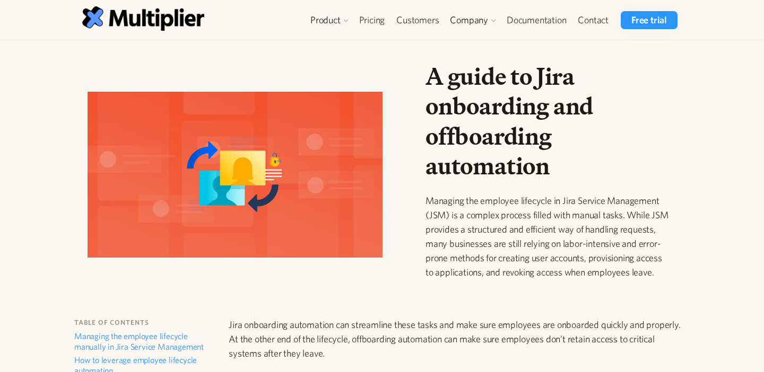
click at [565, 154] on h1 "A guide to Jira onboarding and offboarding automation" at bounding box center [546, 121] width 243 height 119
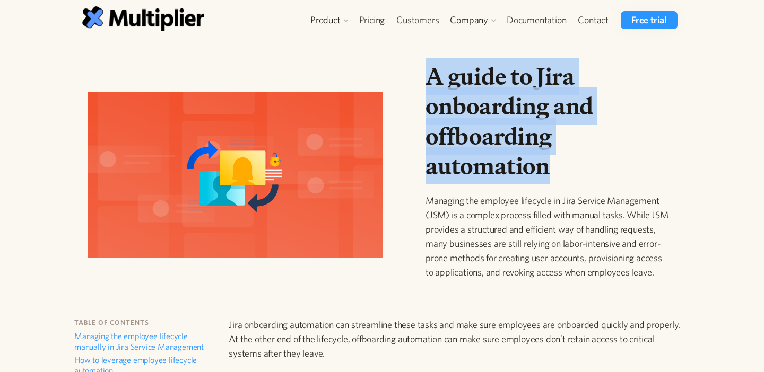
drag, startPoint x: 565, startPoint y: 175, endPoint x: 421, endPoint y: 75, distance: 175.4
click at [421, 75] on div "A guide to Jira onboarding and offboarding automation Managing the employee lif…" at bounding box center [547, 179] width 260 height 235
copy h1 "A guide to Jira onboarding and offboarding automation"
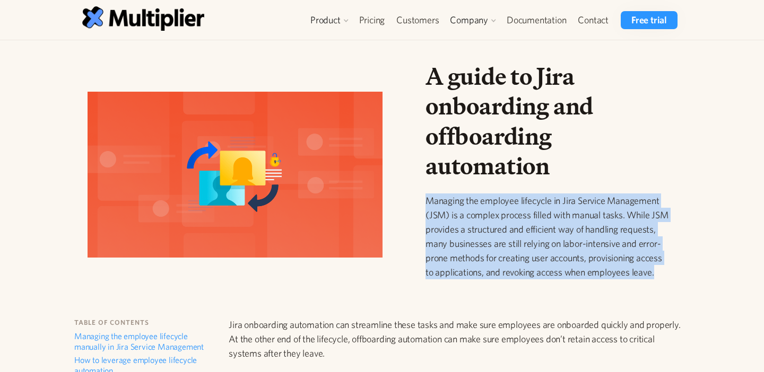
drag, startPoint x: 505, startPoint y: 293, endPoint x: 423, endPoint y: 202, distance: 123.2
click at [423, 202] on div "A guide to Jira onboarding and offboarding automation Managing the employee lif…" at bounding box center [547, 179] width 260 height 235
copy p "Managing the employee lifecycle in Jira Service Management (JSM) is a complex p…"
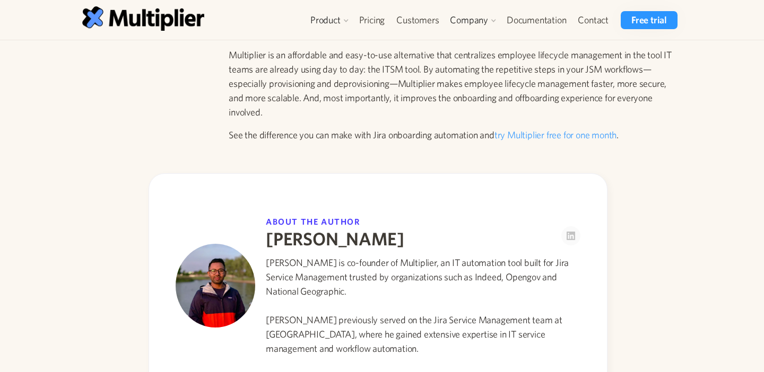
scroll to position [2451, 0]
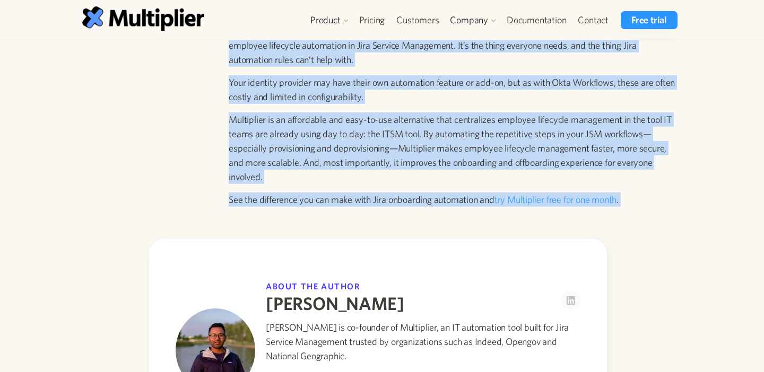
drag, startPoint x: 228, startPoint y: 241, endPoint x: 320, endPoint y: 206, distance: 98.7
copy div "Jira onboarding automation can streamline these tasks and make sure employees a…"
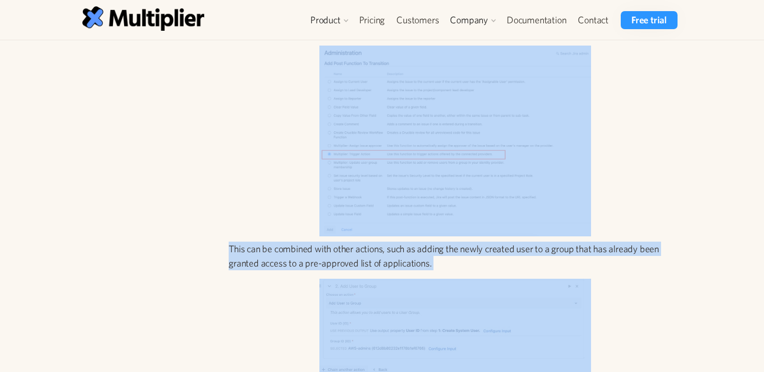
scroll to position [1530, 0]
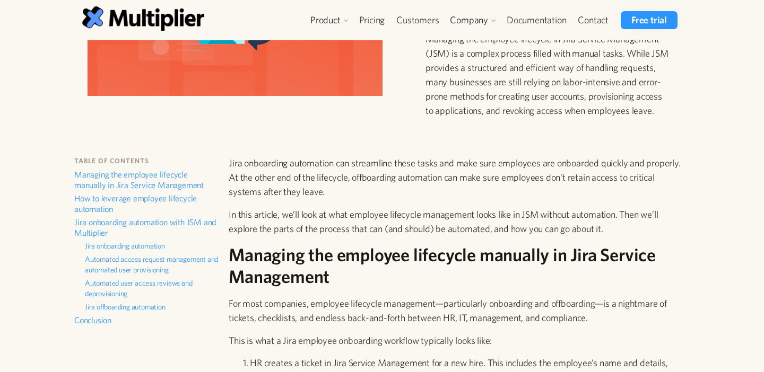
scroll to position [0, 0]
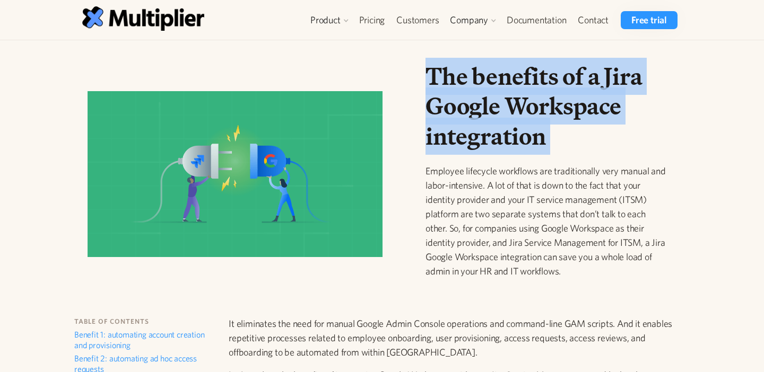
drag, startPoint x: 564, startPoint y: 154, endPoint x: 400, endPoint y: 60, distance: 188.9
copy h1 "The benefits of a Jira Google Workspace integration"
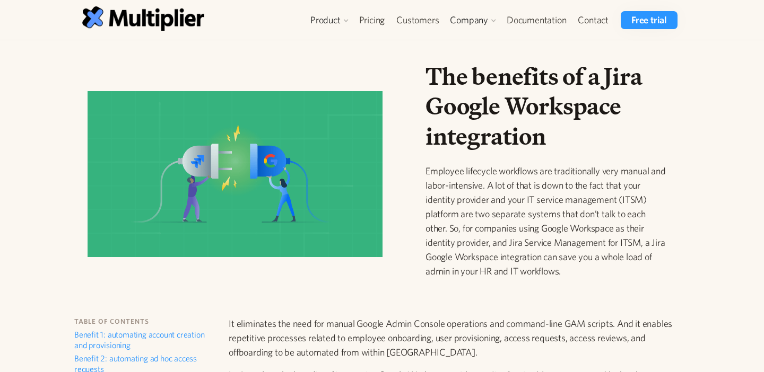
drag, startPoint x: 425, startPoint y: 171, endPoint x: 524, endPoint y: 313, distance: 173.8
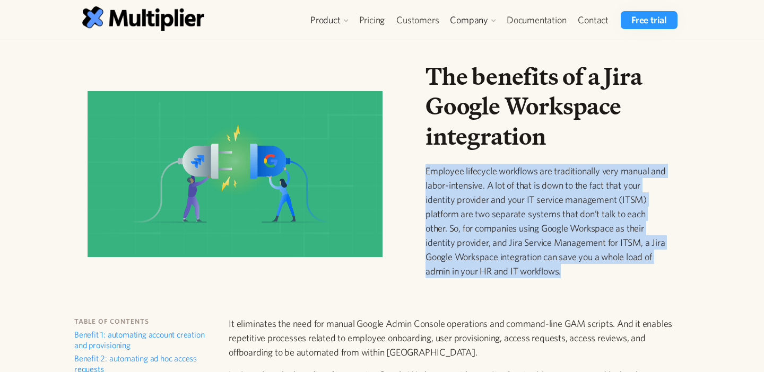
drag, startPoint x: 537, startPoint y: 279, endPoint x: 420, endPoint y: 162, distance: 165.8
click at [420, 162] on div "The benefits of a Jira Google Workspace integration Employee lifecycle workflow…" at bounding box center [547, 179] width 260 height 234
copy p "Employee lifecycle workflows are traditionally very manual and labor-intensive.…"
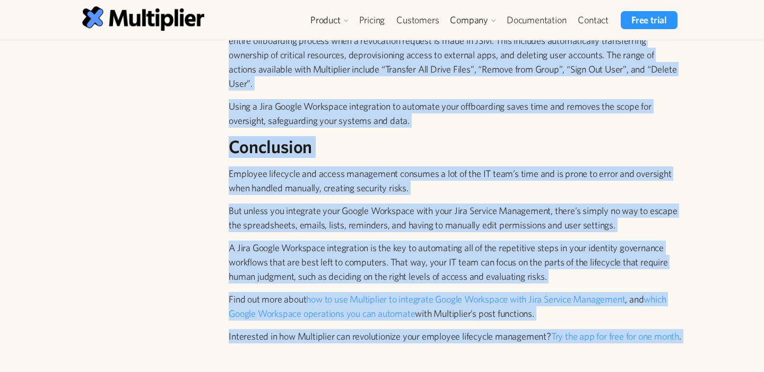
scroll to position [1645, 0]
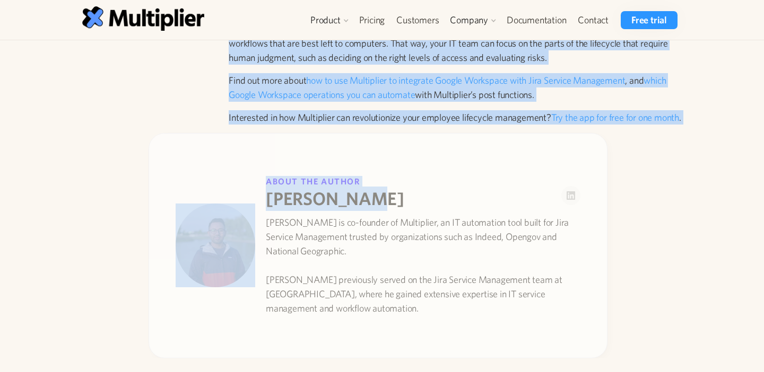
drag, startPoint x: 227, startPoint y: 171, endPoint x: 344, endPoint y: 241, distance: 135.8
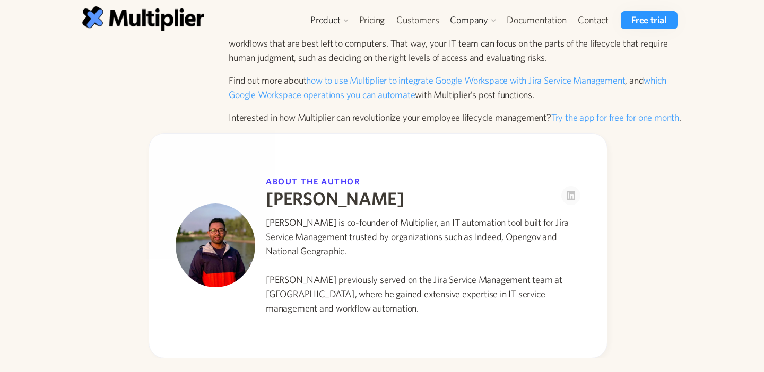
click at [354, 125] on p "Interested in how Multiplier can revolutionize your employee lifecycle manageme…" at bounding box center [455, 117] width 453 height 14
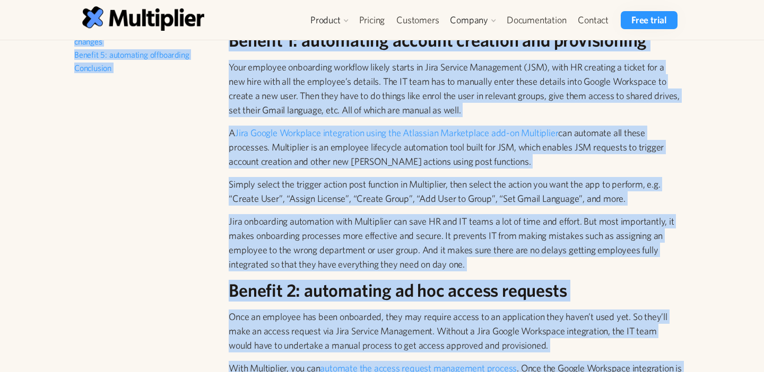
scroll to position [176, 0]
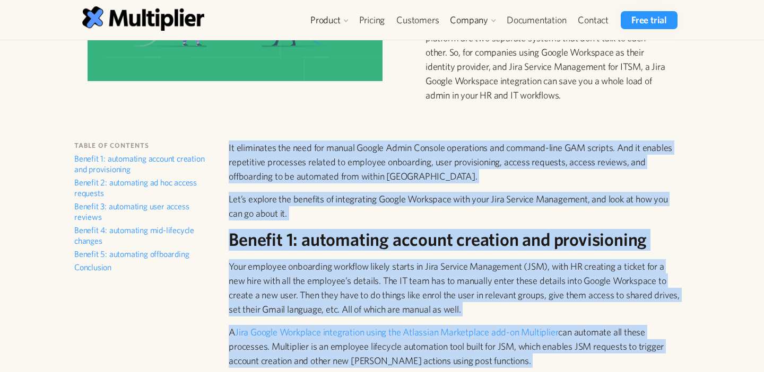
drag, startPoint x: 354, startPoint y: 146, endPoint x: 229, endPoint y: 150, distance: 125.2
copy div "It eliminates the need for manual Google Admin Console operations and command-l…"
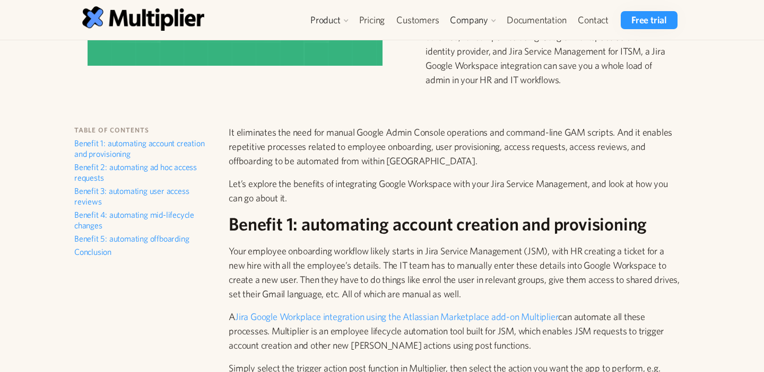
click at [248, 149] on p "It eliminates the need for manual Google Admin Console operations and command-l…" at bounding box center [455, 146] width 453 height 43
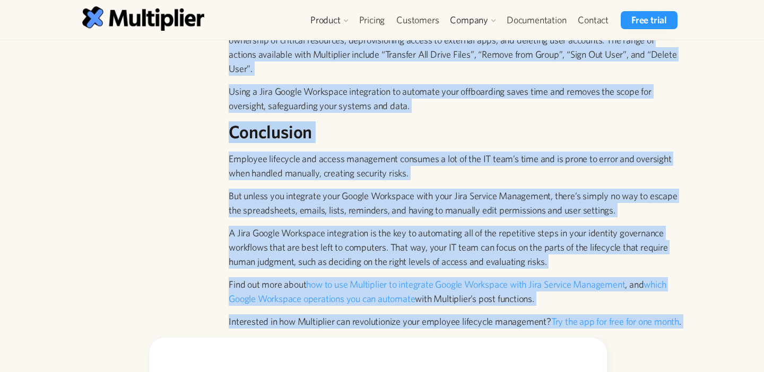
scroll to position [1678, 0]
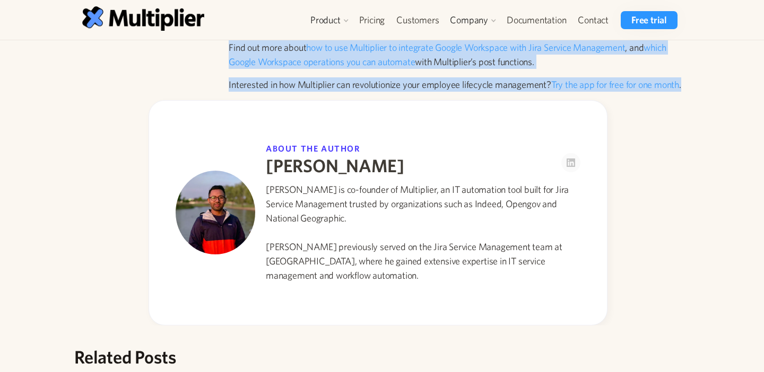
drag, startPoint x: 229, startPoint y: 133, endPoint x: 286, endPoint y: 110, distance: 61.2
copy div "It eliminates the need for manual Google Admin Console operations and command-l…"
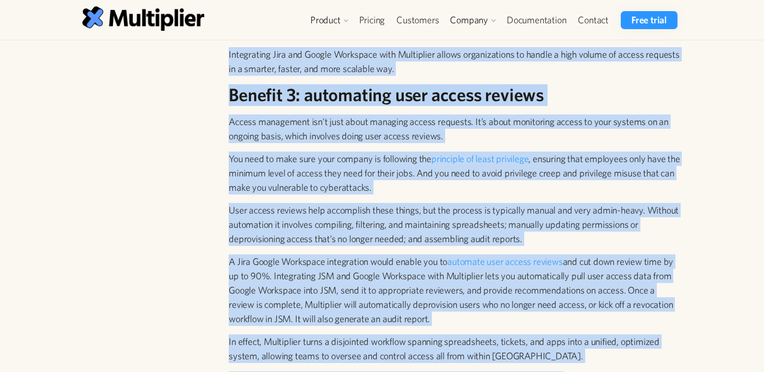
scroll to position [589, 0]
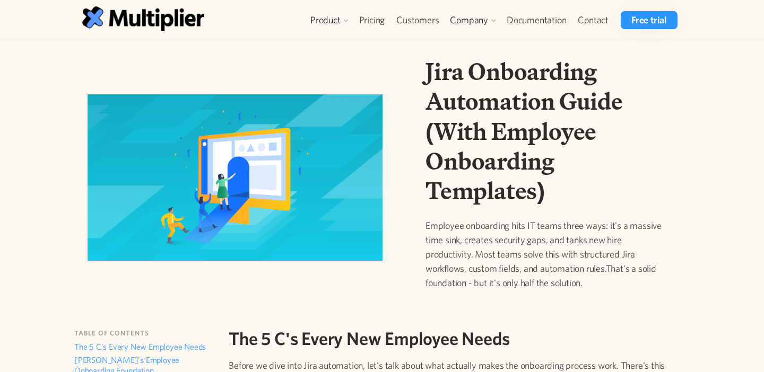
click at [552, 179] on h1 "Jira Onboarding Automation Guide (With Employee Onboarding Templates)" at bounding box center [546, 131] width 243 height 149
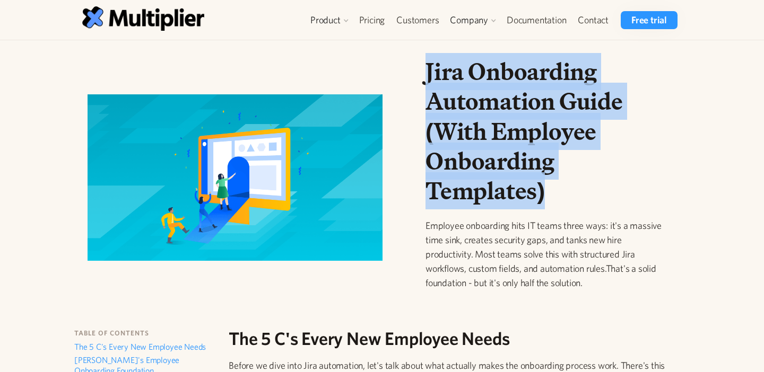
drag, startPoint x: 555, startPoint y: 189, endPoint x: 409, endPoint y: 54, distance: 198.9
copy h1 "Jira Onboarding Automation Guide (With Employee Onboarding Templates)"
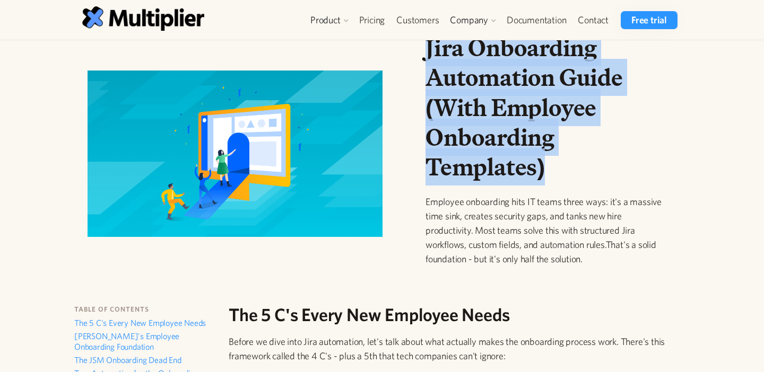
scroll to position [31, 0]
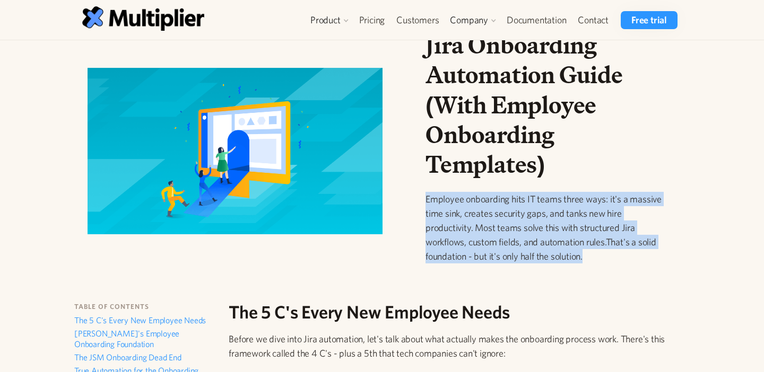
drag, startPoint x: 600, startPoint y: 260, endPoint x: 435, endPoint y: 189, distance: 179.3
click at [435, 189] on div "Jira Onboarding Automation Guide (With Employee Onboarding Templates) Employee …" at bounding box center [546, 155] width 243 height 250
copy p "Employee onboarding hits IT teams three ways: it's a massive time sink, creates…"
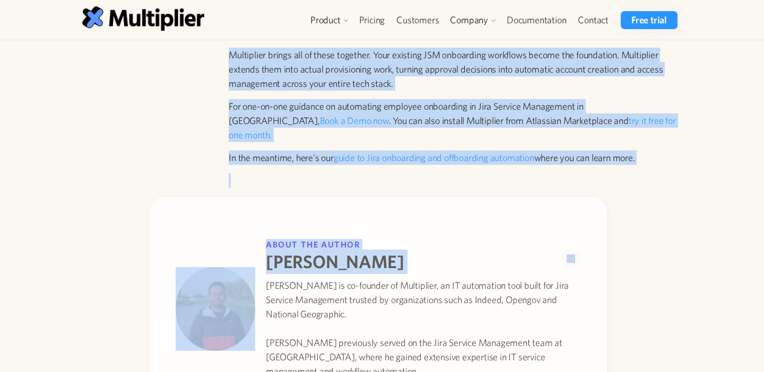
scroll to position [3938, 0]
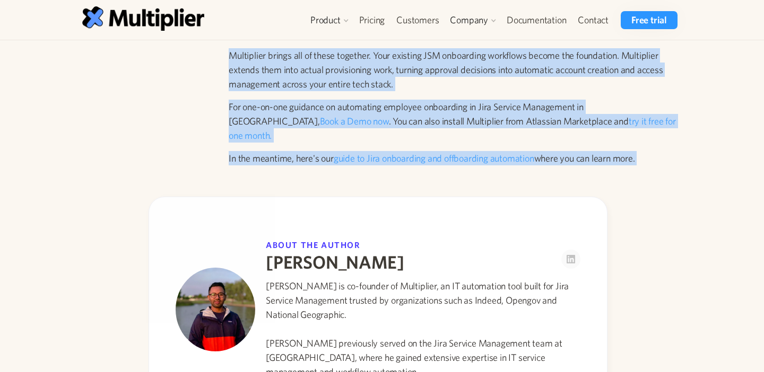
drag, startPoint x: 229, startPoint y: 189, endPoint x: 427, endPoint y: 138, distance: 204.8
copy div "The 5 C's Every New Employee Needs Before we dive into Jira automation, let's t…"
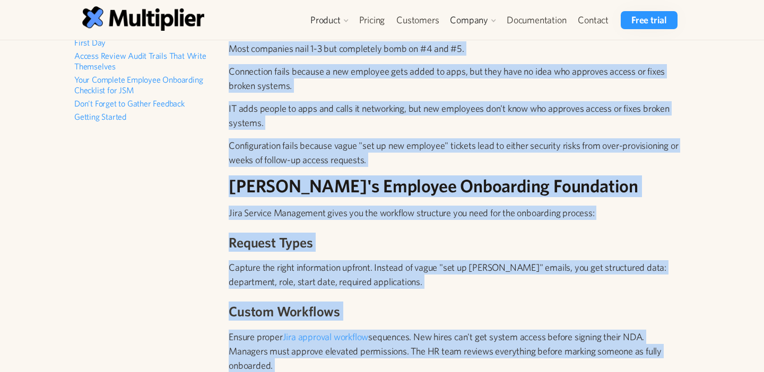
scroll to position [0, 0]
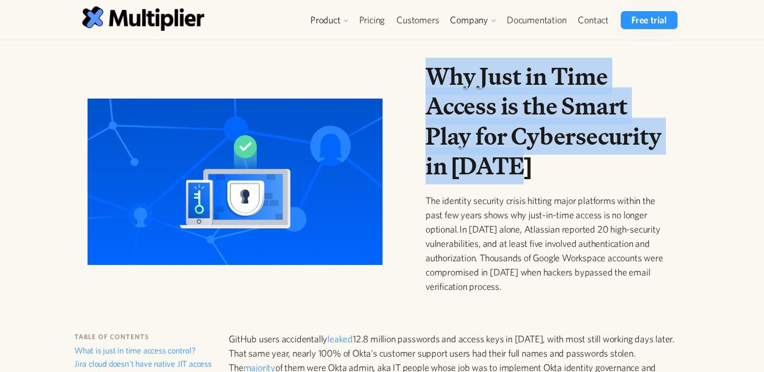
drag, startPoint x: 512, startPoint y: 168, endPoint x: 423, endPoint y: 63, distance: 137.7
click at [423, 62] on div "Why Just in Time Access is the Smart Play for Cybersecurity in [DATE] The ident…" at bounding box center [547, 186] width 260 height 249
copy h1 "Why Just in Time Access is the Smart Play for Cybersecurity in [DATE]"
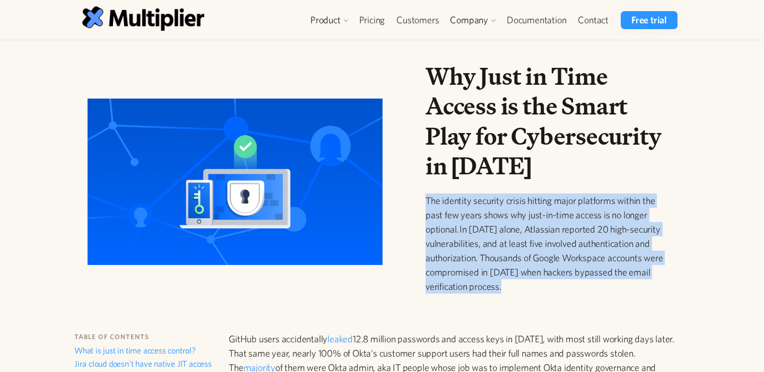
drag, startPoint x: 527, startPoint y: 299, endPoint x: 424, endPoint y: 204, distance: 140.0
click at [424, 204] on div "Why Just in Time Access is the Smart Play for Cybersecurity in [DATE] The ident…" at bounding box center [547, 186] width 260 height 249
copy p "The identity security crisis hitting major platforms within the past few years …"
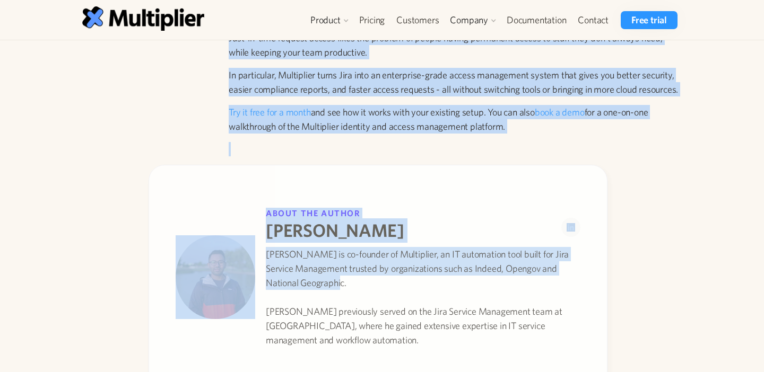
scroll to position [2451, 0]
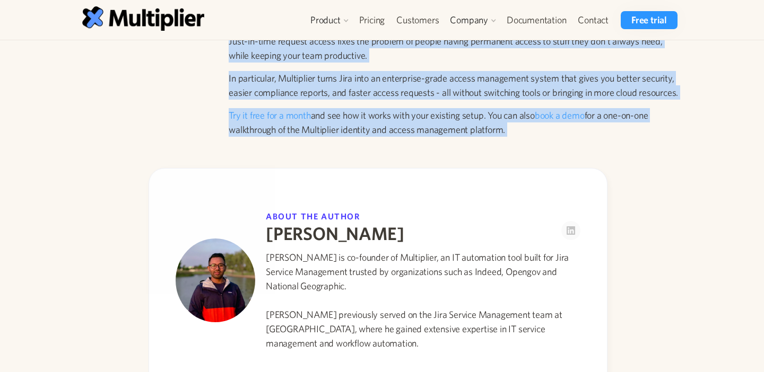
drag, startPoint x: 230, startPoint y: 208, endPoint x: 427, endPoint y: 133, distance: 211.2
copy div "GitHub users accidentally leaked 12.8 million passwords and access keys in 2023…"
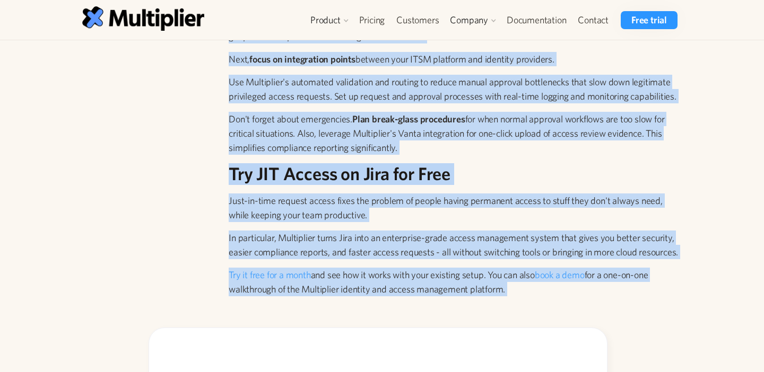
scroll to position [2249, 0]
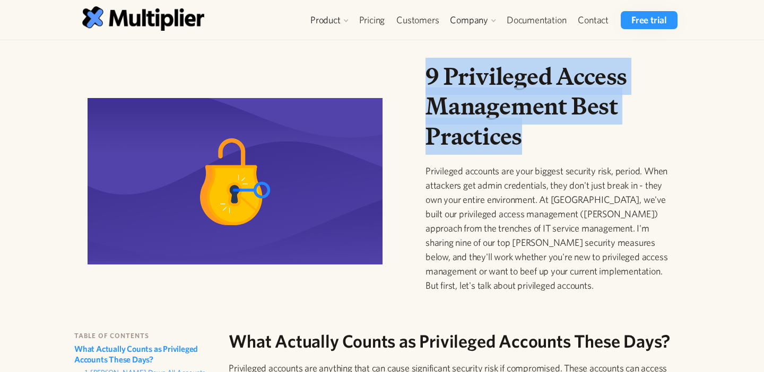
drag, startPoint x: 551, startPoint y: 143, endPoint x: 431, endPoint y: 53, distance: 150.1
copy h1 "9 Privileged Access Management Best Practices"
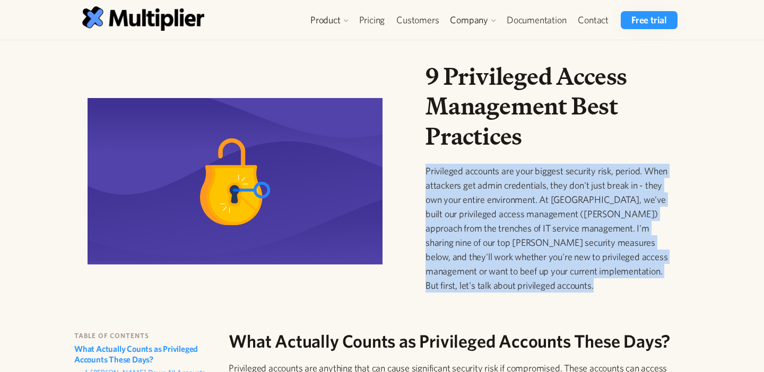
drag, startPoint x: 490, startPoint y: 294, endPoint x: 426, endPoint y: 174, distance: 135.7
click at [426, 174] on div "9 Privileged Access Management Best Practices Privileged accounts are your bigg…" at bounding box center [546, 186] width 243 height 248
copy p "Privileged accounts are your biggest security risk, period. When attackers get …"
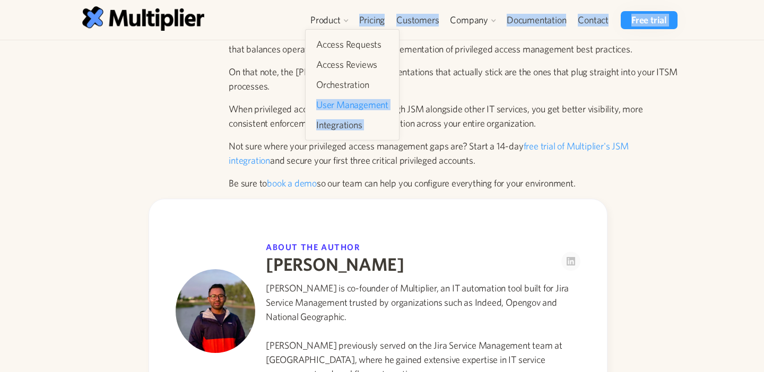
scroll to position [3544, 0]
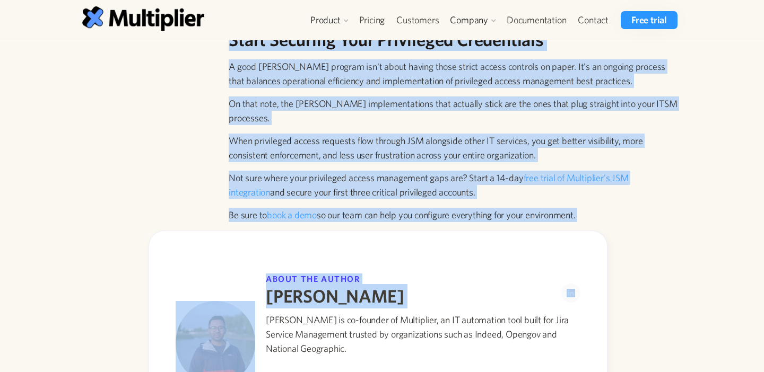
drag, startPoint x: 227, startPoint y: 194, endPoint x: 590, endPoint y: 206, distance: 363.5
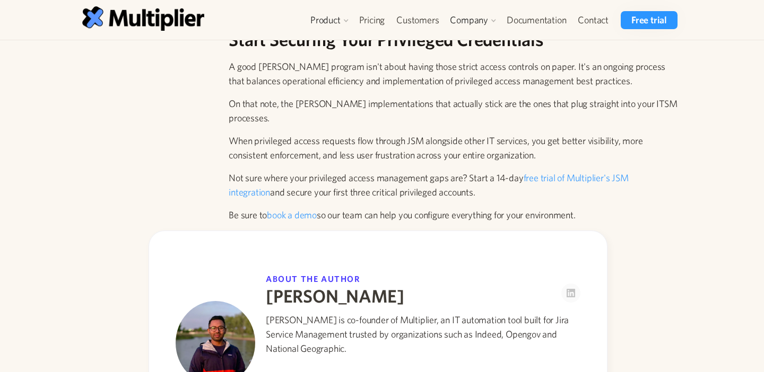
click at [593, 208] on p "Be sure to book a demo so our team can help you configure everything for your e…" at bounding box center [455, 215] width 453 height 14
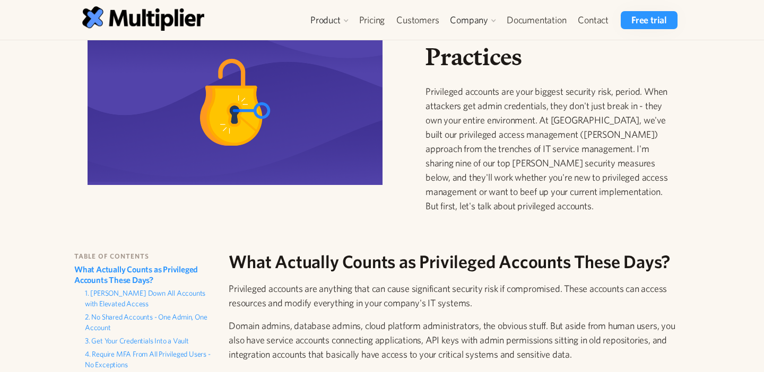
scroll to position [90, 0]
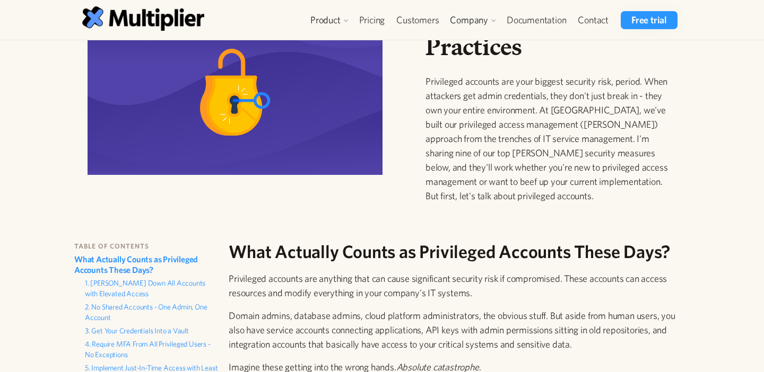
drag, startPoint x: 589, startPoint y: 198, endPoint x: 233, endPoint y: 241, distance: 358.5
copy div "What Actually Counts as Privileged Accounts These Days? Privileged accounts are…"
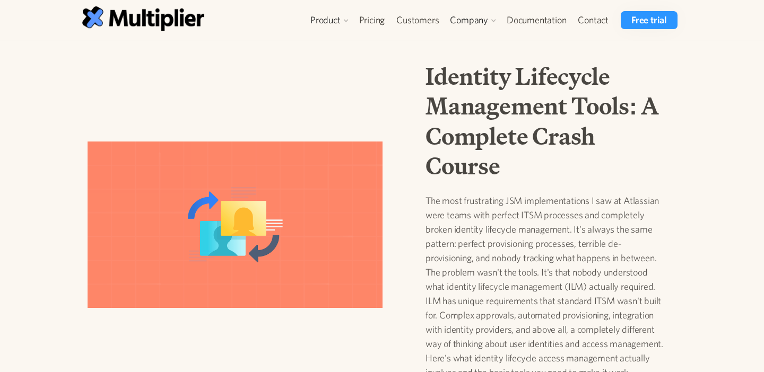
click at [562, 152] on h1 "Identity Lifecycle Management Tools: A Complete Crash Course" at bounding box center [546, 121] width 243 height 119
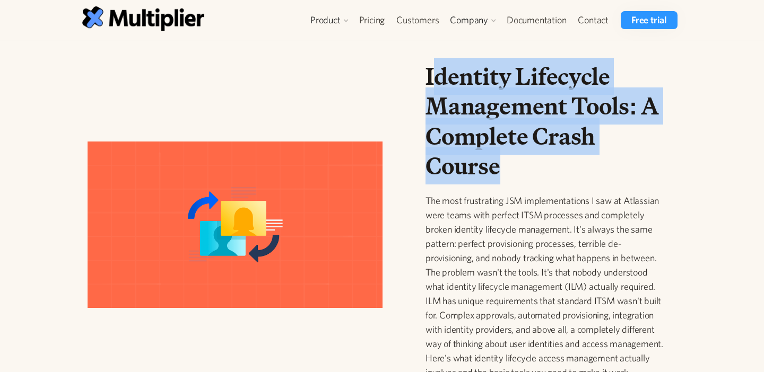
drag, startPoint x: 551, startPoint y: 174, endPoint x: 430, endPoint y: 84, distance: 150.4
click at [430, 84] on h1 "Identity Lifecycle Management Tools: A Complete Crash Course" at bounding box center [546, 121] width 243 height 119
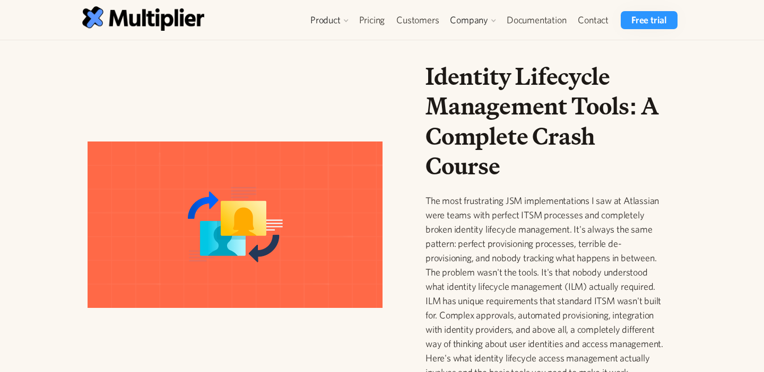
click at [525, 199] on p "The most frustrating JSM implementations I saw at Atlassian were teams with per…" at bounding box center [546, 287] width 243 height 186
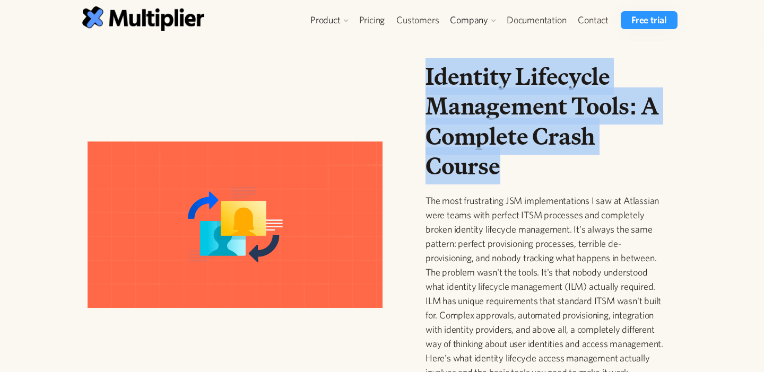
drag, startPoint x: 524, startPoint y: 171, endPoint x: 413, endPoint y: 83, distance: 141.6
click at [413, 83] on div "Identity Lifecycle Management Tools: A Complete Crash Course The most frustrati…" at bounding box center [378, 229] width 624 height 335
copy h1 "Identity Lifecycle Management Tools: A Complete Crash Course"
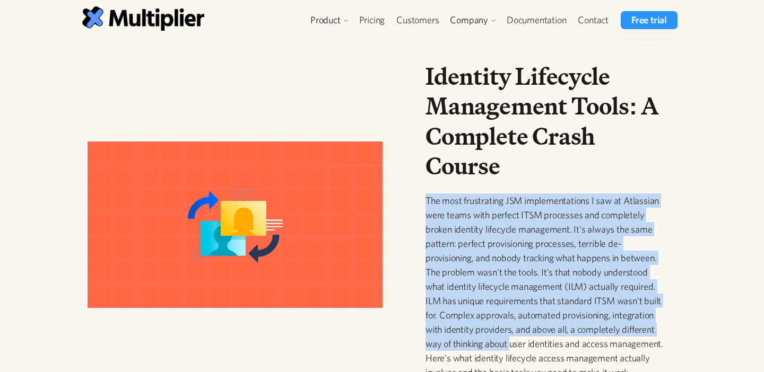
drag, startPoint x: 425, startPoint y: 199, endPoint x: 511, endPoint y: 276, distance: 115.7
click at [510, 271] on div "Identity Lifecycle Management Tools: A Complete Crash Course The most frustrati…" at bounding box center [547, 229] width 260 height 335
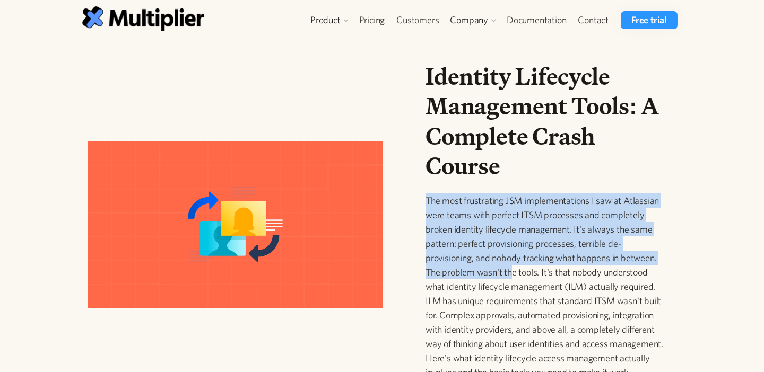
click at [512, 295] on p "The most frustrating JSM implementations I saw at Atlassian were teams with per…" at bounding box center [546, 287] width 243 height 186
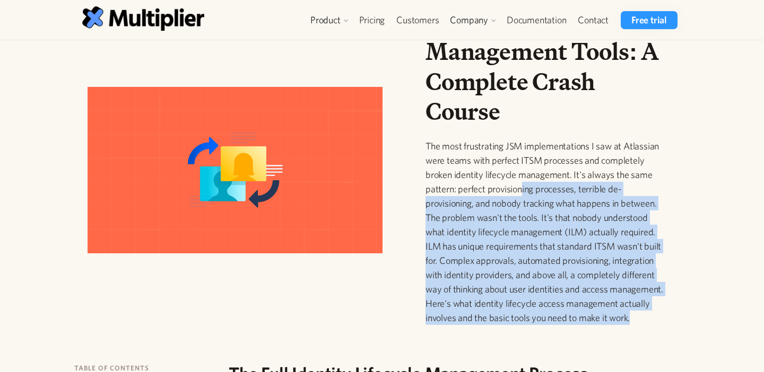
scroll to position [35, 0]
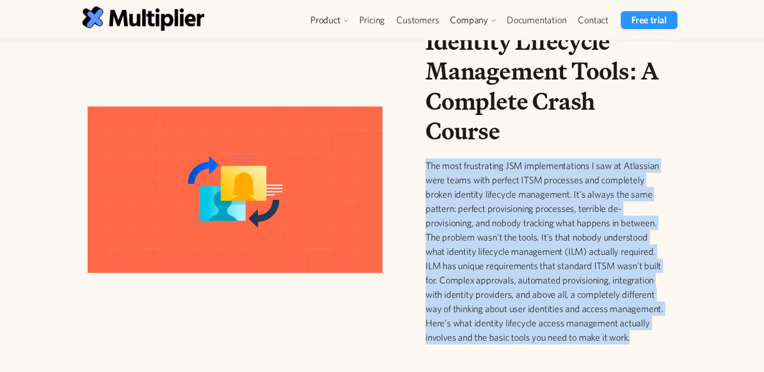
drag, startPoint x: 637, startPoint y: 241, endPoint x: 423, endPoint y: 168, distance: 225.9
click at [423, 168] on div "Identity Lifecycle Management Tools: A Complete Crash Course The most frustrati…" at bounding box center [547, 194] width 260 height 335
copy p "The most frustrating JSM implementations I saw at Atlassian were teams with per…"
click at [441, 186] on p "The most frustrating JSM implementations I saw at Atlassian were teams with per…" at bounding box center [546, 252] width 243 height 186
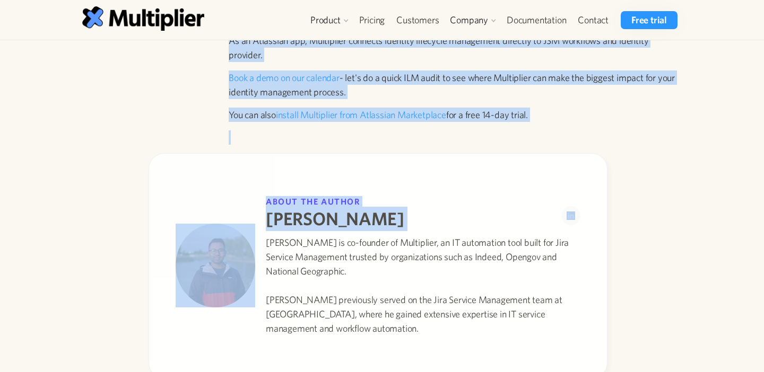
scroll to position [3900, 0]
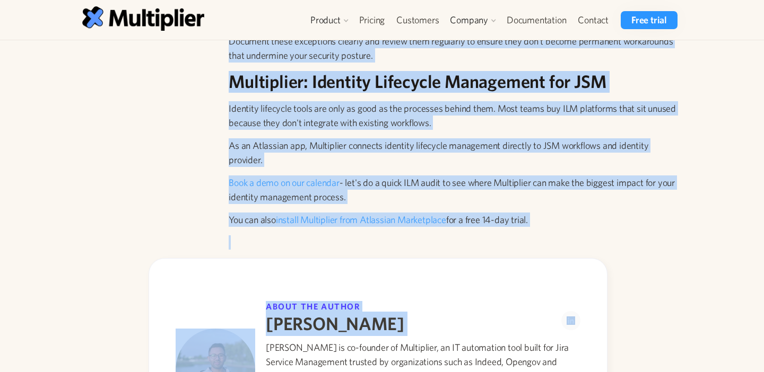
drag, startPoint x: 228, startPoint y: 107, endPoint x: 549, endPoint y: 239, distance: 348.2
copy div "The Full Identity Lifecycle Management Process Identity management tools are de…"
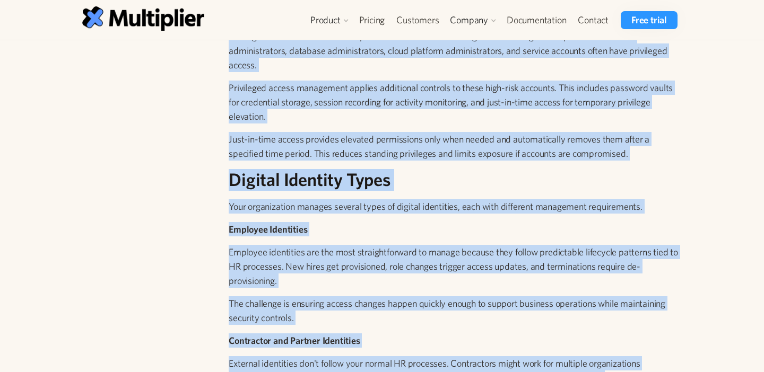
scroll to position [2204, 0]
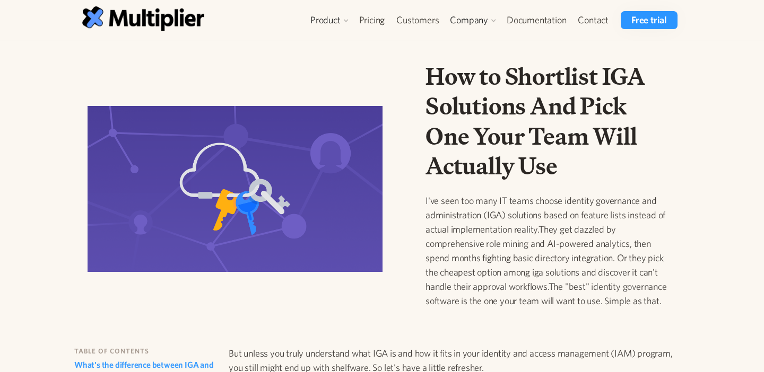
click at [525, 167] on h1 "How to Shortlist IGA Solutions And Pick One Your Team Will Actually Use" at bounding box center [546, 121] width 243 height 119
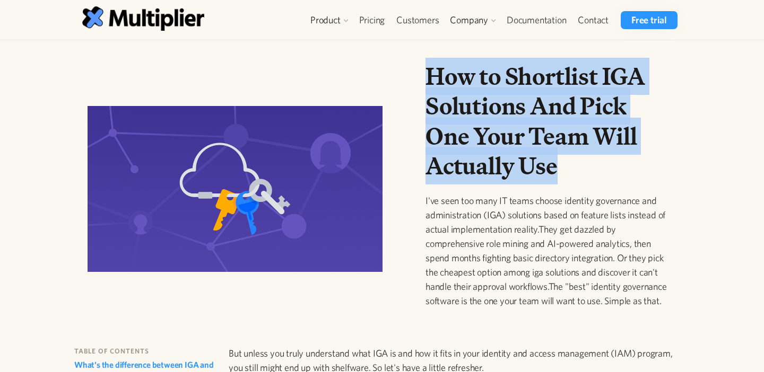
drag, startPoint x: 562, startPoint y: 170, endPoint x: 408, endPoint y: 82, distance: 177.9
click at [408, 82] on div "How to Shortlist IGA Solutions And Pick One Your Team Will Actually Use I've se…" at bounding box center [378, 194] width 624 height 264
copy h1 "How to Shortlist IGA Solutions And Pick One Your Team Will Actually Use"
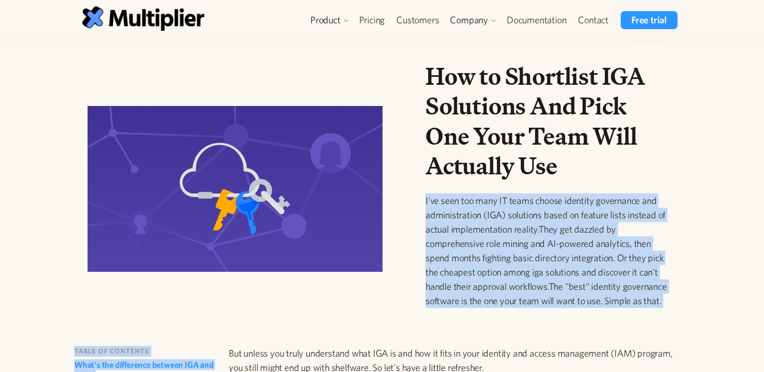
drag, startPoint x: 423, startPoint y: 200, endPoint x: 661, endPoint y: 344, distance: 277.9
copy div "I've seen too many IT teams choose identity governance and administration (IGA)…"
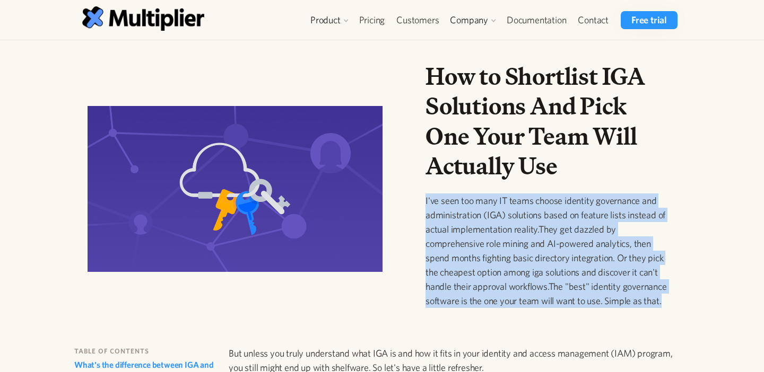
drag, startPoint x: 669, startPoint y: 307, endPoint x: 431, endPoint y: 193, distance: 263.8
click at [431, 193] on div "How to Shortlist IGA Solutions And Pick One Your Team Will Actually Use I've se…" at bounding box center [547, 194] width 260 height 264
copy p "I've seen too many IT teams choose identity governance and administration (IGA)…"
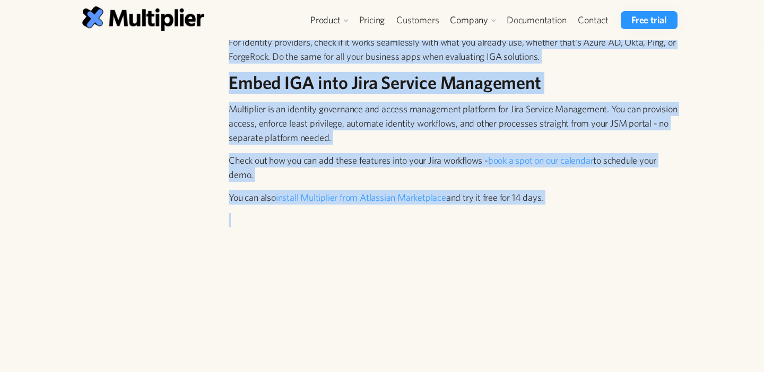
scroll to position [3568, 0]
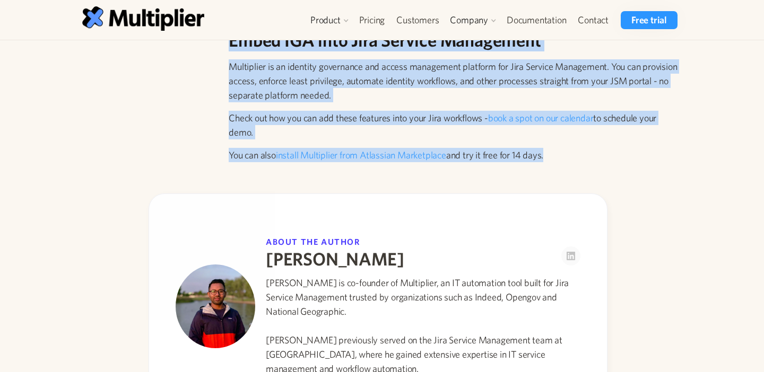
drag, startPoint x: 226, startPoint y: 251, endPoint x: 548, endPoint y: 172, distance: 330.8
click at [548, 162] on p "You can also install Multiplier from Atlassian Marketplace and try it free for …" at bounding box center [455, 155] width 453 height 14
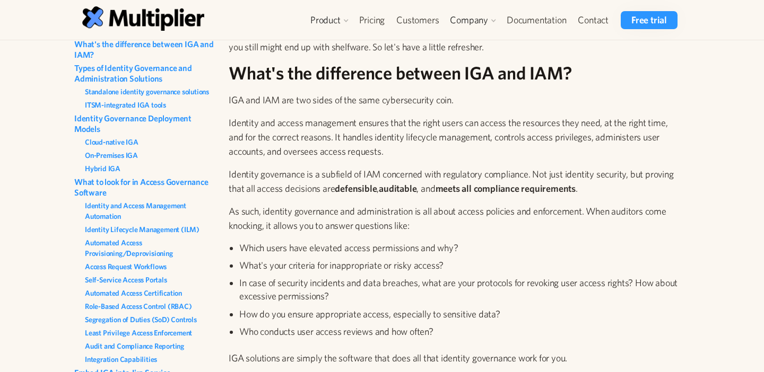
scroll to position [123, 0]
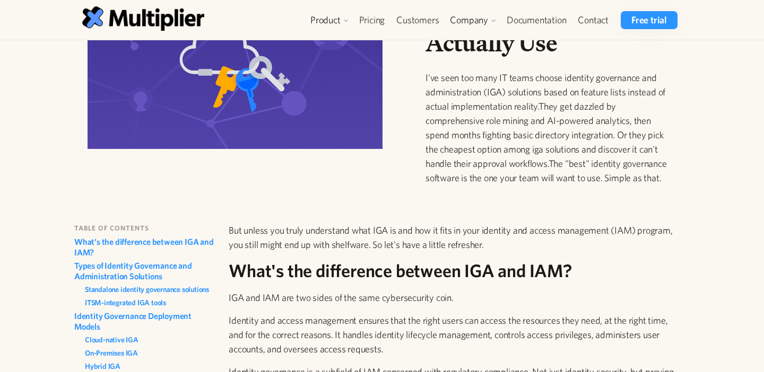
drag, startPoint x: 555, startPoint y: 172, endPoint x: 225, endPoint y: 213, distance: 331.8
copy div "But unless you truly understand what IGA is and how it fits in your identity an…"
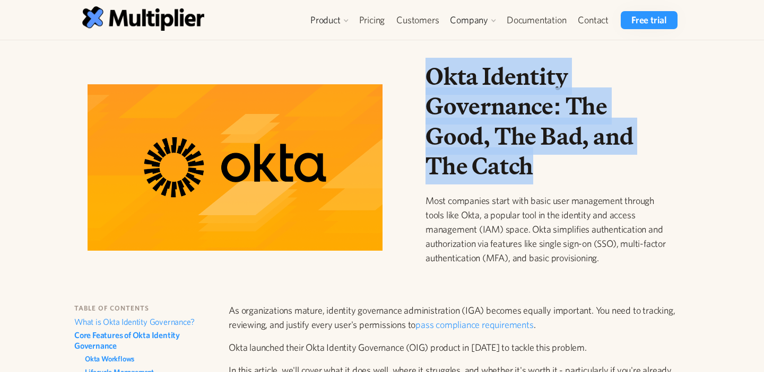
drag, startPoint x: 530, startPoint y: 169, endPoint x: 427, endPoint y: 89, distance: 130.4
click at [427, 89] on h1 "Okta Identity Governance: The Good, The Bad, and The Catch" at bounding box center [546, 121] width 243 height 119
copy h1 "Okta Identity Governance: The Good, The Bad, and The Catch"
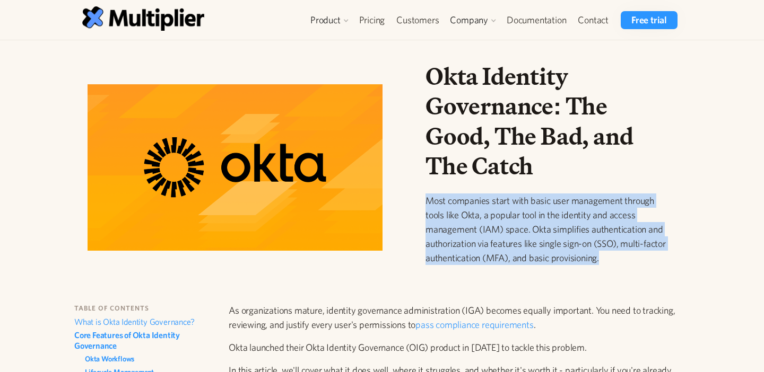
drag, startPoint x: 427, startPoint y: 197, endPoint x: 628, endPoint y: 279, distance: 217.5
click at [628, 279] on div "Okta Identity Governance: The Good, The Bad, and The Catch Most companies start…" at bounding box center [546, 172] width 243 height 221
copy p "Most companies start with basic user management through tools like Okta, a popu…"
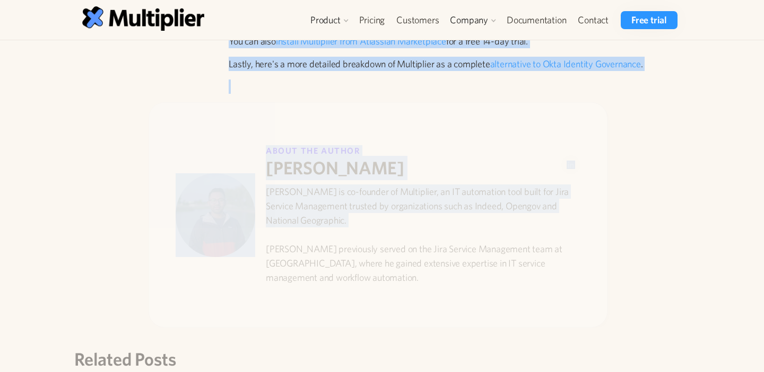
scroll to position [2993, 0]
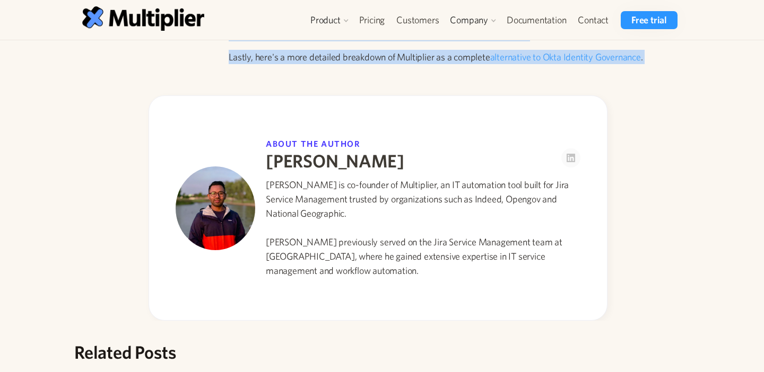
drag, startPoint x: 226, startPoint y: 290, endPoint x: 409, endPoint y: 73, distance: 284.2
copy div "As organizations mature, identity governance administration (IGA) becomes equal…"
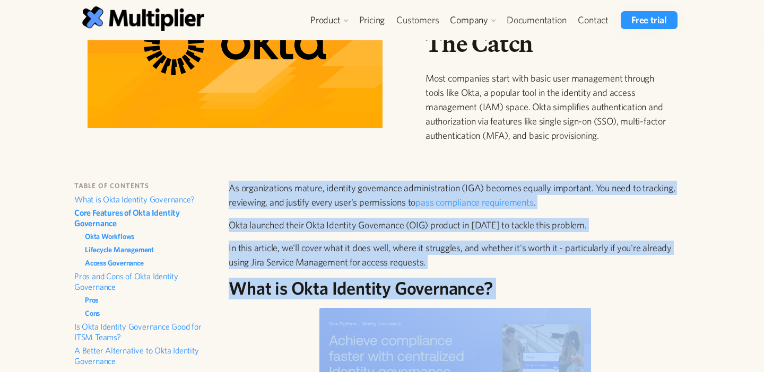
scroll to position [0, 0]
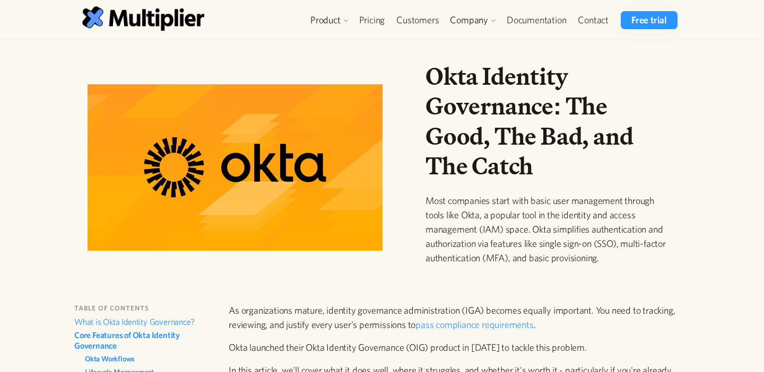
click at [546, 311] on p "As organizations mature, identity governance administration (IGA) becomes equal…" at bounding box center [455, 317] width 453 height 29
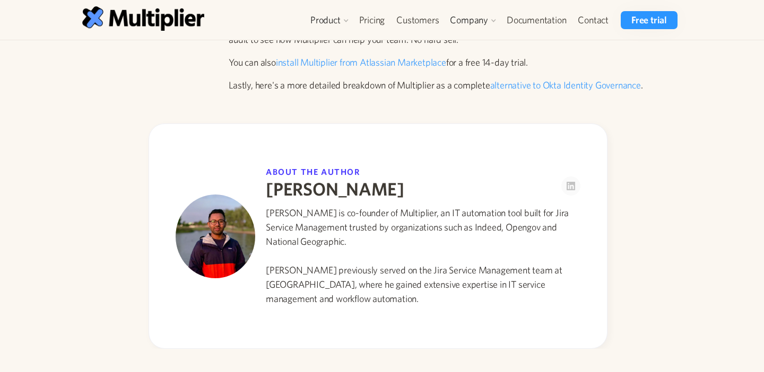
scroll to position [2965, 0]
